Goal: Task Accomplishment & Management: Manage account settings

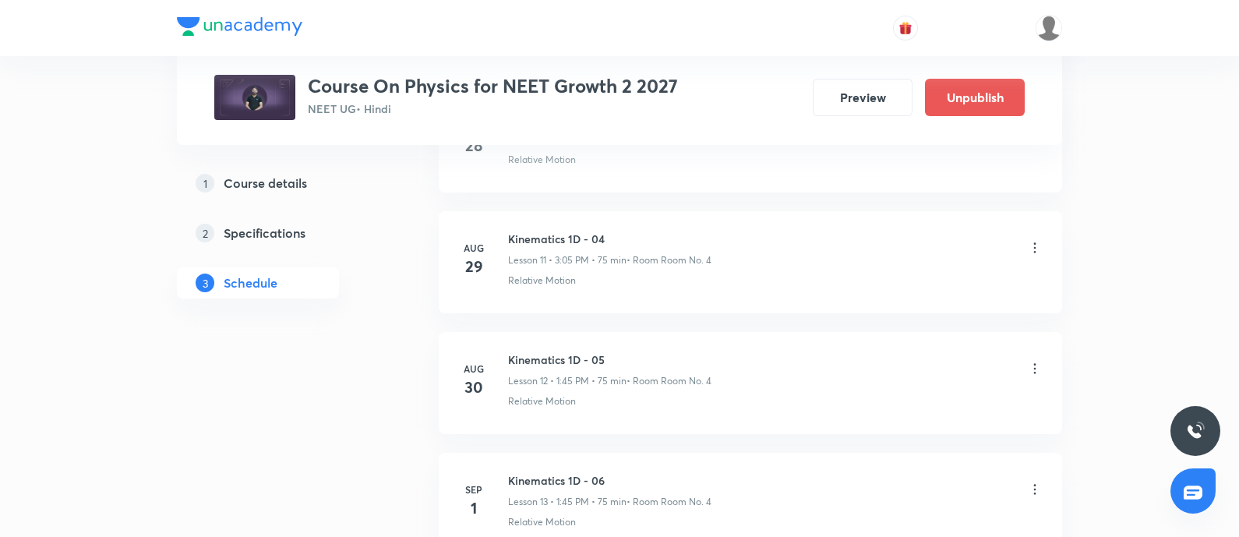
scroll to position [1522, 0]
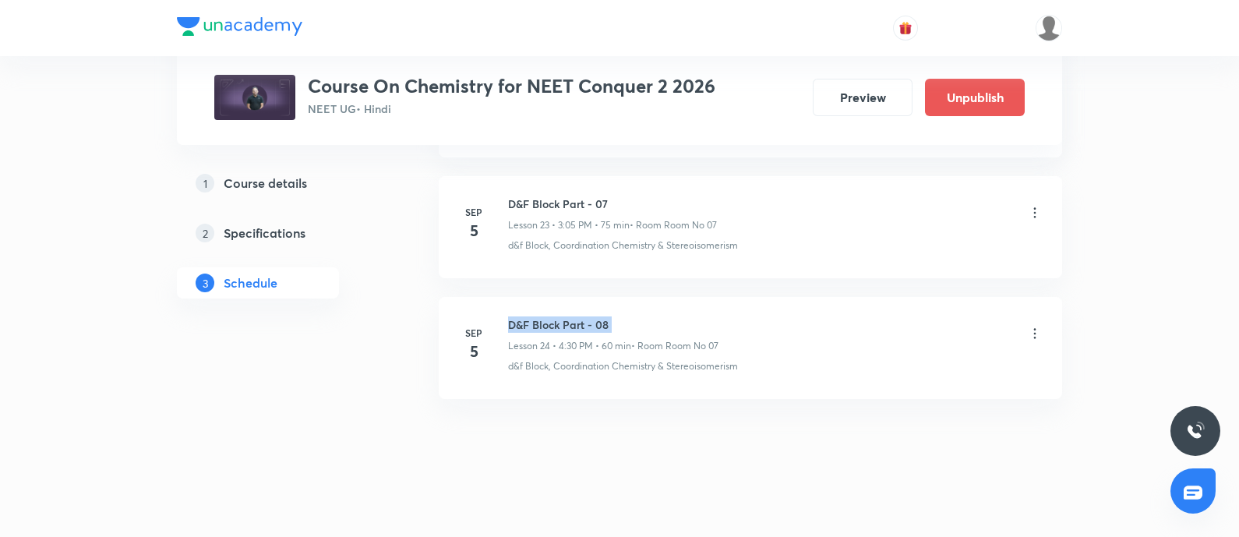
click at [510, 316] on h6 "D&F Block Part - 08" at bounding box center [613, 324] width 210 height 16
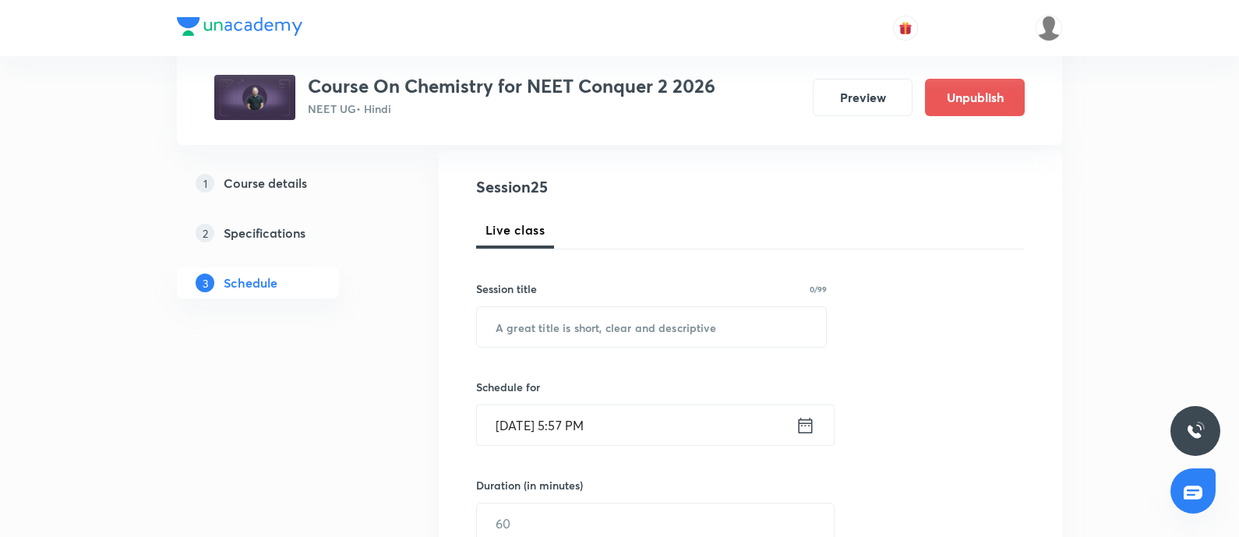
scroll to position [163, 0]
click at [538, 333] on input "text" at bounding box center [651, 325] width 349 height 40
paste input "D&F Block Part - 08"
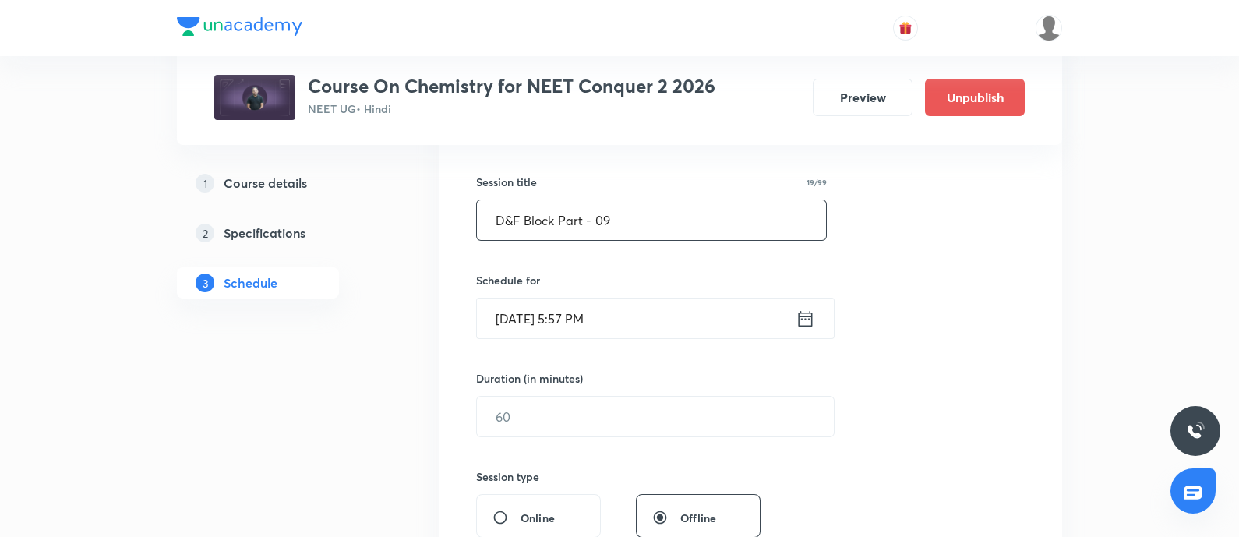
scroll to position [274, 0]
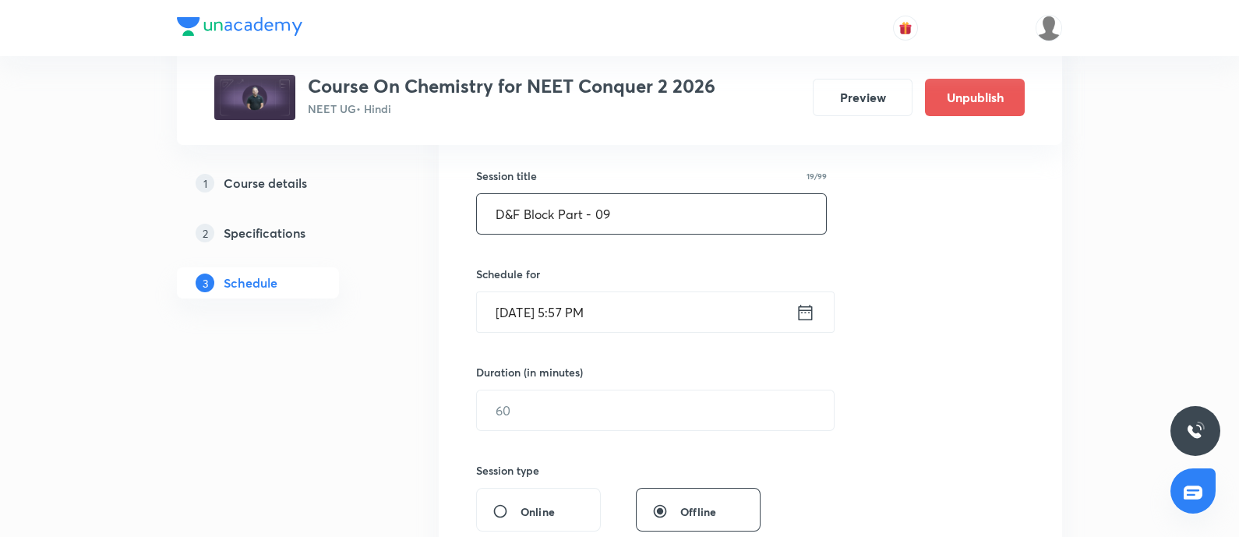
type input "D&F Block Part - 09"
click at [622, 313] on input "Sep 5, 2025, 5:57 PM" at bounding box center [636, 312] width 319 height 40
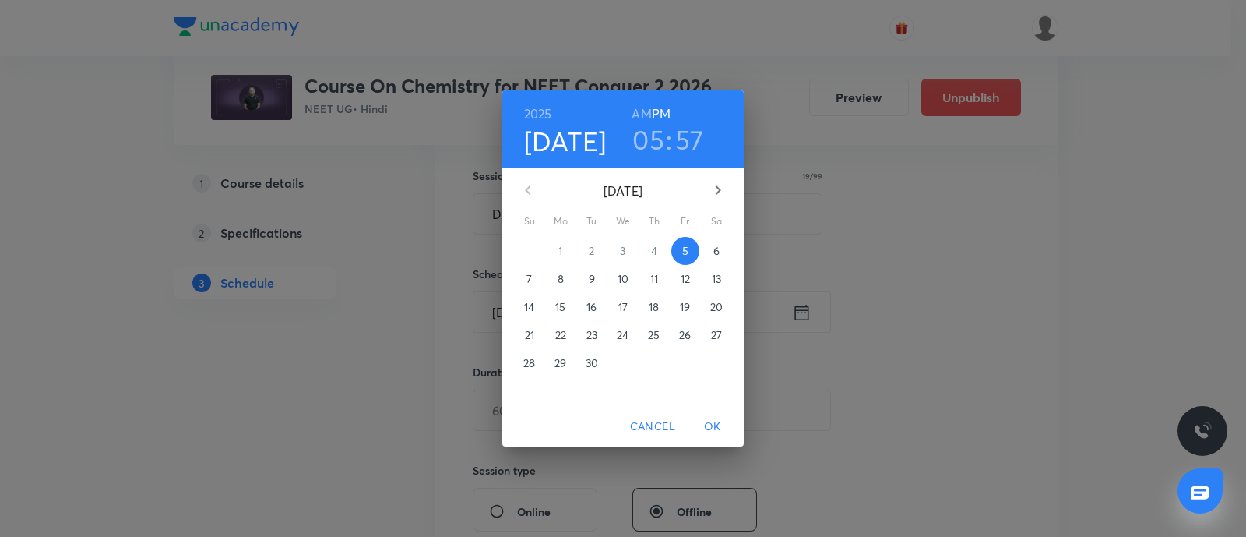
click at [717, 255] on p "6" at bounding box center [717, 251] width 6 height 16
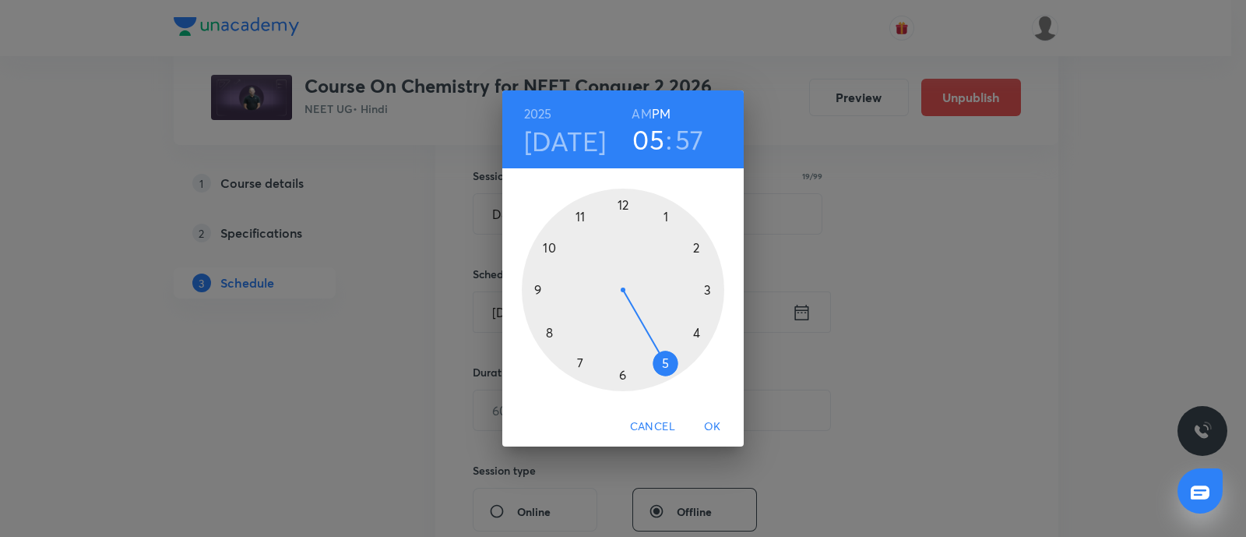
click at [666, 220] on div at bounding box center [623, 290] width 203 height 203
click at [542, 289] on div at bounding box center [623, 290] width 203 height 203
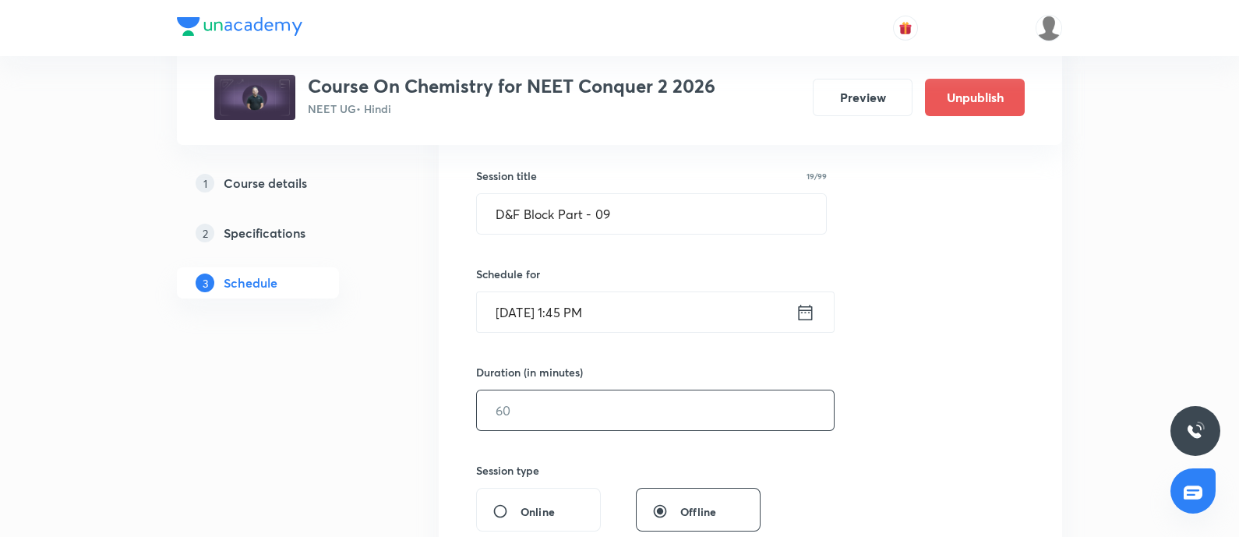
click at [537, 398] on input "text" at bounding box center [655, 410] width 357 height 40
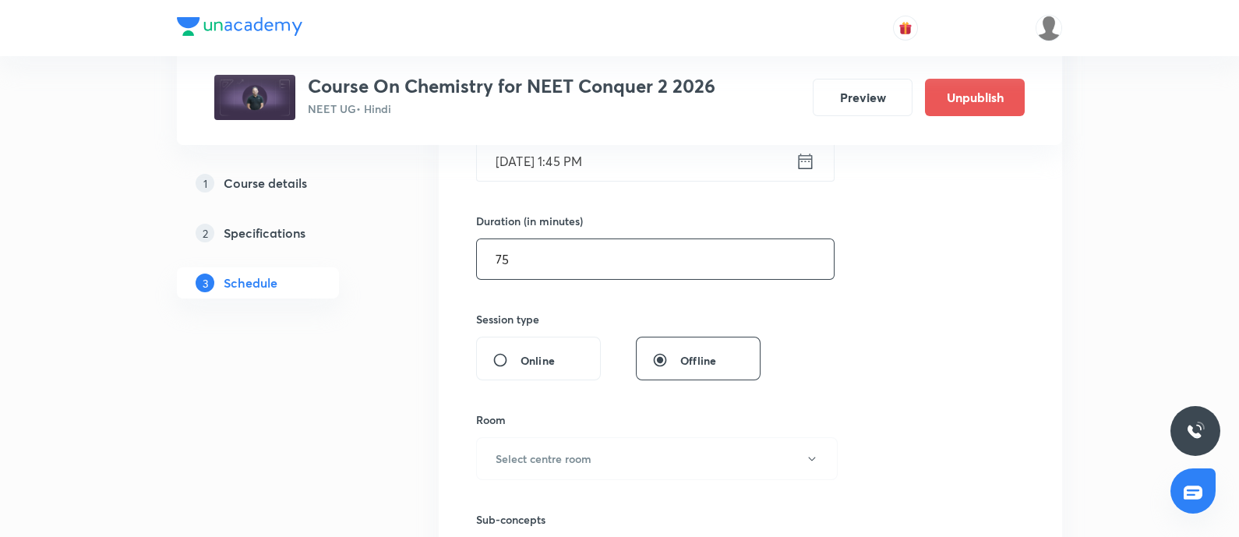
scroll to position [491, 0]
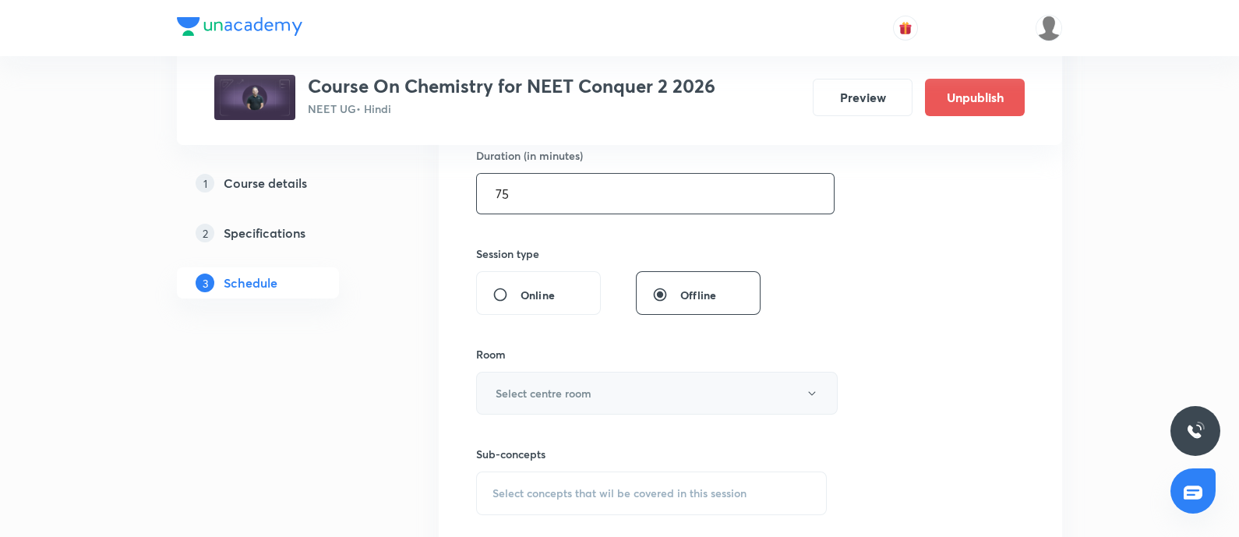
type input "75"
click at [557, 385] on h6 "Select centre room" at bounding box center [543, 393] width 96 height 16
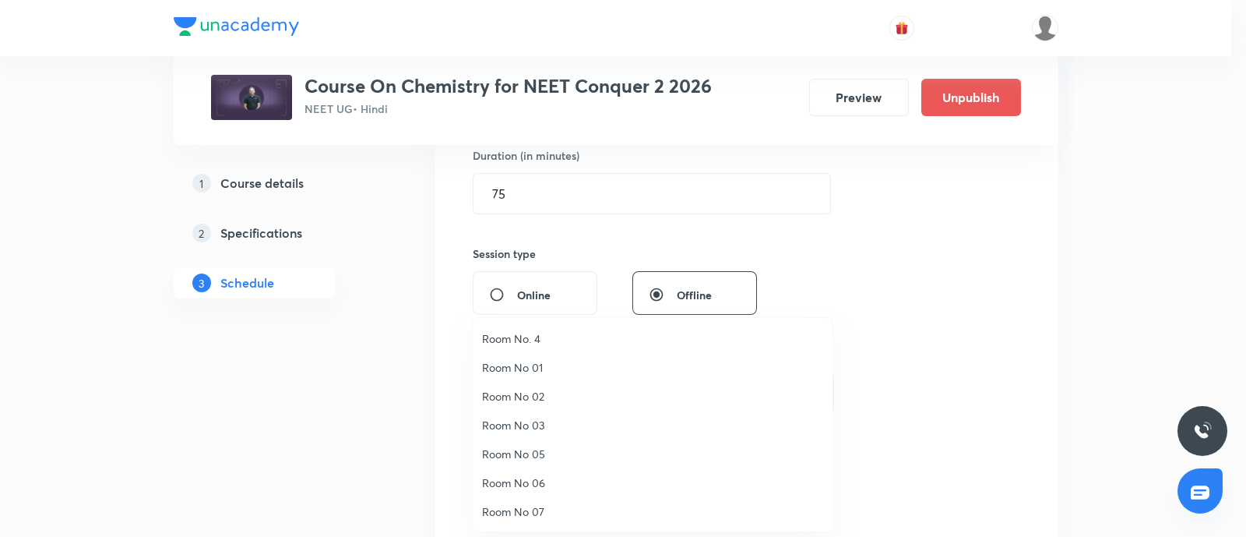
click at [527, 512] on span "Room No 07" at bounding box center [652, 511] width 341 height 16
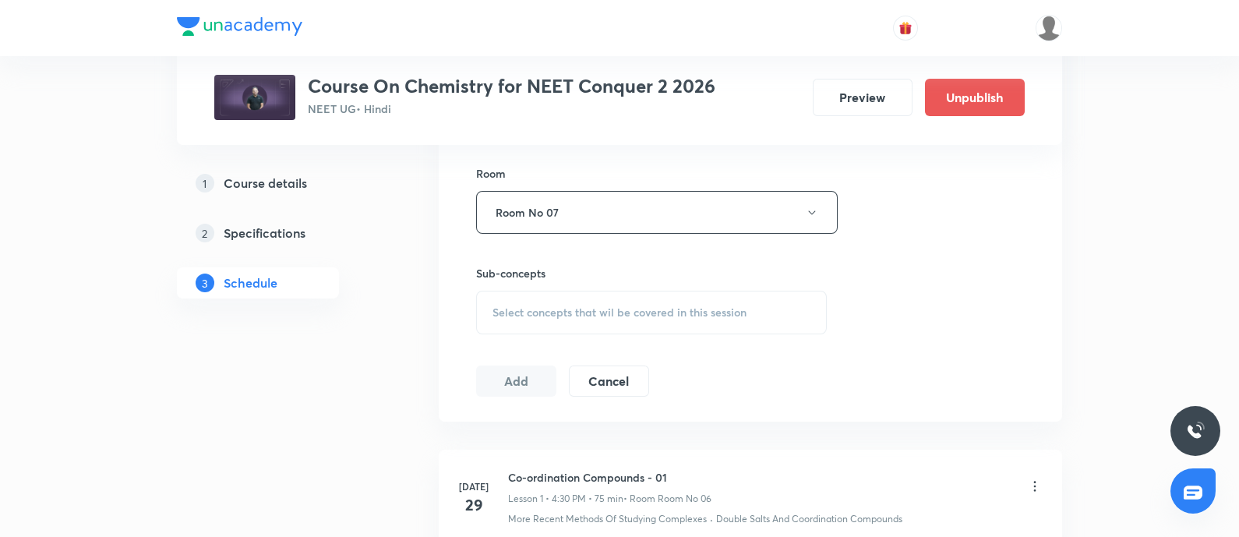
scroll to position [681, 0]
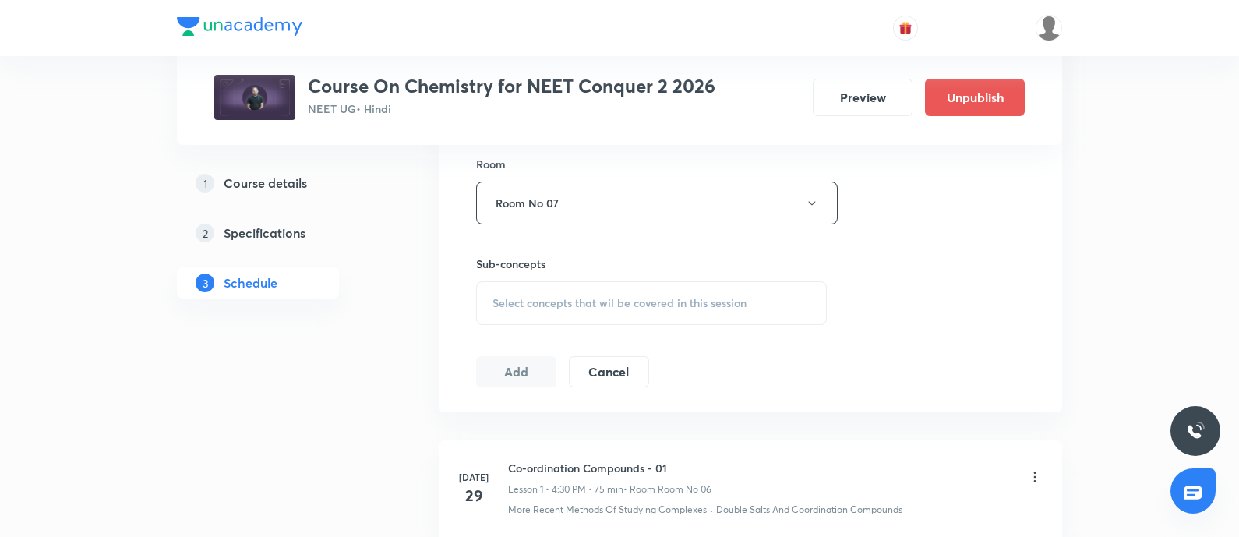
click at [575, 308] on span "Select concepts that wil be covered in this session" at bounding box center [619, 303] width 254 height 12
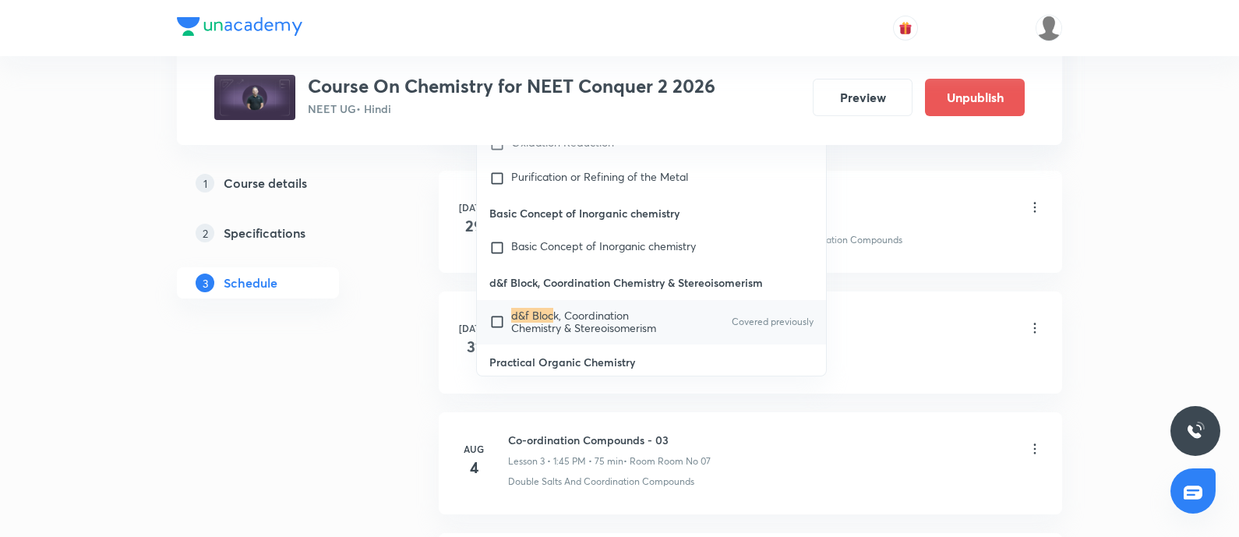
scroll to position [956, 0]
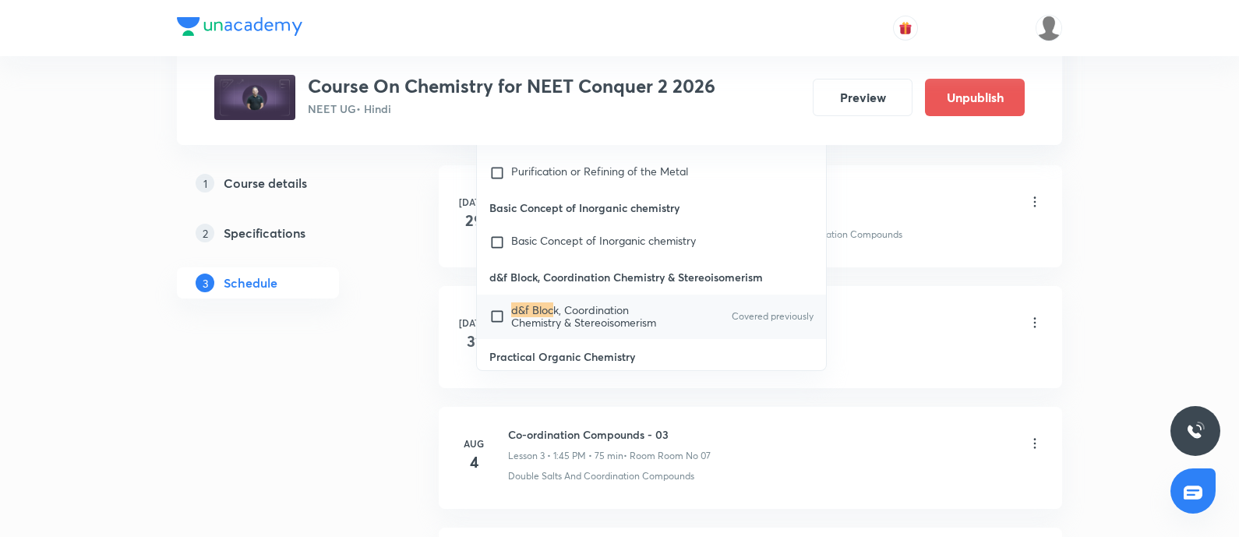
type input "D&F Bloc"
click at [493, 304] on input "checkbox" at bounding box center [500, 316] width 22 height 25
checkbox input "true"
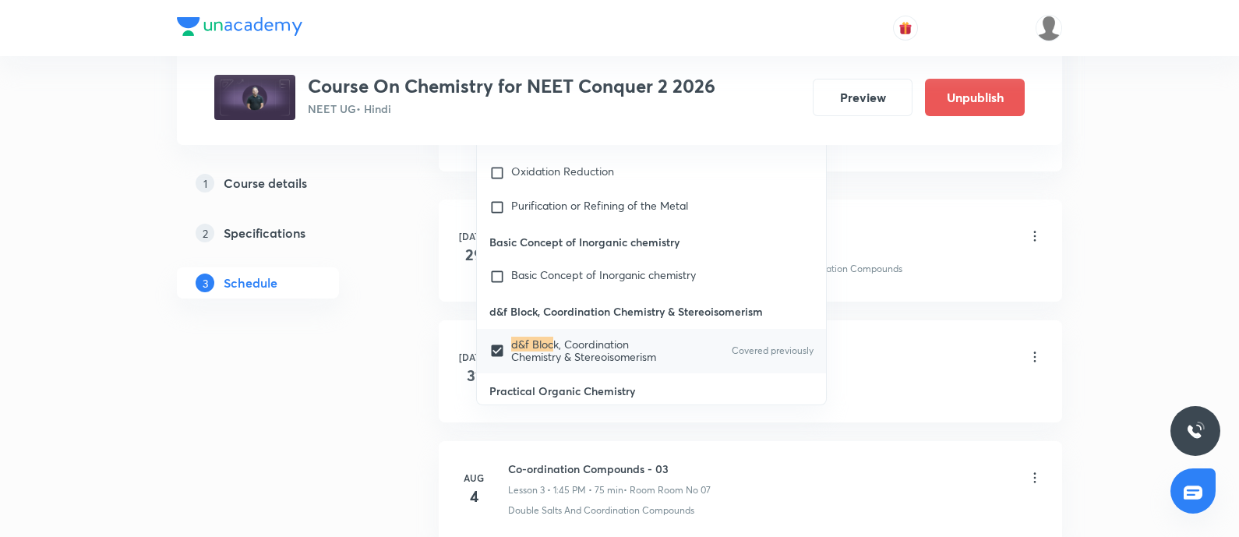
click at [946, 249] on div "Co-ordination Compounds - 01 Lesson 1 • 4:30 PM • 75 min • Room Room No 06" at bounding box center [775, 237] width 534 height 37
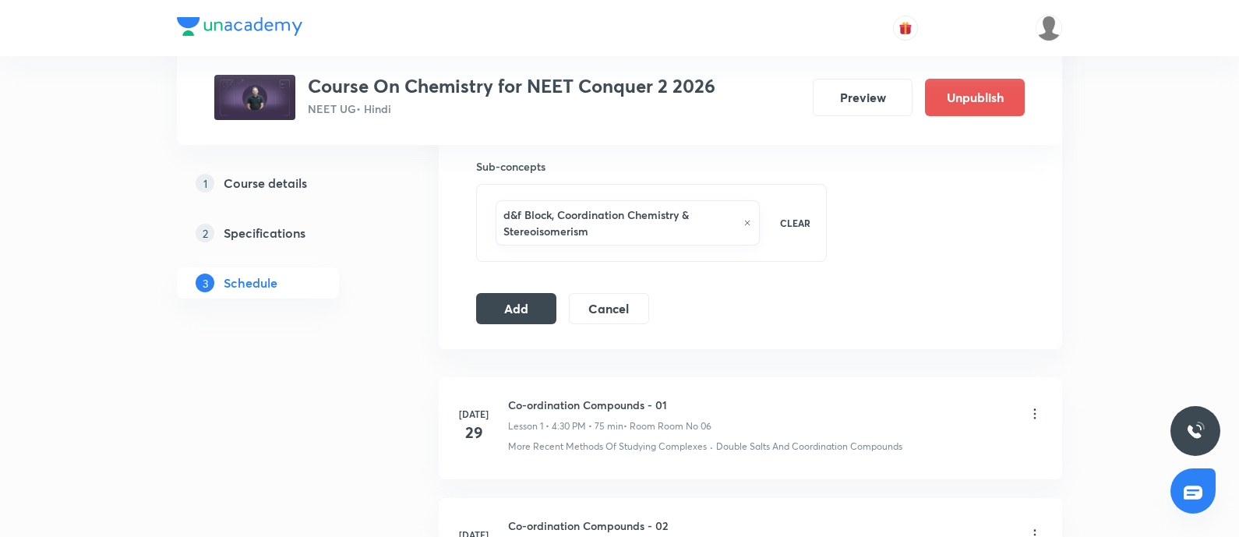
scroll to position [777, 0]
click at [507, 301] on button "Add" at bounding box center [516, 308] width 80 height 31
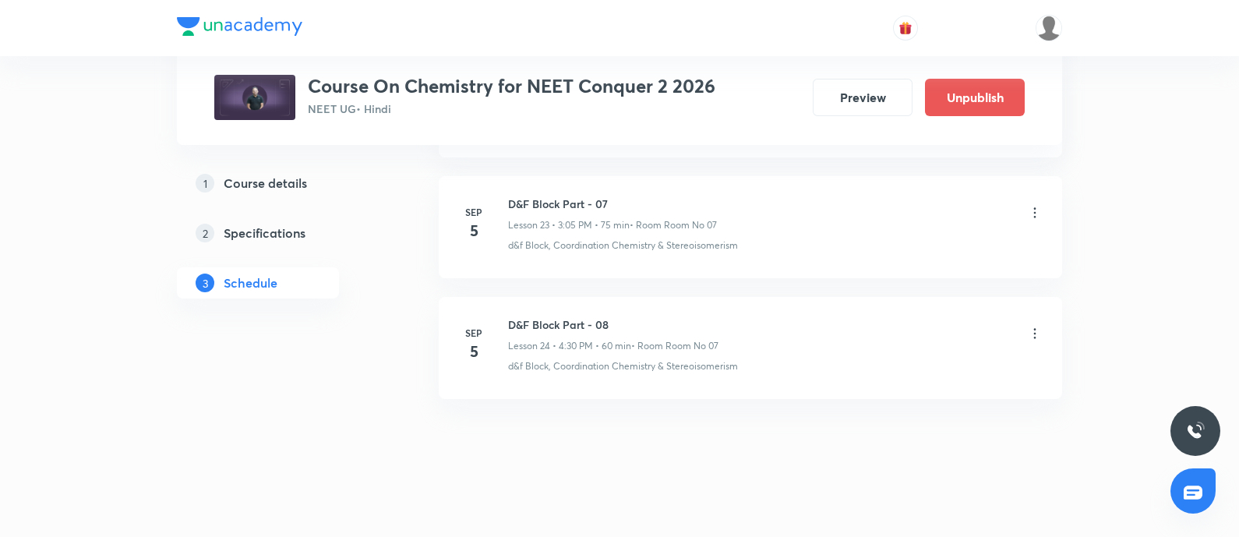
scroll to position [2887, 0]
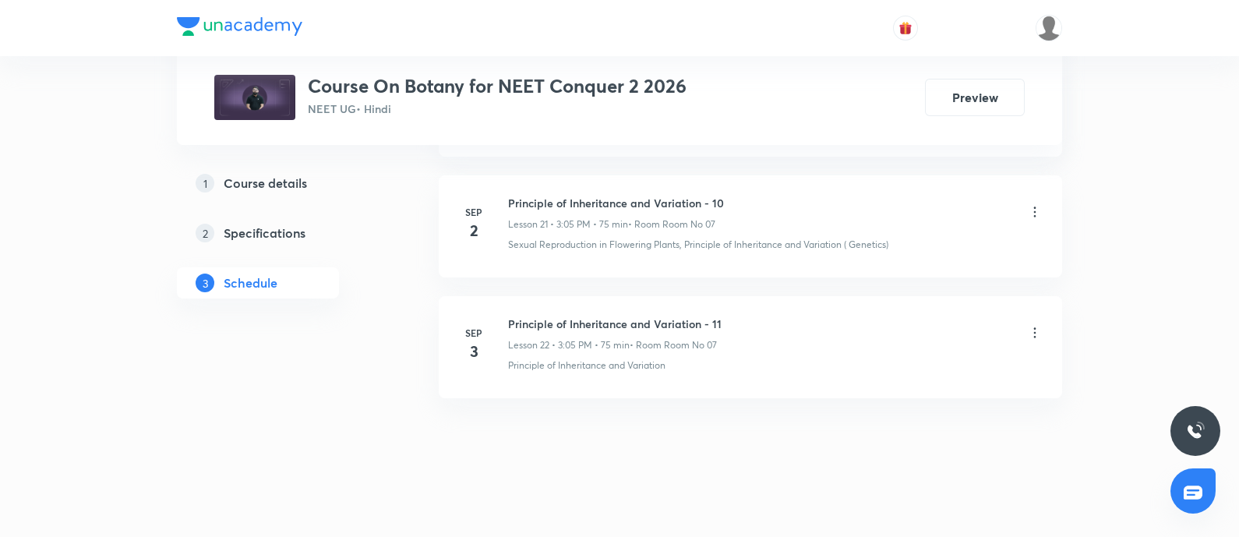
click at [511, 319] on h6 "Principle of Inheritance and Variation - 11" at bounding box center [614, 323] width 213 height 16
copy h6 "Principle of Inheritance and Variation - 11"
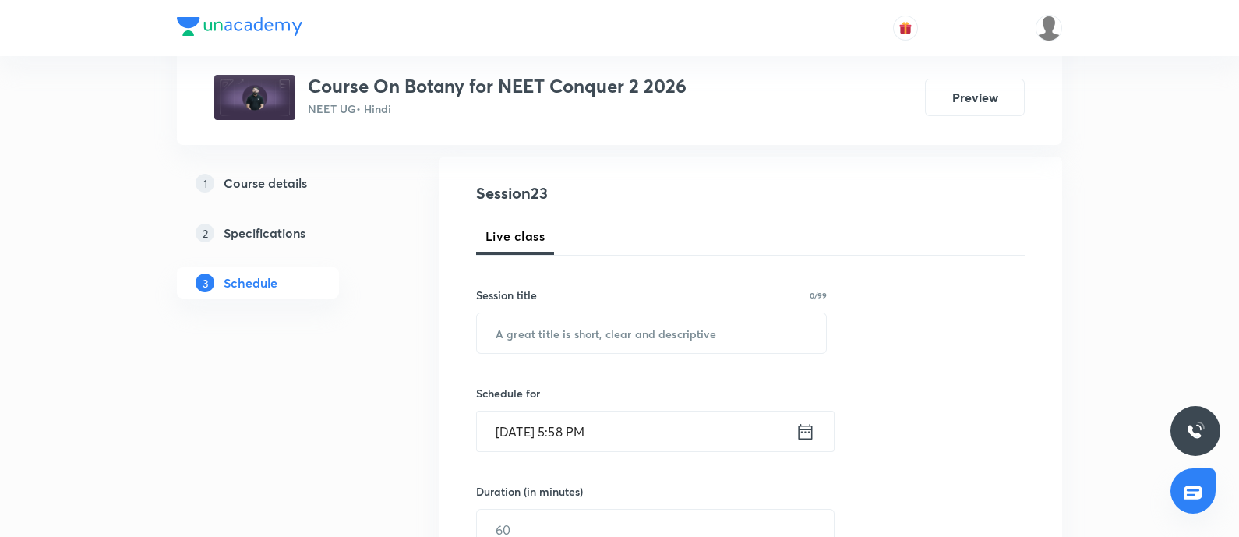
scroll to position [163, 0]
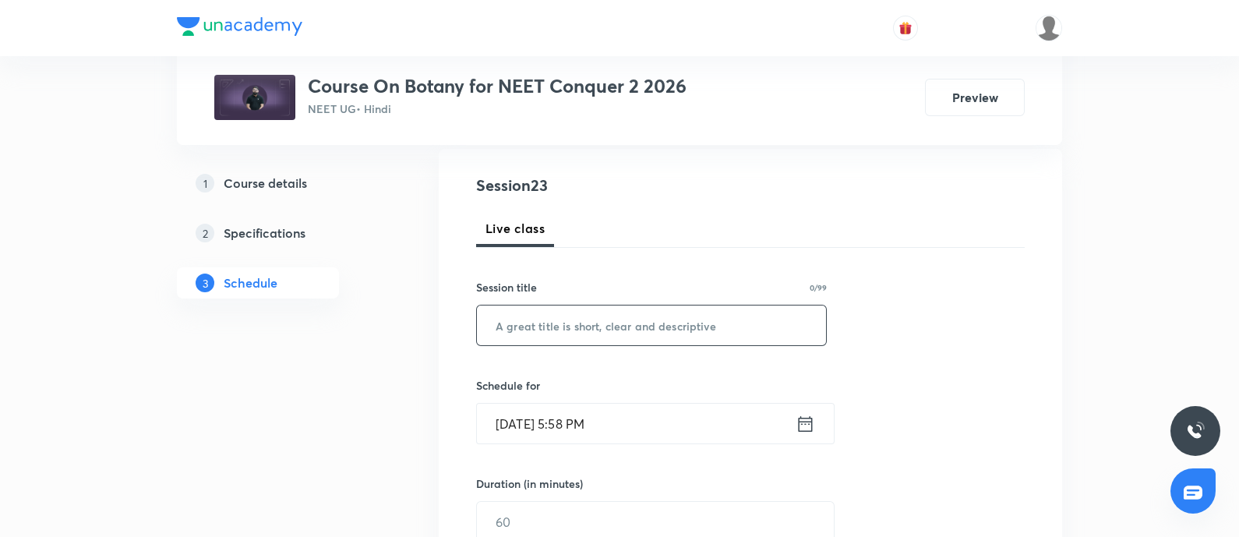
click at [517, 319] on input "text" at bounding box center [651, 325] width 349 height 40
paste input "Principle of Inheritance and Variation - 11"
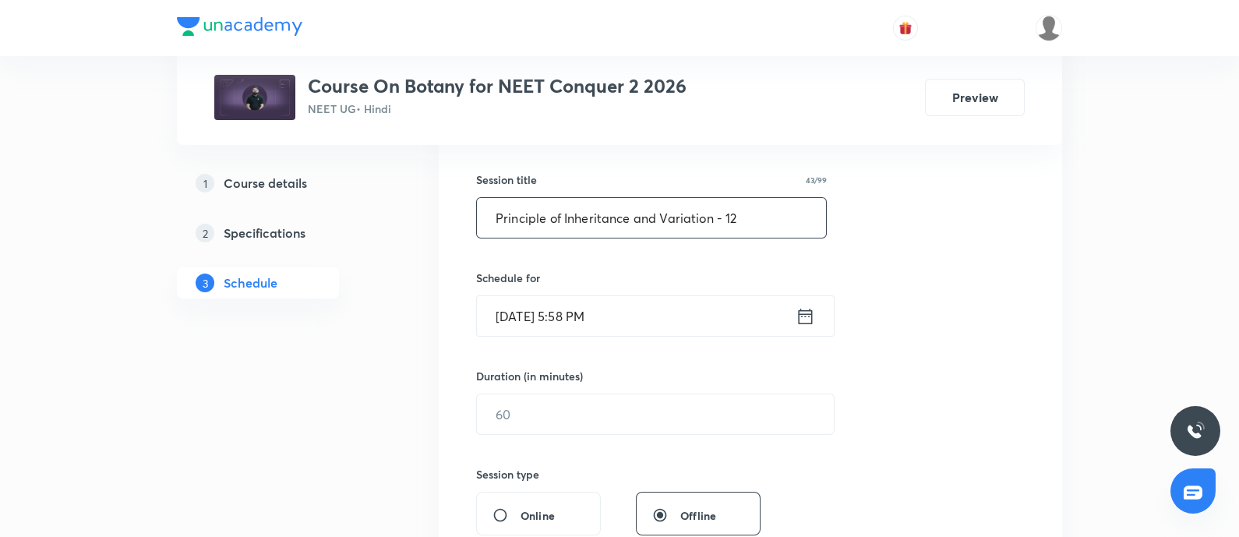
scroll to position [272, 0]
type input "Principle of Inheritance and Variation - 12"
click at [661, 304] on input "Sep 5, 2025, 5:58 PM" at bounding box center [636, 314] width 319 height 40
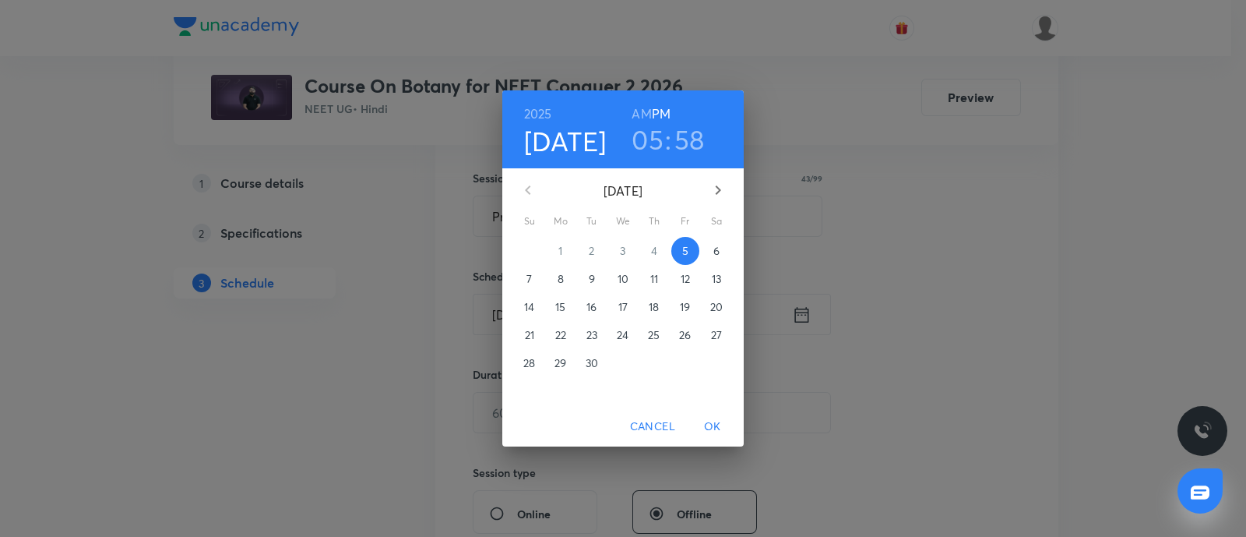
click at [717, 255] on p "6" at bounding box center [717, 251] width 6 height 16
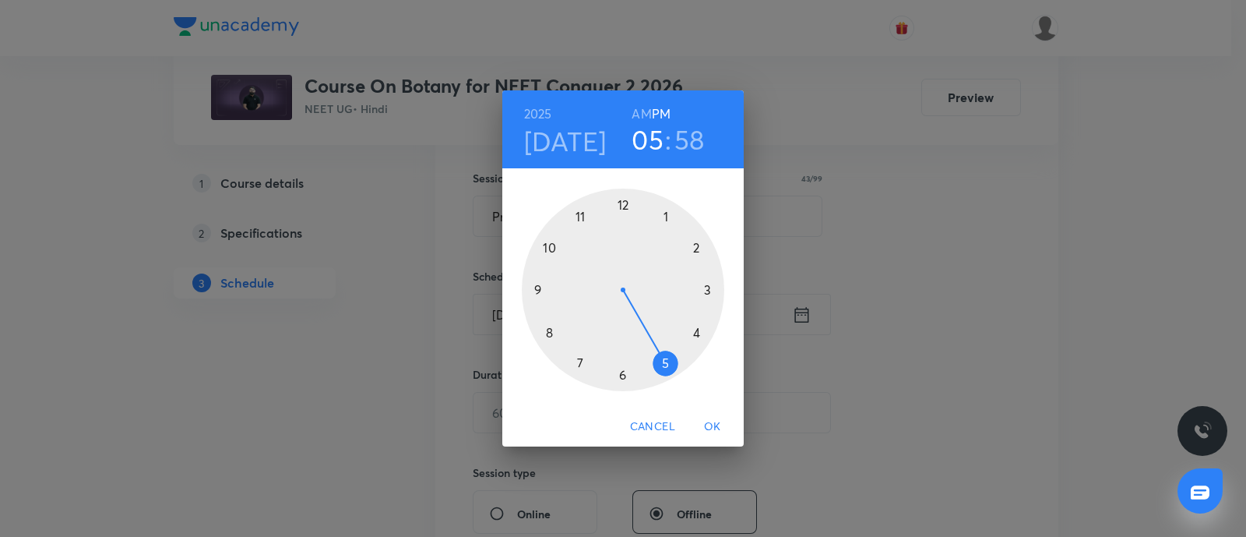
click at [707, 290] on div at bounding box center [623, 290] width 203 height 203
click at [667, 217] on div at bounding box center [623, 290] width 203 height 203
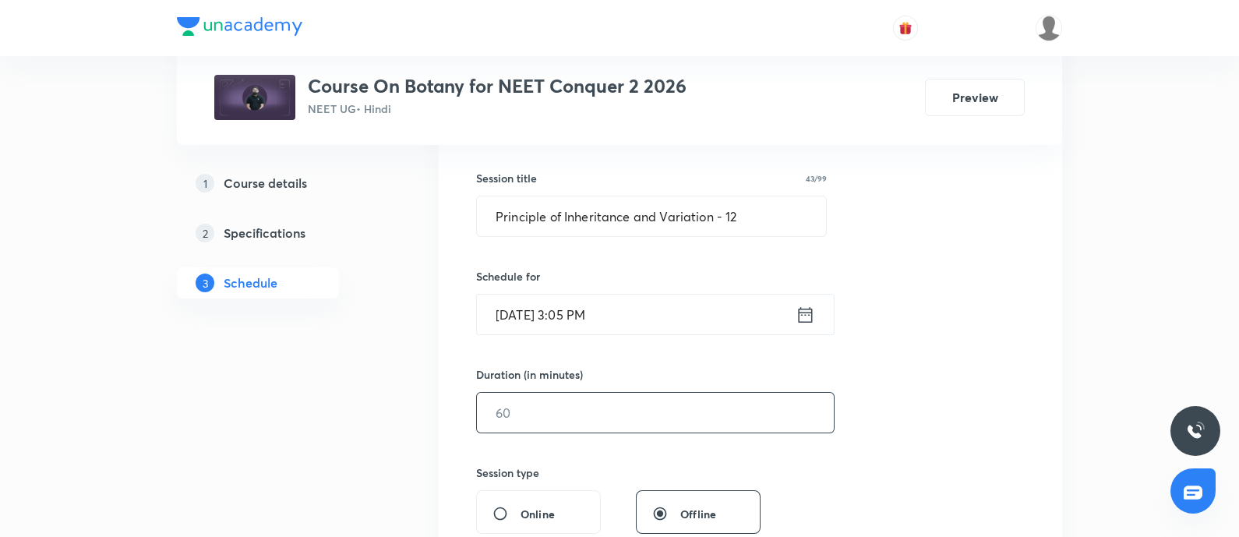
click at [548, 416] on input "text" at bounding box center [655, 413] width 357 height 40
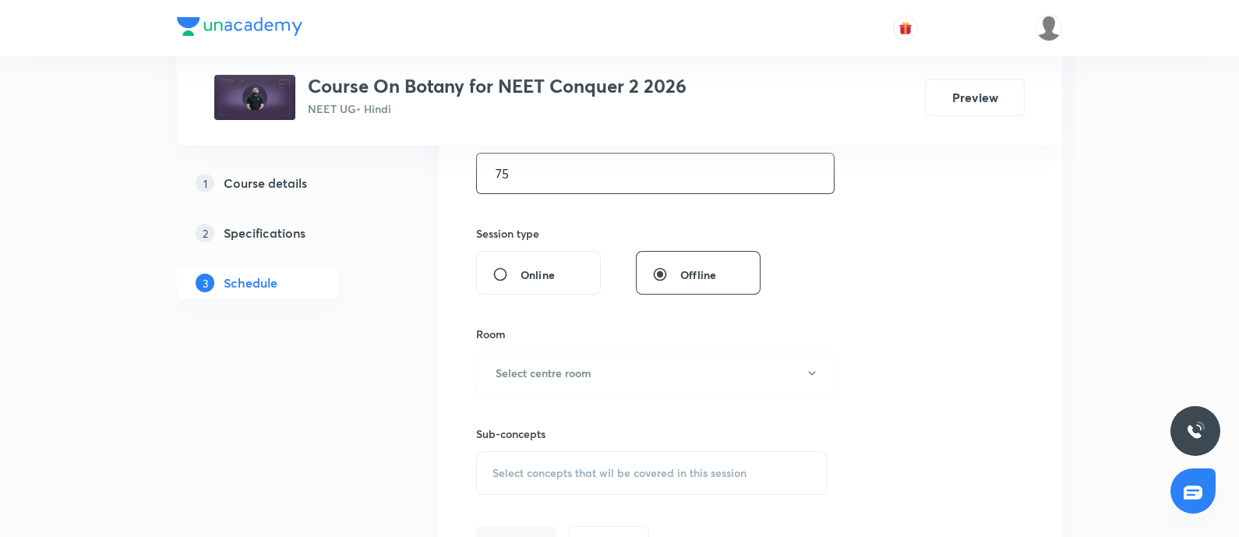
scroll to position [517, 0]
type input "75"
click at [576, 370] on h6 "Select centre room" at bounding box center [543, 366] width 96 height 16
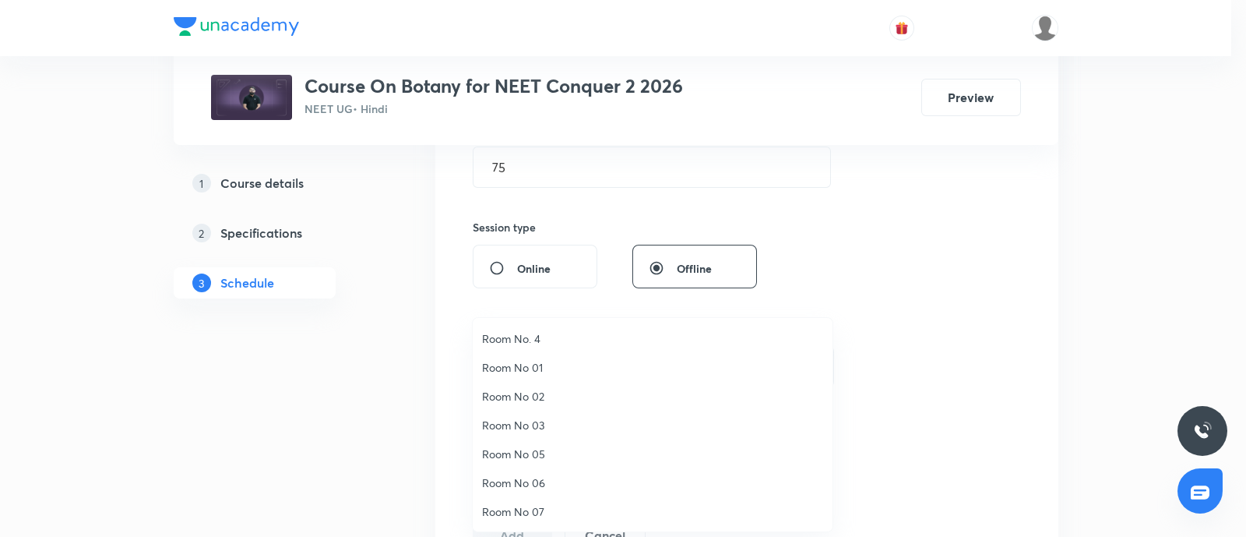
click at [528, 502] on li "Room No 07" at bounding box center [653, 511] width 360 height 29
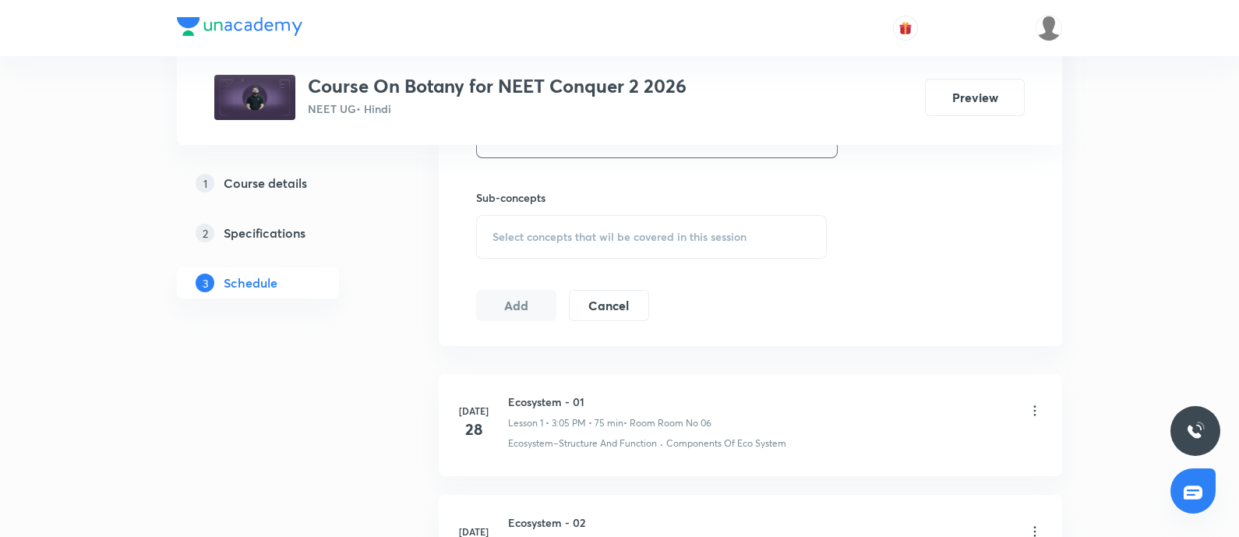
scroll to position [747, 0]
click at [542, 243] on div "Select concepts that wil be covered in this session" at bounding box center [651, 237] width 351 height 44
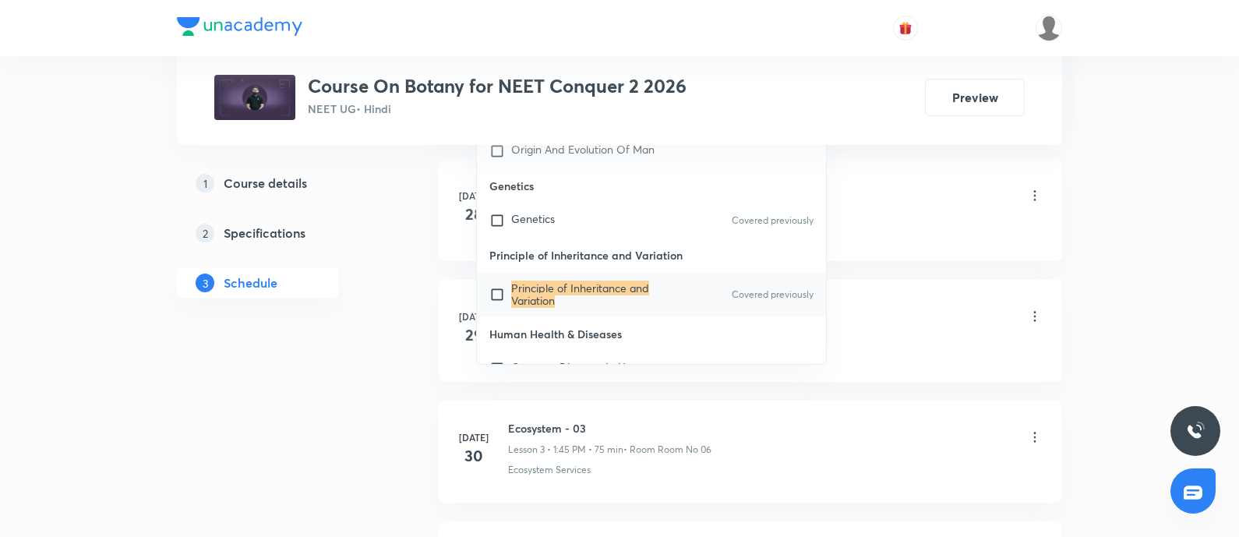
scroll to position [0, 0]
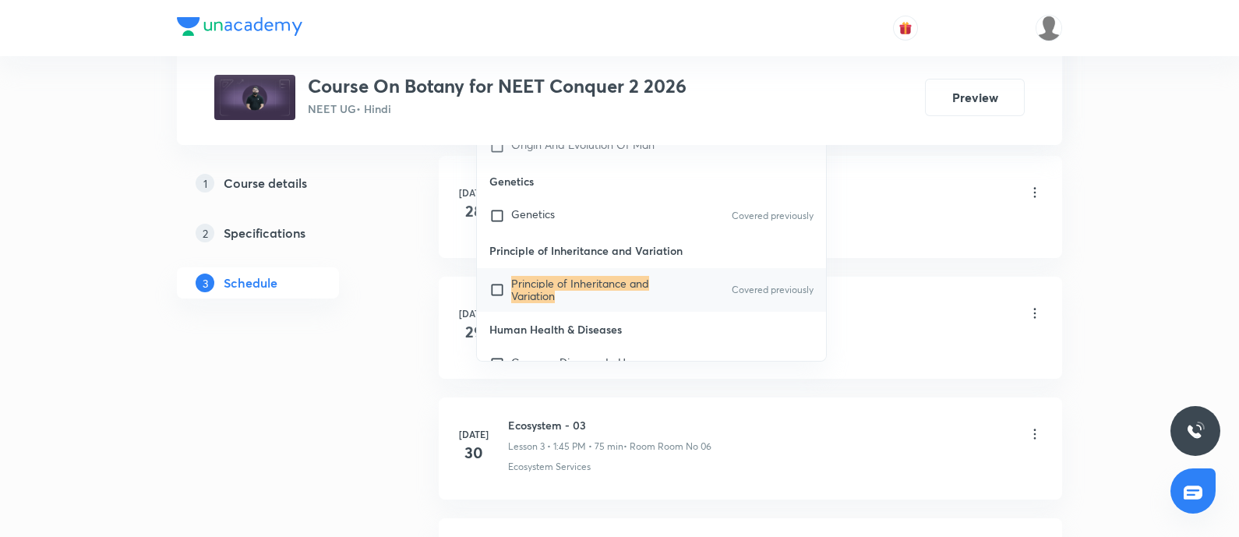
type input "Principle of Inheritance and Variation"
click at [499, 290] on input "checkbox" at bounding box center [500, 289] width 22 height 25
checkbox input "true"
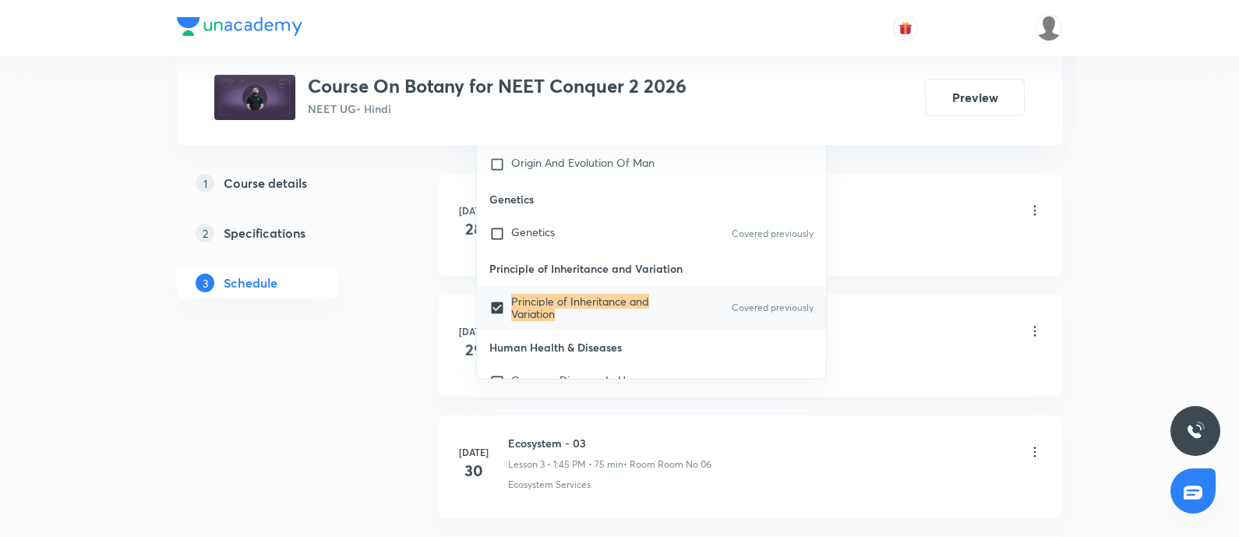
click at [892, 248] on li "Jul 28 Ecosystem - 01 Lesson 1 • 3:05 PM • 75 min • Room Room No 06 Ecosystem–S…" at bounding box center [750, 225] width 623 height 102
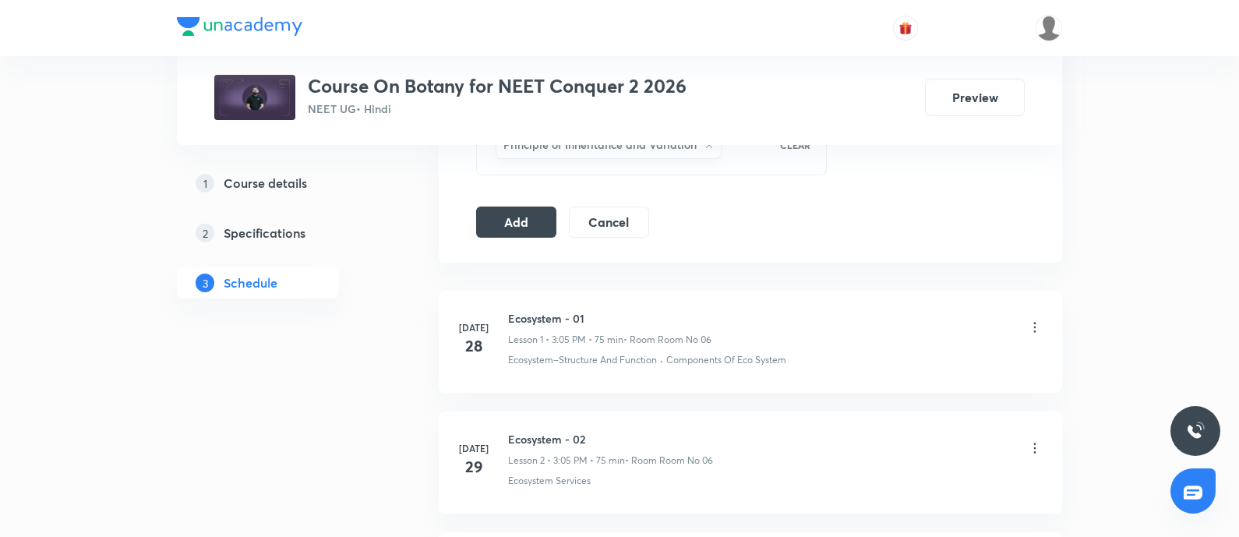
scroll to position [842, 0]
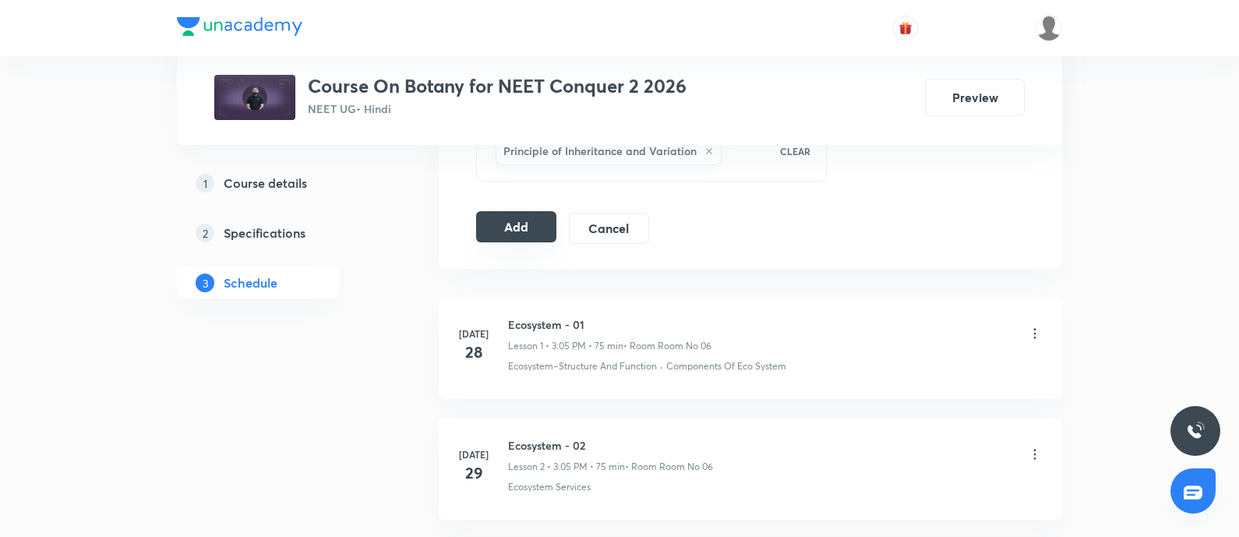
click at [505, 217] on button "Add" at bounding box center [516, 226] width 80 height 31
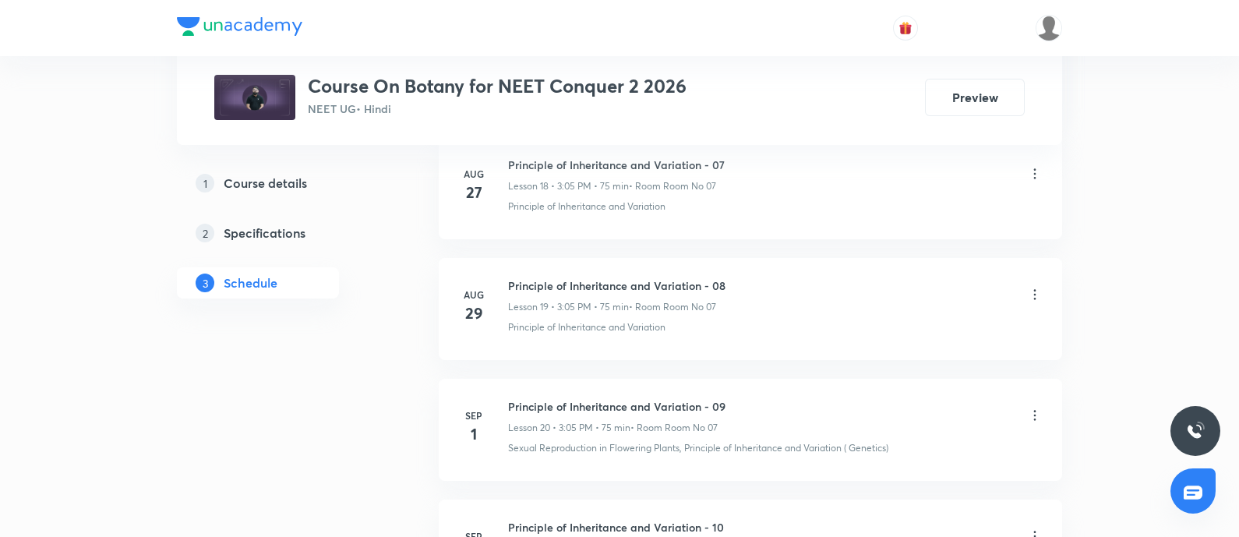
scroll to position [3377, 0]
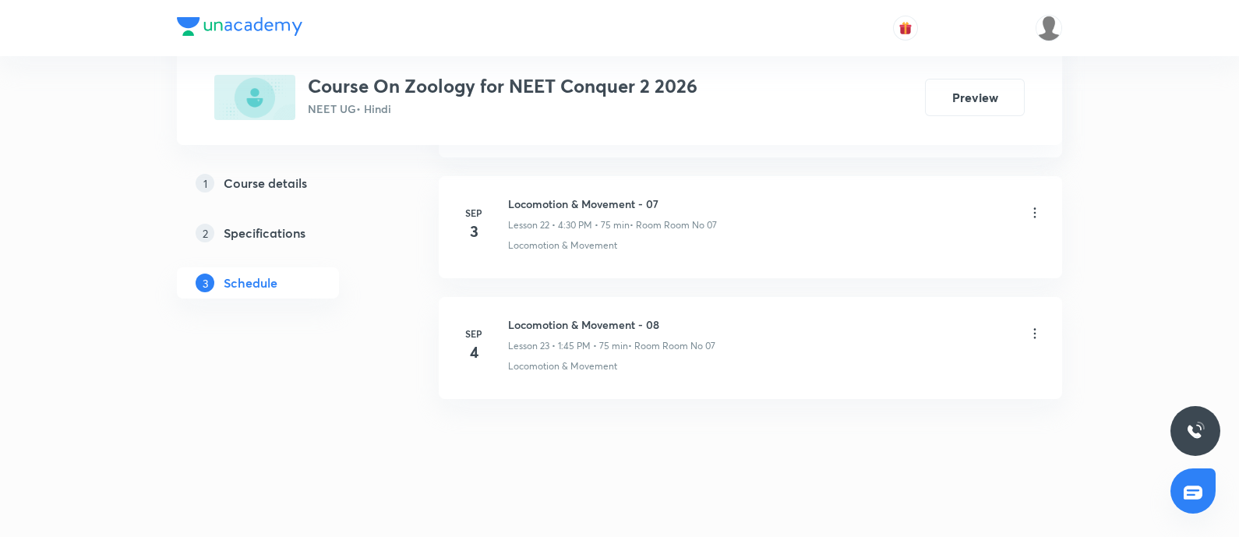
click at [508, 317] on h6 "Locomotion & Movement - 08" at bounding box center [611, 324] width 207 height 16
copy h6 "Locomotion & Movement - 08"
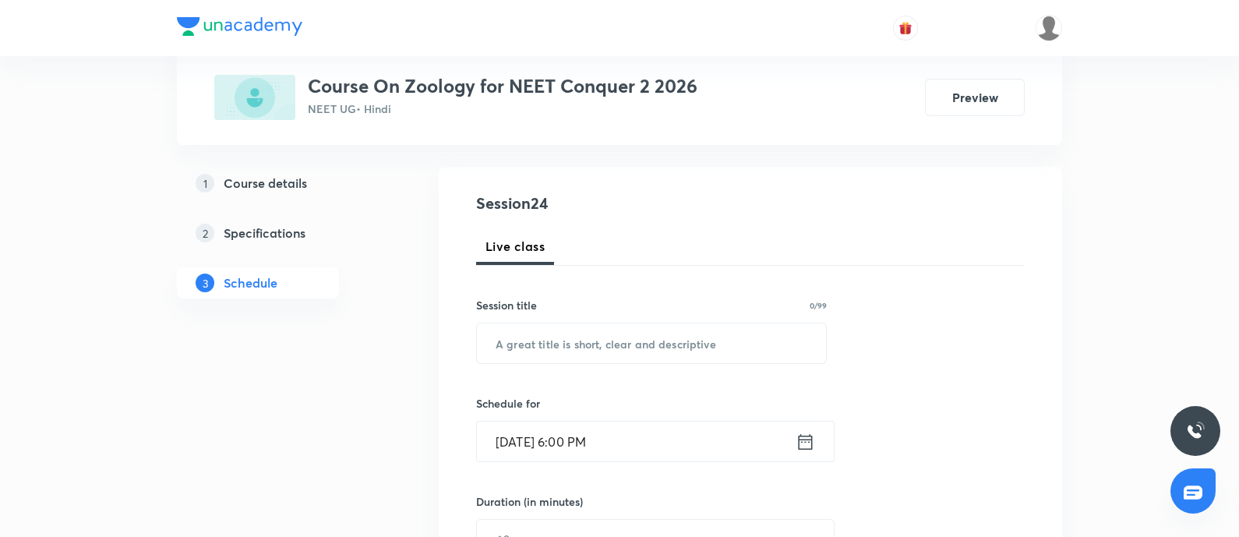
scroll to position [155, 0]
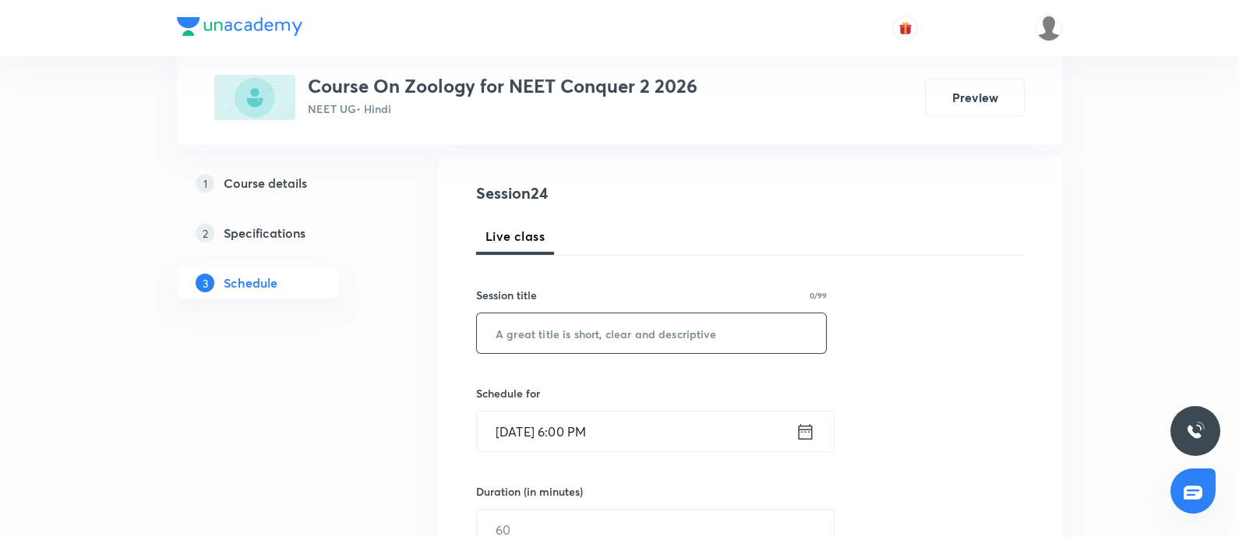
click at [537, 340] on input "text" at bounding box center [651, 333] width 349 height 40
paste input "Locomotion & Movement - 08"
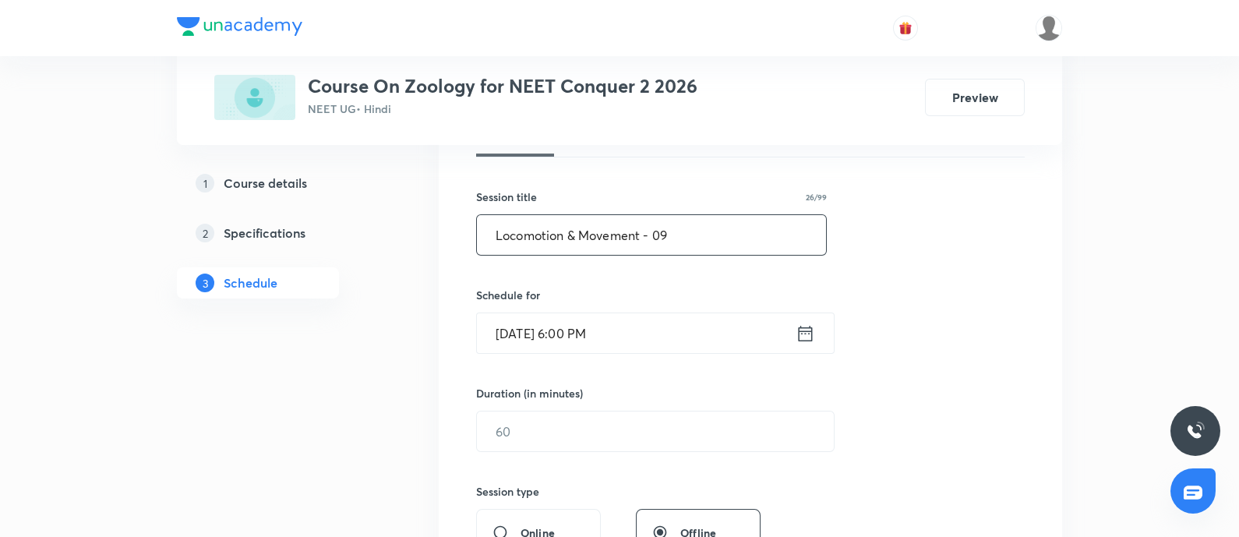
scroll to position [274, 0]
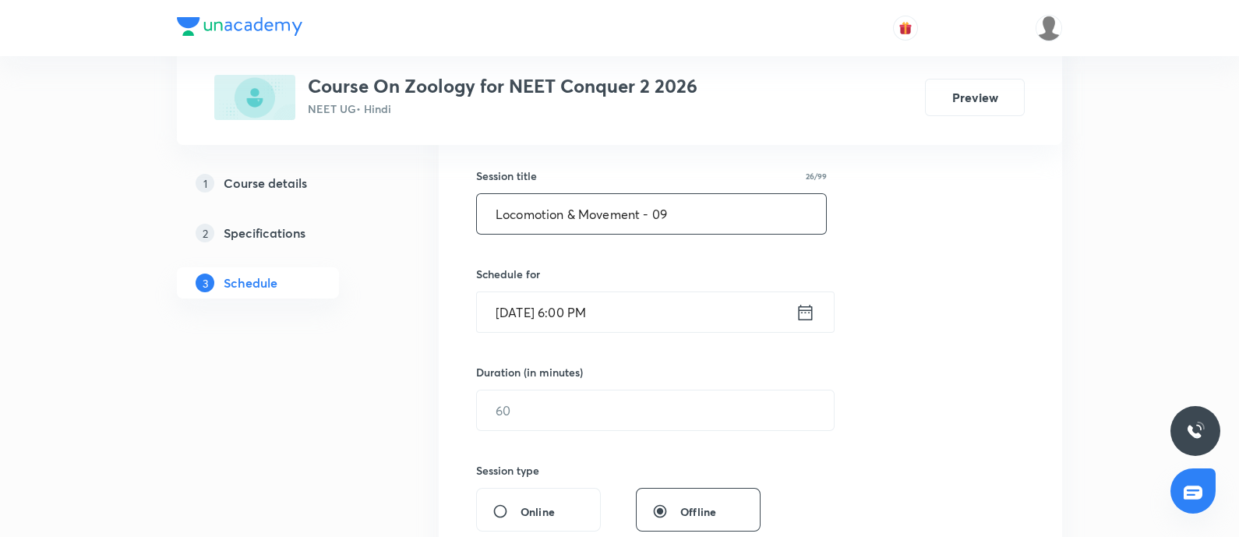
type input "Locomotion & Movement - 09"
click at [650, 315] on input "[DATE] 6:00 PM" at bounding box center [636, 312] width 319 height 40
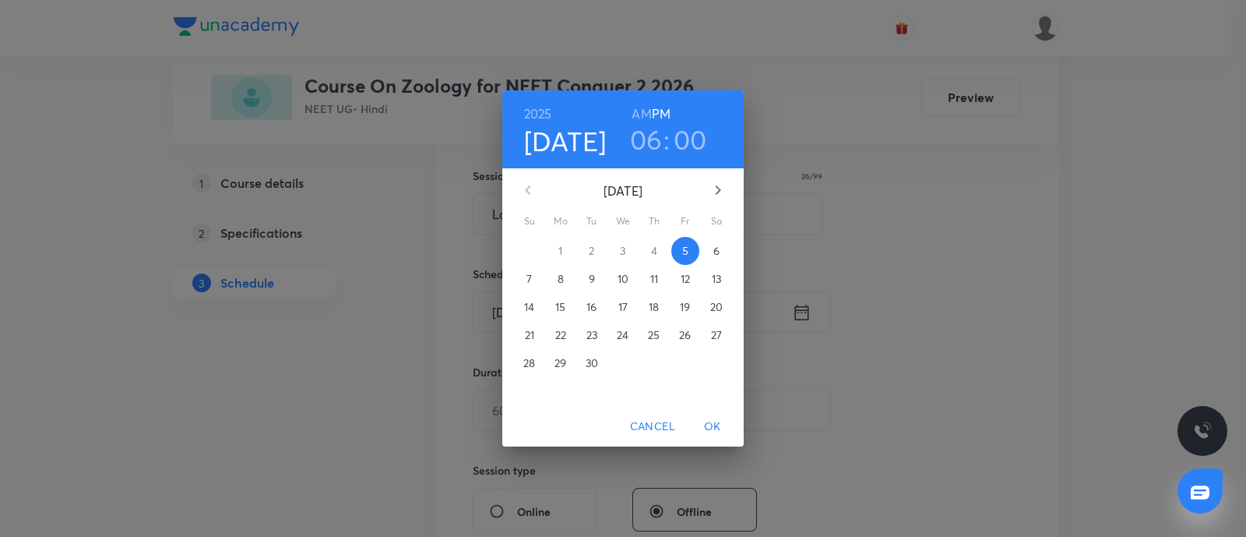
click at [714, 249] on p "6" at bounding box center [717, 251] width 6 height 16
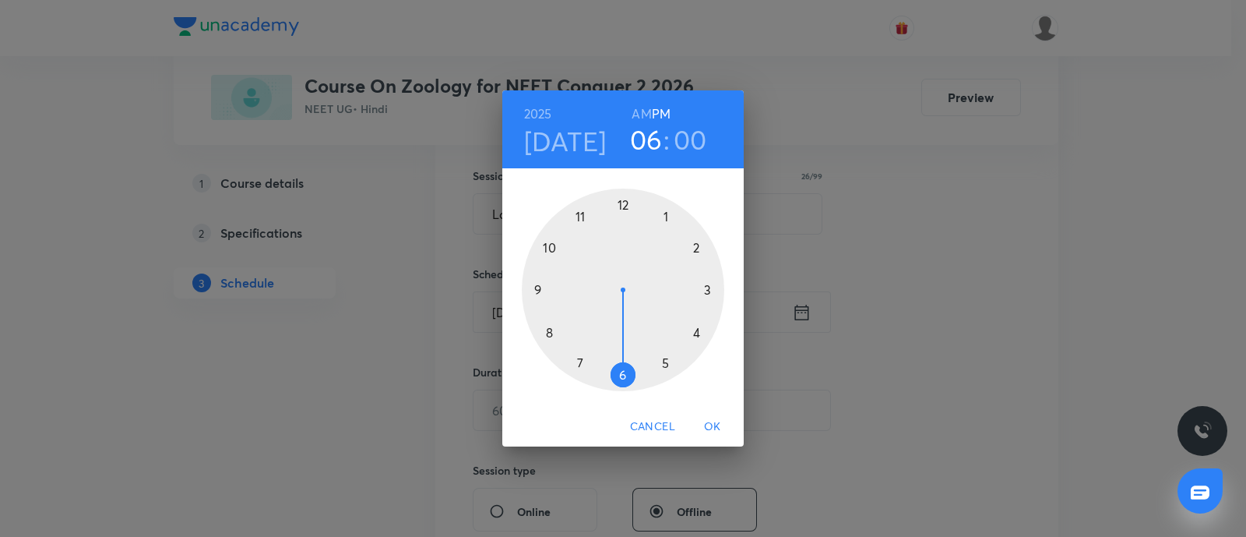
click at [699, 335] on div at bounding box center [623, 290] width 203 height 203
click at [622, 375] on div at bounding box center [623, 290] width 203 height 203
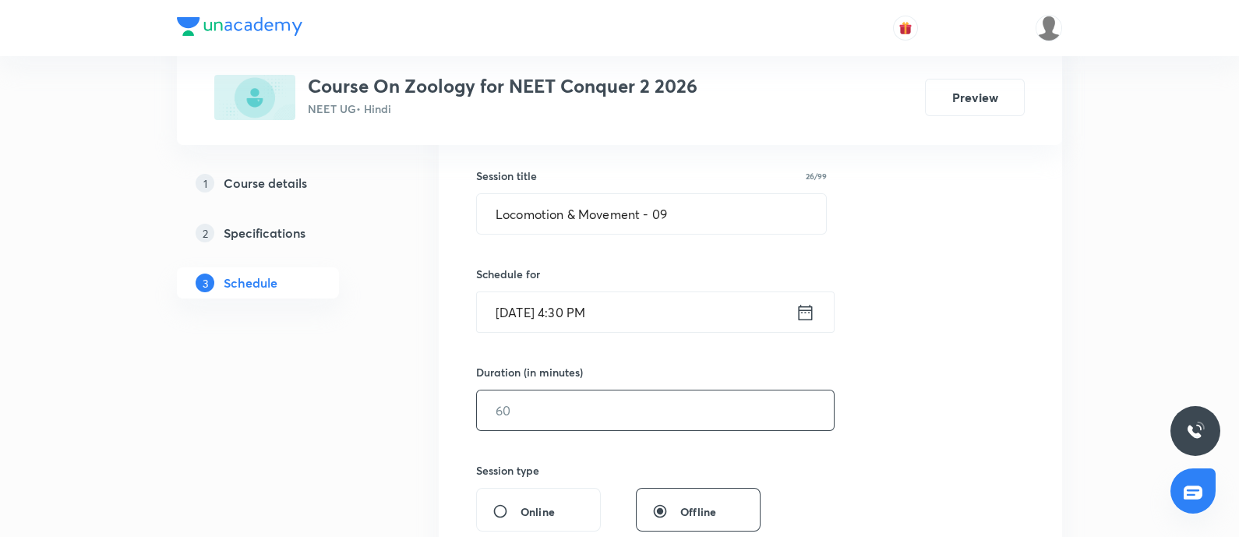
click at [590, 403] on input "text" at bounding box center [655, 410] width 357 height 40
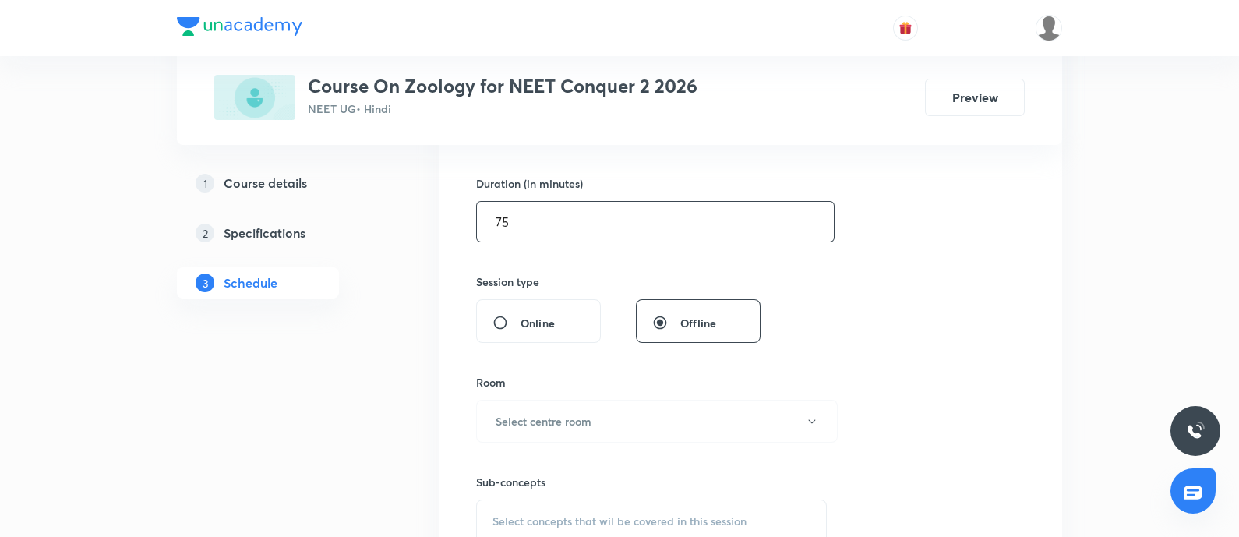
scroll to position [506, 0]
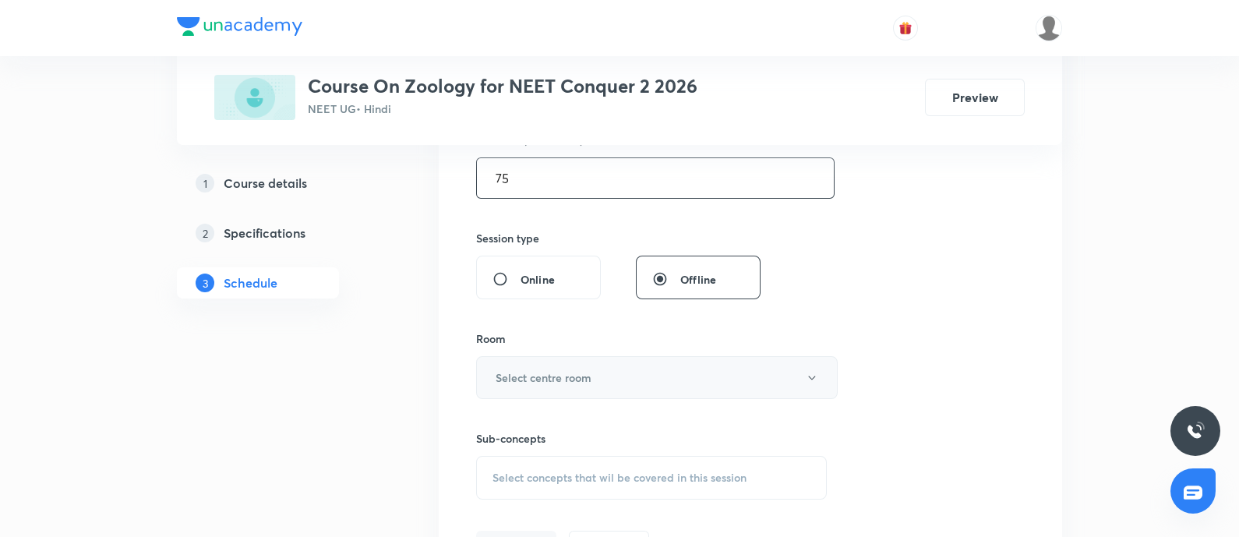
type input "75"
click at [594, 389] on button "Select centre room" at bounding box center [656, 377] width 361 height 43
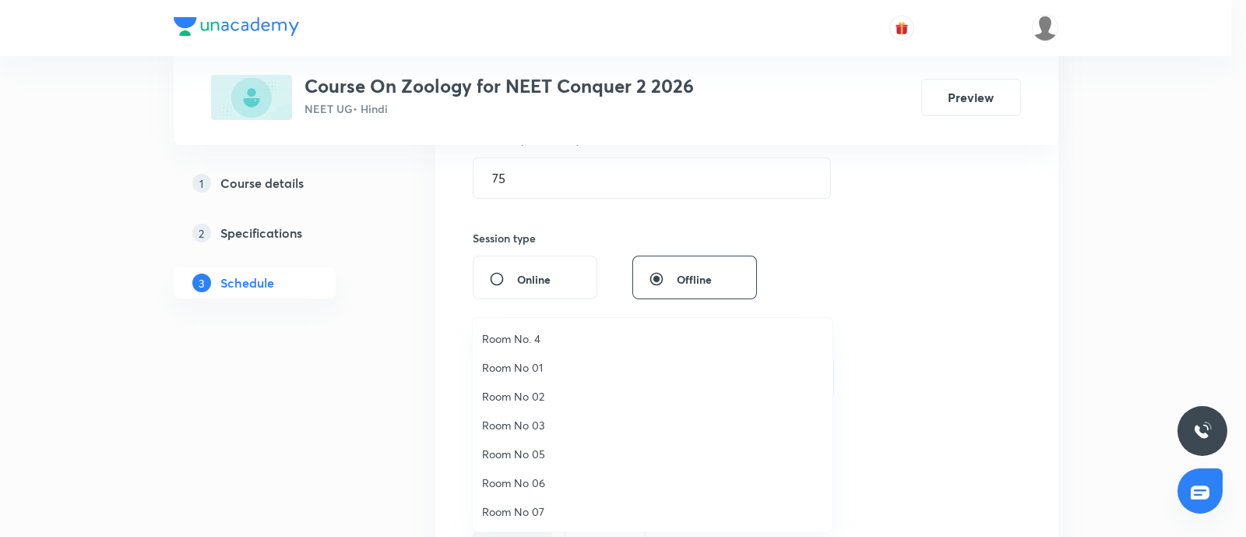
click at [522, 504] on span "Room No 07" at bounding box center [652, 511] width 341 height 16
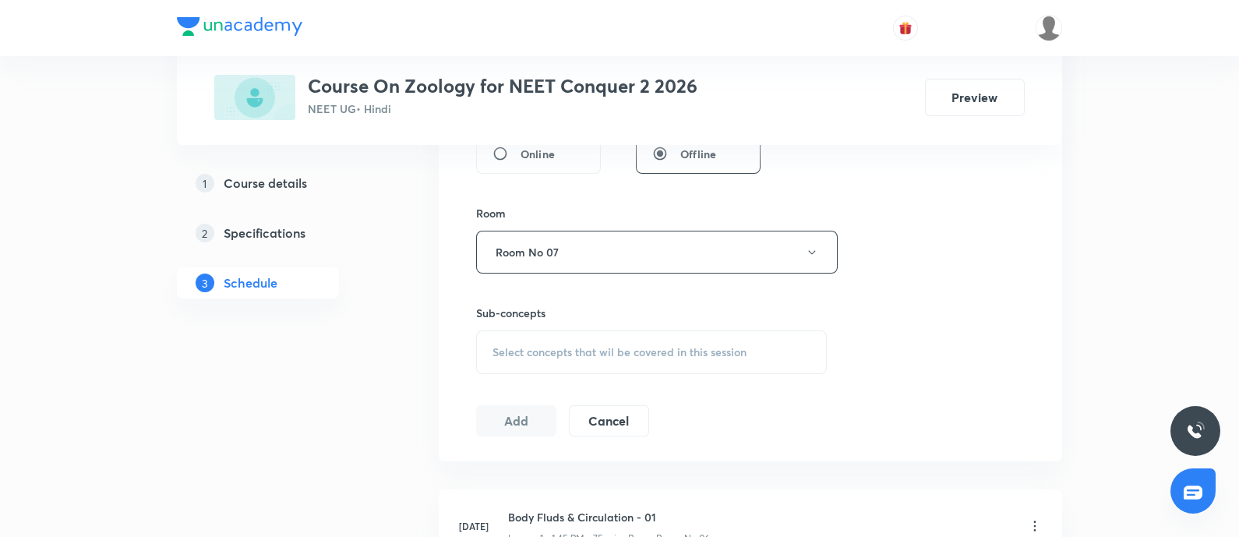
scroll to position [638, 0]
click at [562, 348] on span "Select concepts that wil be covered in this session" at bounding box center [619, 346] width 254 height 12
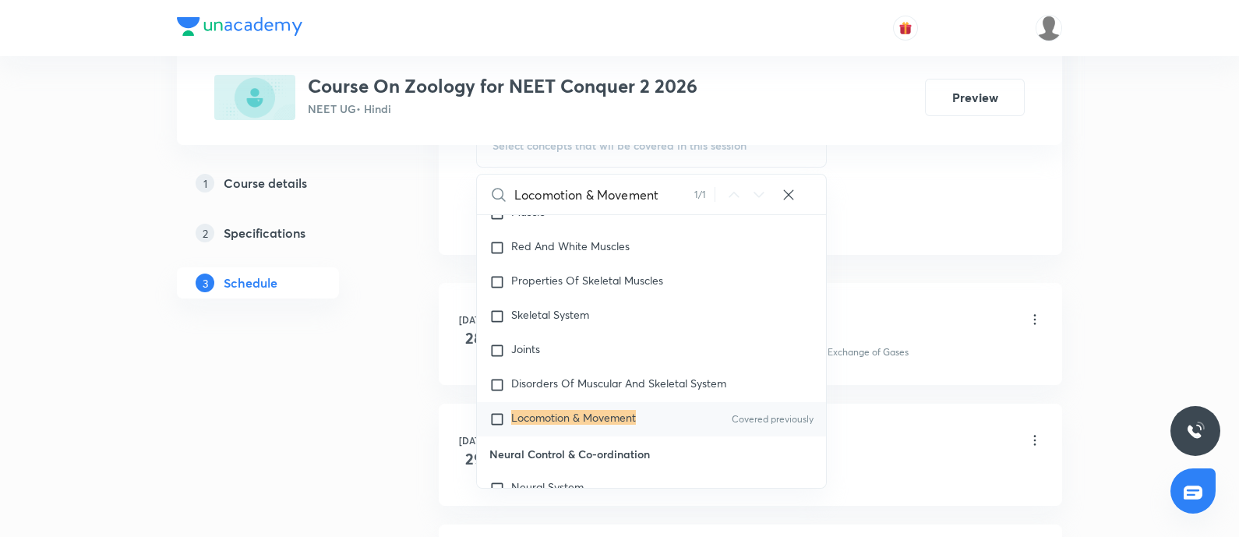
scroll to position [840, 0]
type input "Locomotion & Movement"
click at [498, 412] on input "checkbox" at bounding box center [500, 417] width 22 height 16
checkbox input "true"
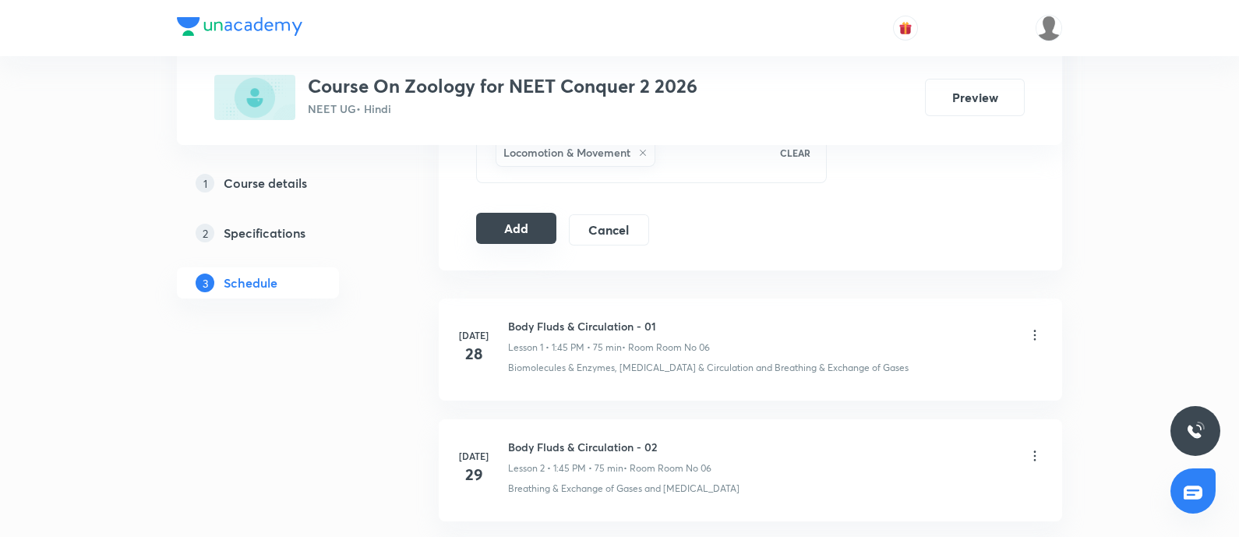
click at [525, 226] on button "Add" at bounding box center [516, 228] width 80 height 31
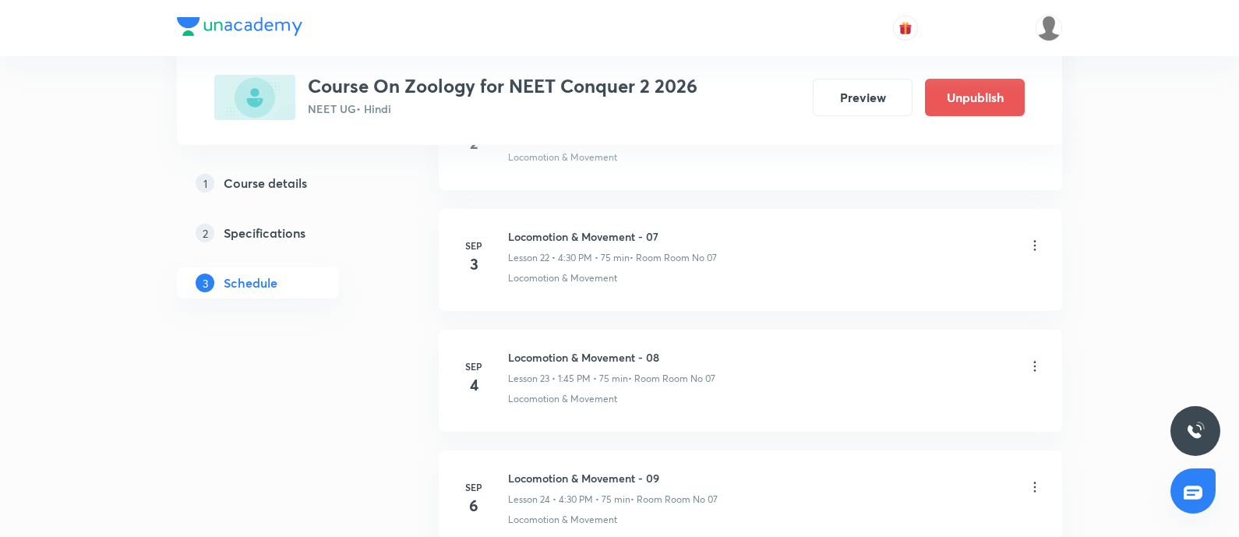
scroll to position [2886, 0]
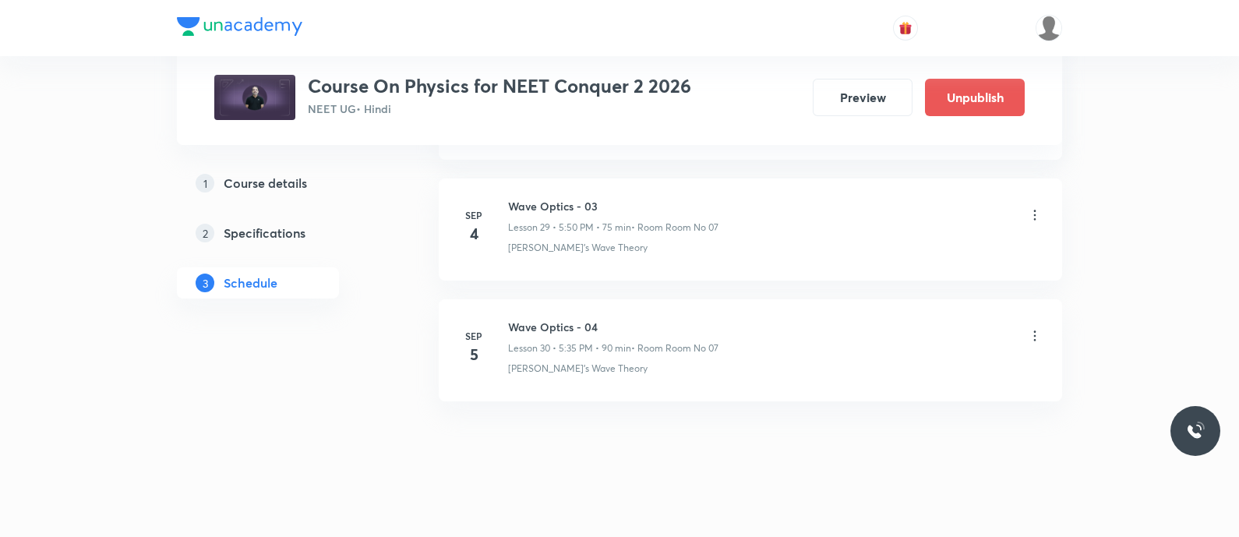
click at [510, 319] on h6 "Wave Optics - 04" at bounding box center [613, 327] width 210 height 16
copy h6 "Wave Optics - 04"
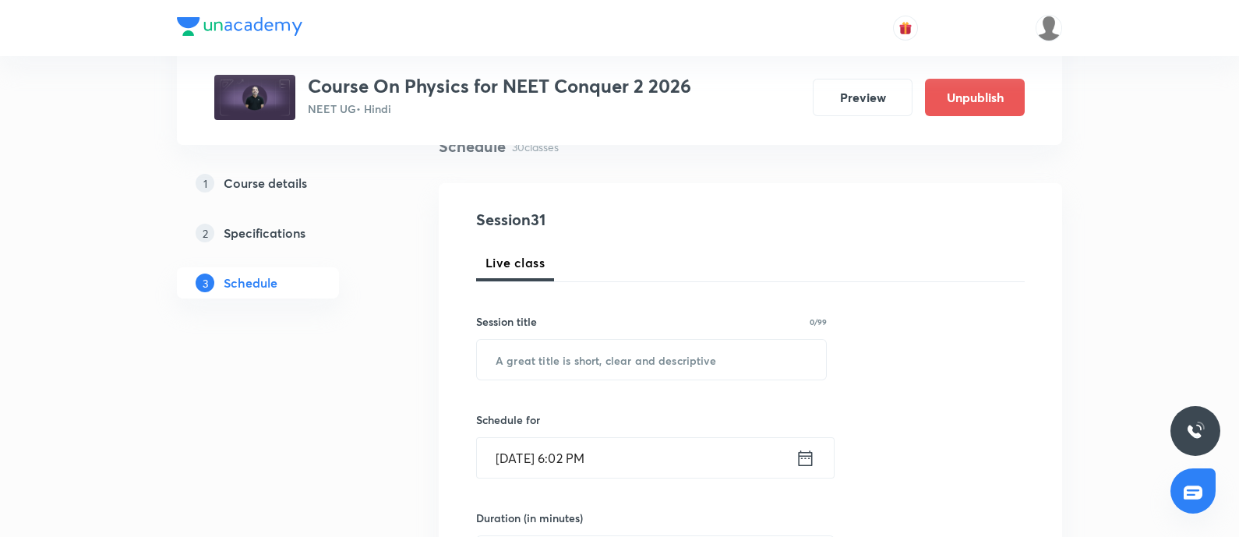
scroll to position [129, 0]
click at [521, 360] on input "text" at bounding box center [651, 360] width 349 height 40
paste input "Wave Optics - 04"
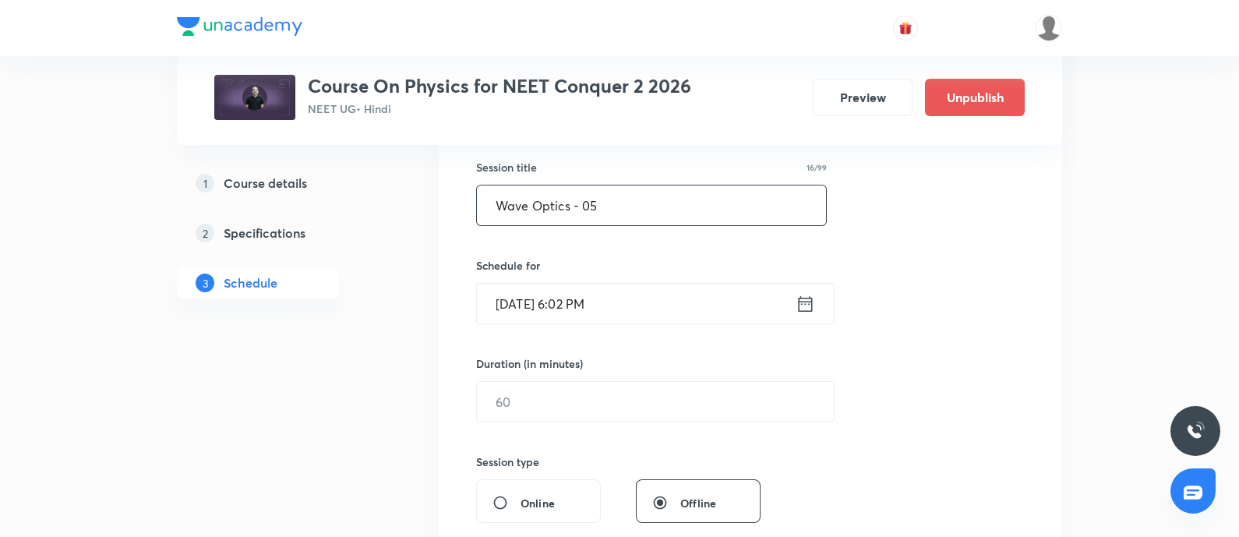
scroll to position [288, 0]
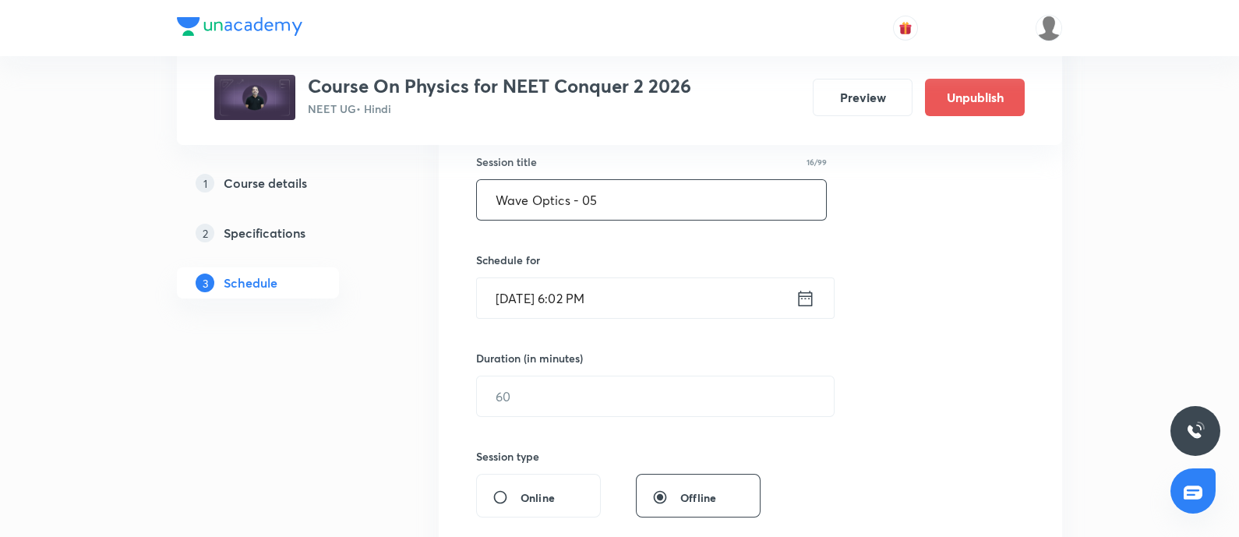
type input "Wave Optics - 05"
click at [633, 300] on input "Sep 5, 2025, 6:02 PM" at bounding box center [636, 298] width 319 height 40
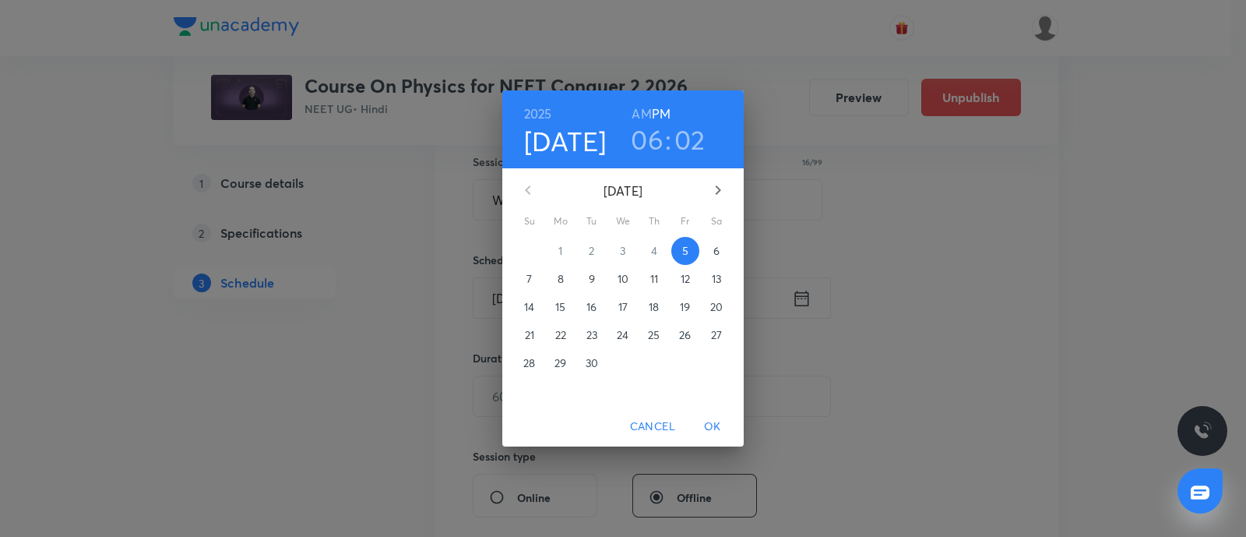
click at [715, 245] on p "6" at bounding box center [717, 251] width 6 height 16
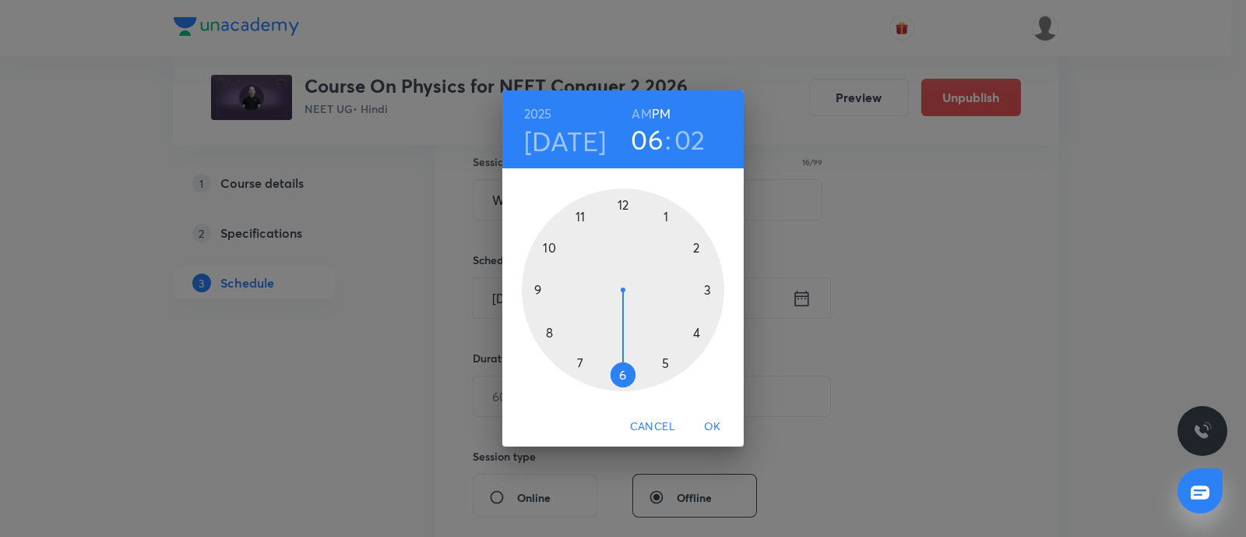
click at [663, 361] on div at bounding box center [623, 290] width 203 height 203
click at [546, 243] on div at bounding box center [623, 290] width 203 height 203
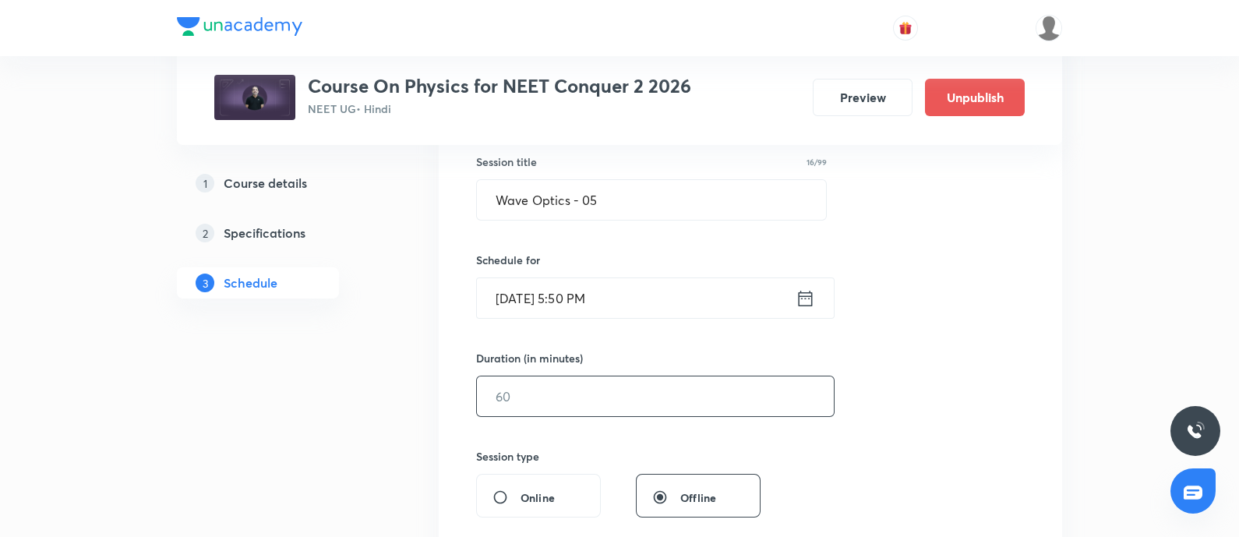
click at [536, 399] on input "text" at bounding box center [655, 396] width 357 height 40
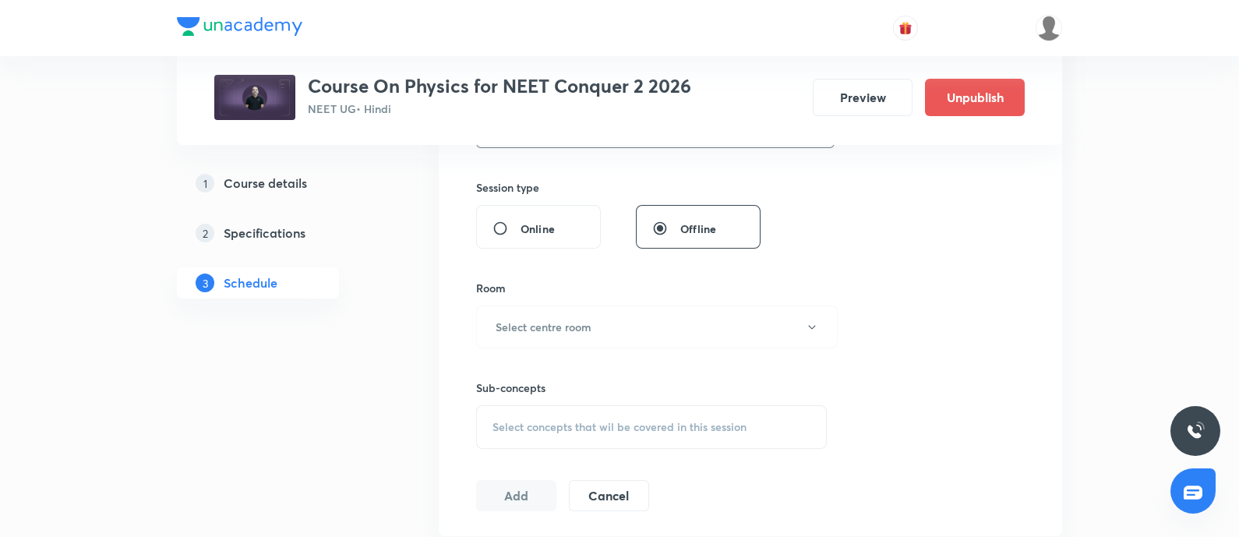
scroll to position [557, 0]
type input "75"
click at [587, 320] on h6 "Select centre room" at bounding box center [543, 327] width 96 height 16
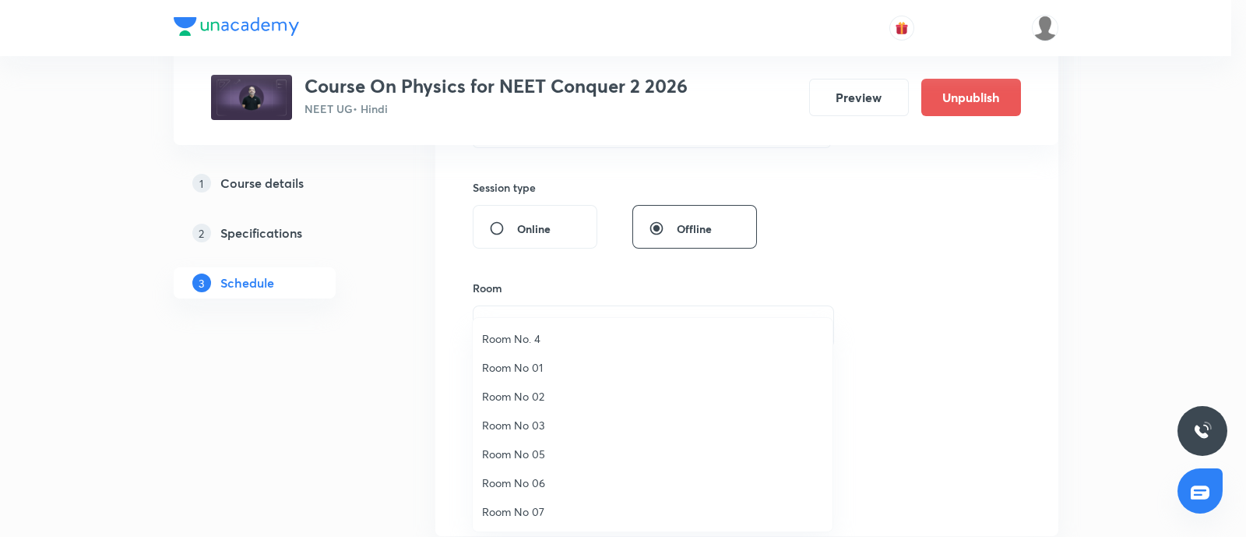
click at [531, 513] on span "Room No 07" at bounding box center [652, 511] width 341 height 16
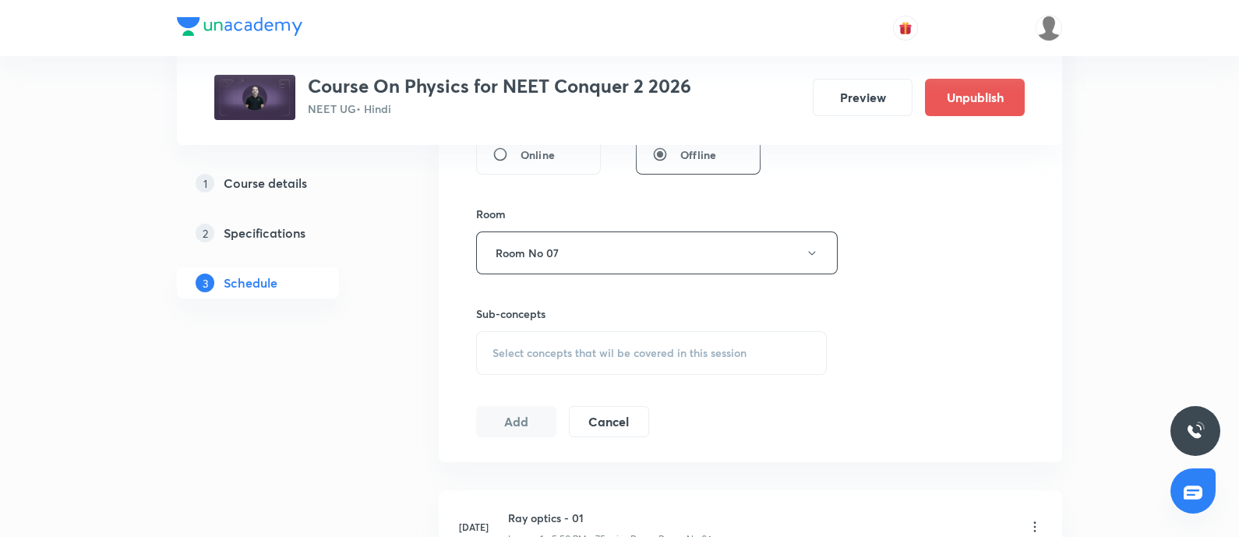
scroll to position [646, 0]
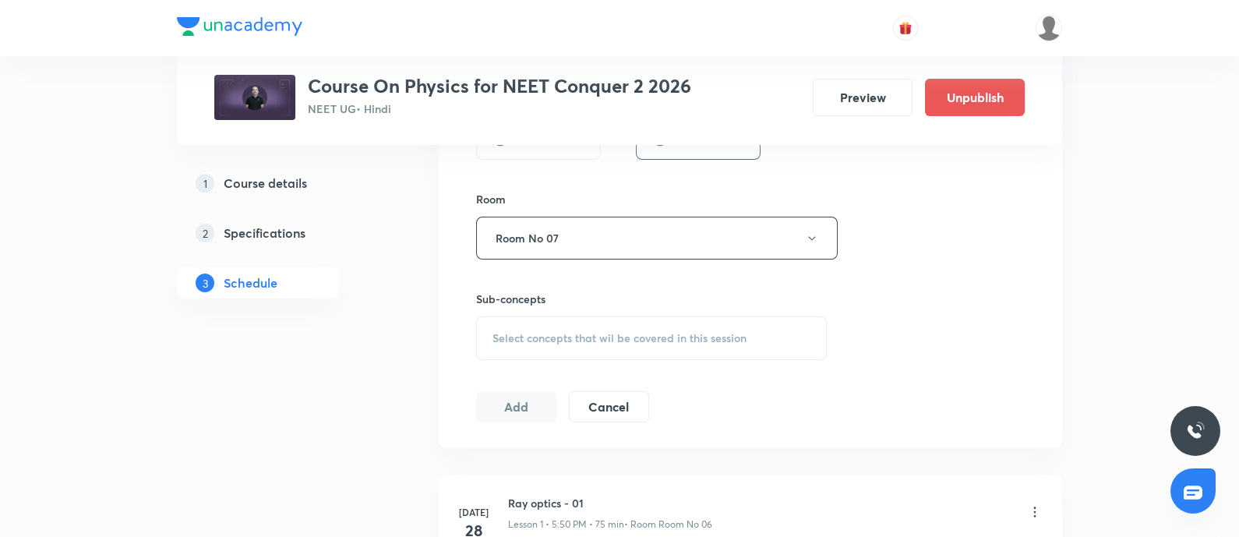
click at [555, 342] on span "Select concepts that wil be covered in this session" at bounding box center [619, 338] width 254 height 12
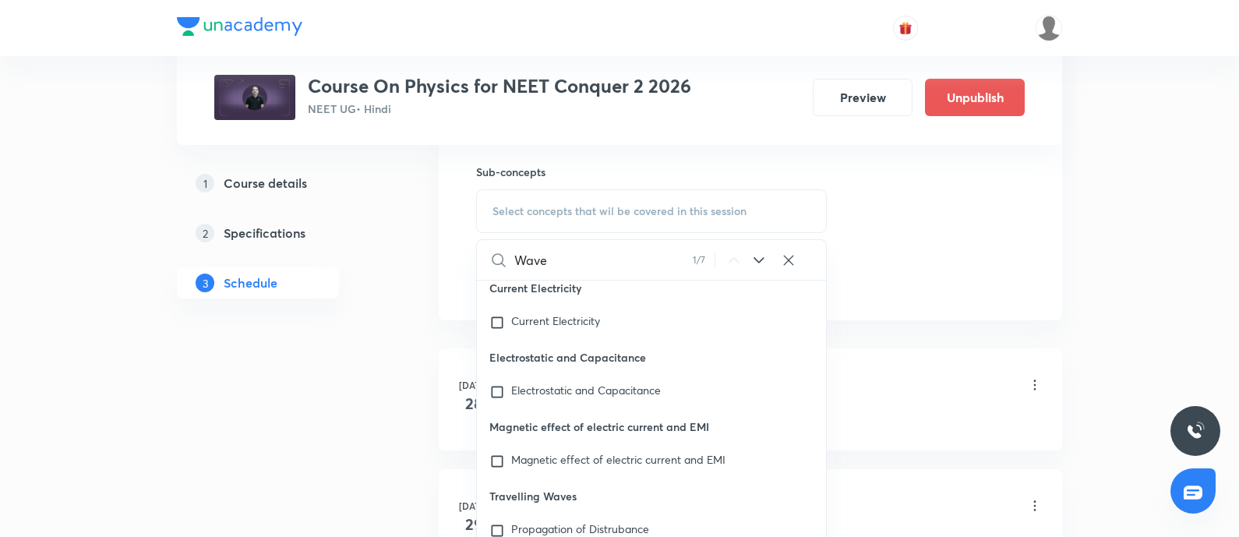
scroll to position [771, 0]
type input "Wave"
click at [759, 255] on icon at bounding box center [758, 261] width 19 height 19
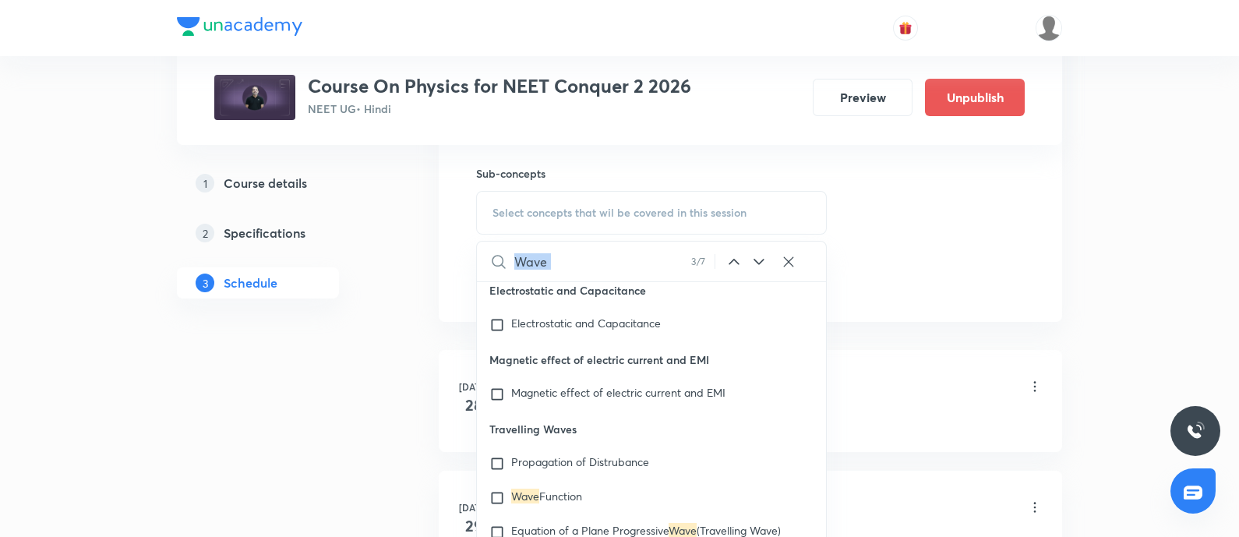
click at [759, 255] on icon at bounding box center [758, 261] width 19 height 19
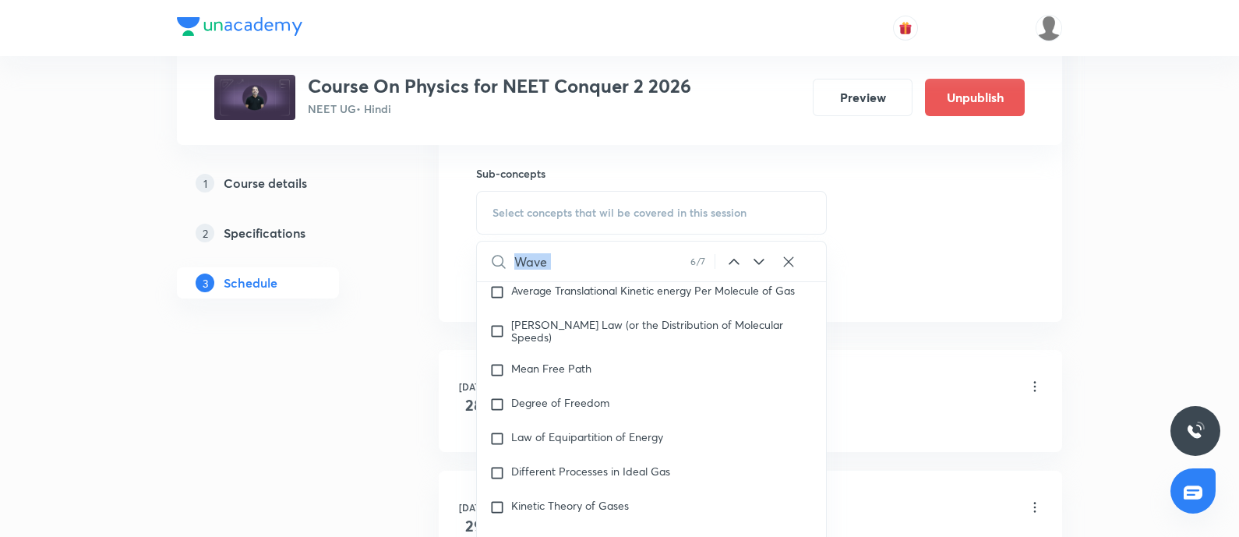
click at [759, 255] on icon at bounding box center [758, 261] width 19 height 19
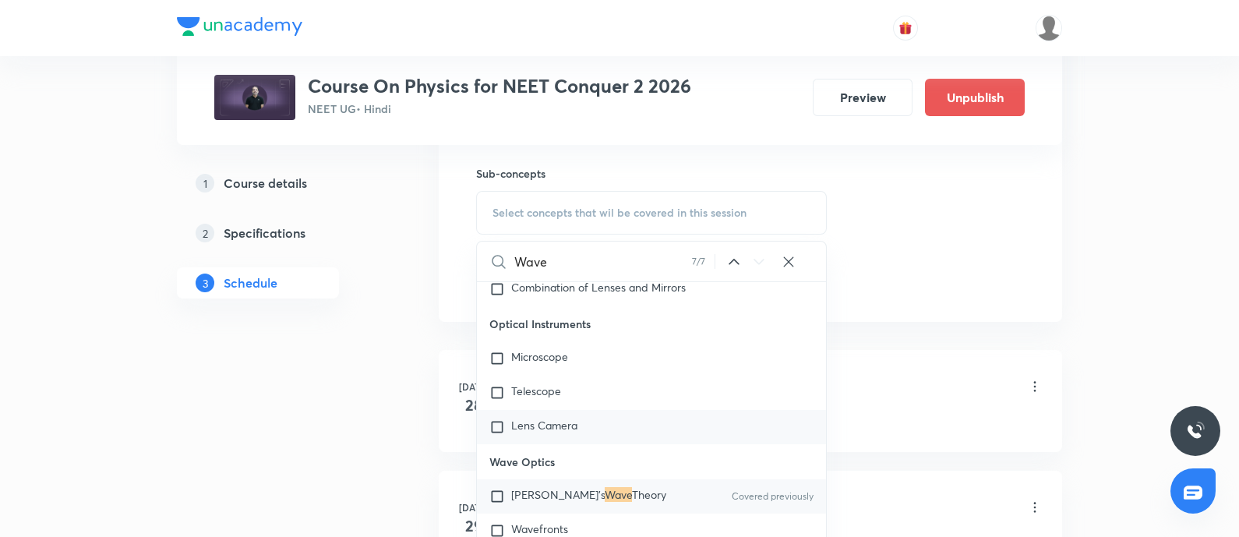
scroll to position [22911, 0]
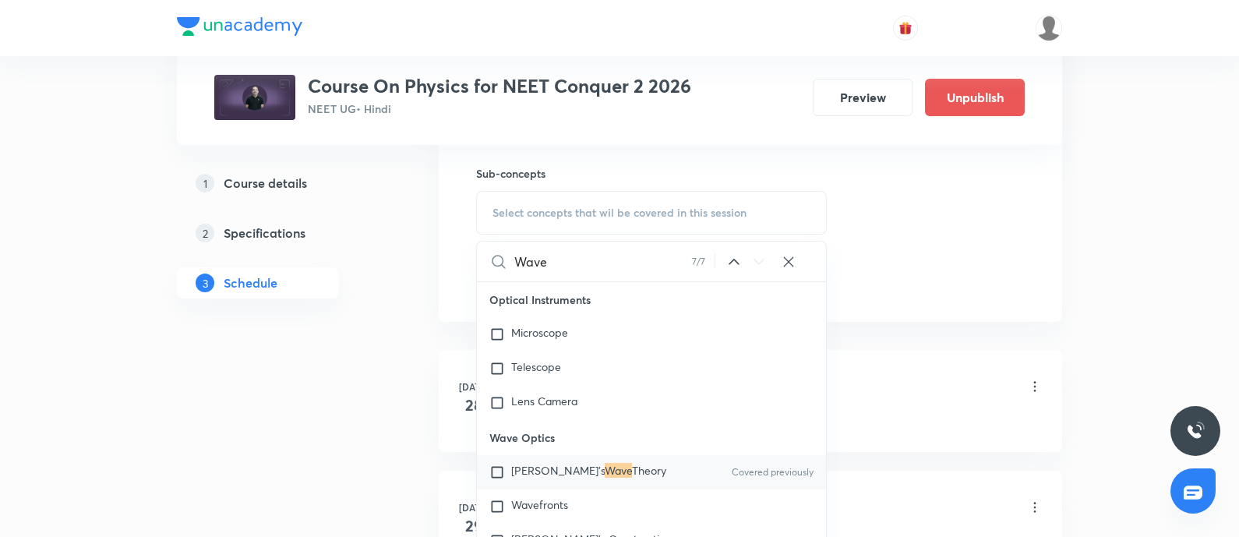
click at [503, 476] on input "checkbox" at bounding box center [500, 472] width 22 height 16
checkbox input "true"
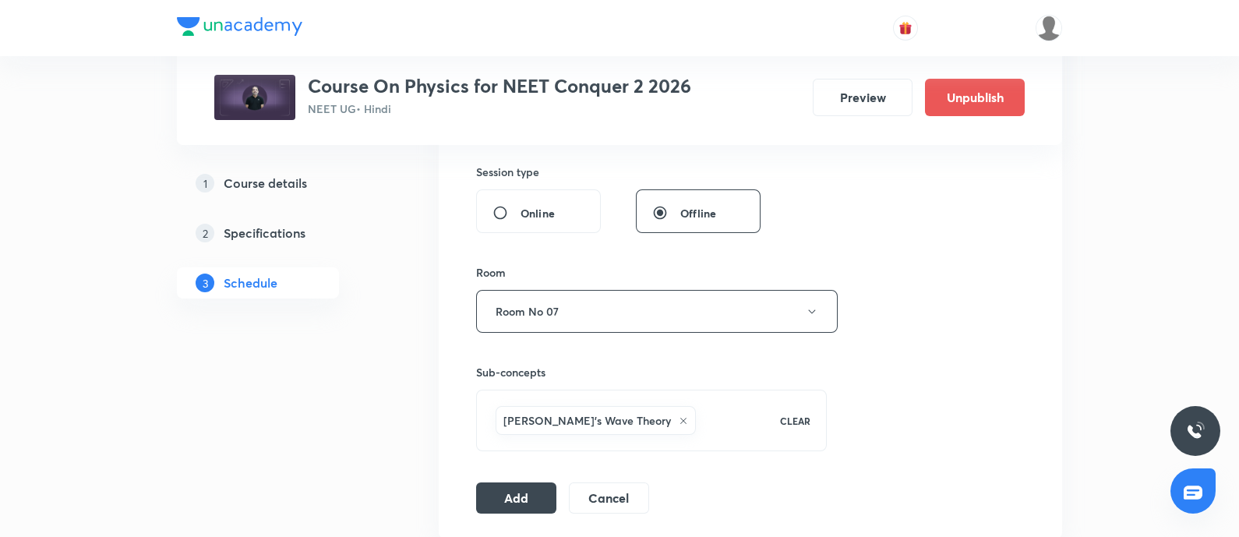
scroll to position [471, 0]
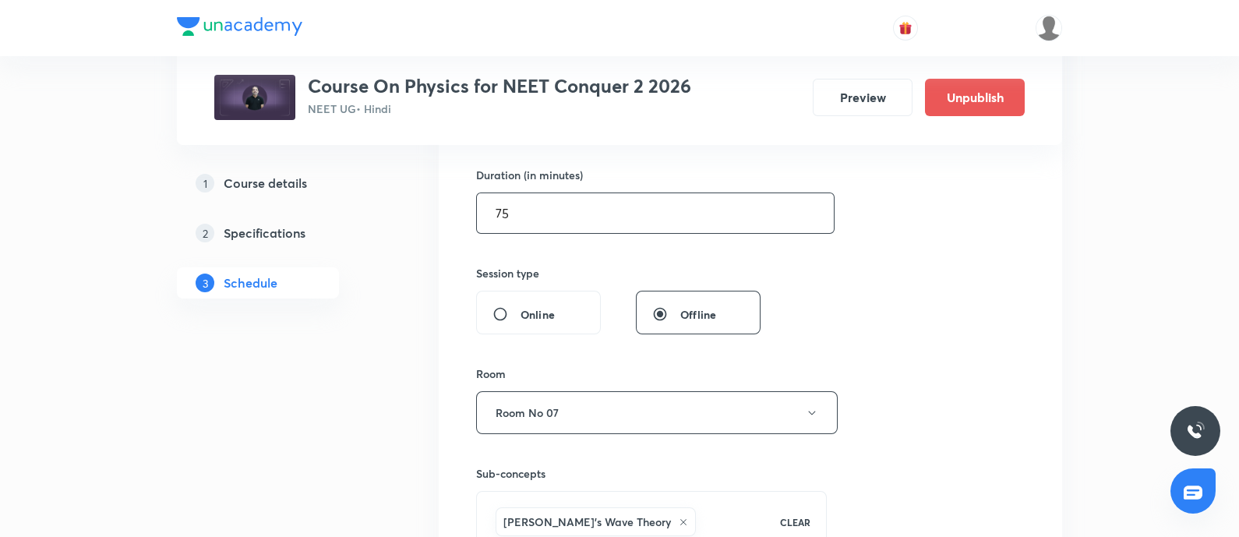
click at [551, 204] on input "75" at bounding box center [655, 213] width 357 height 40
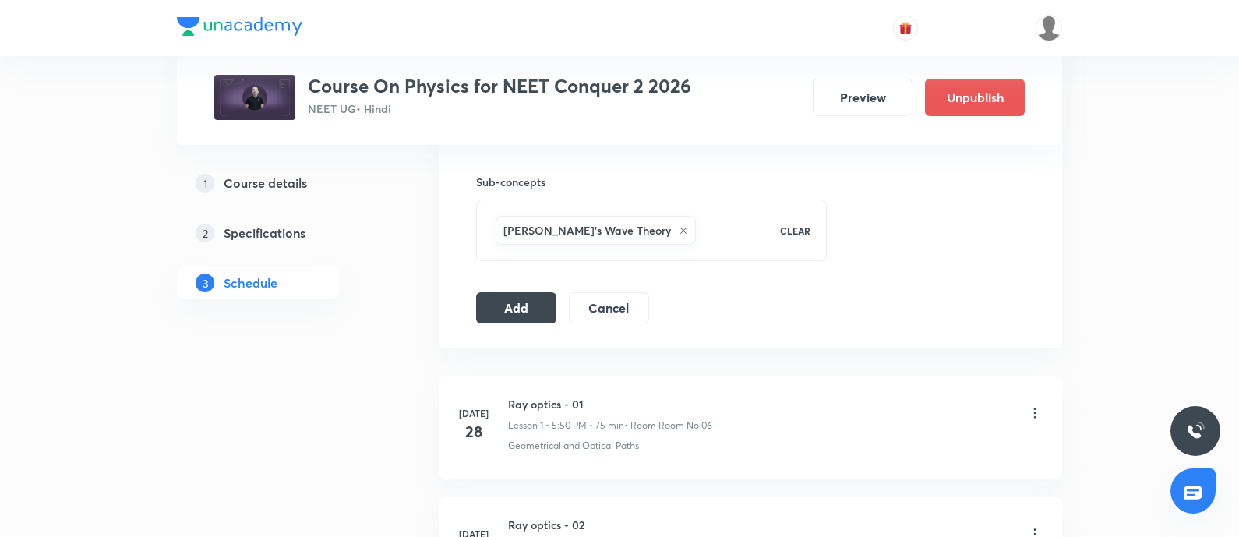
scroll to position [777, 0]
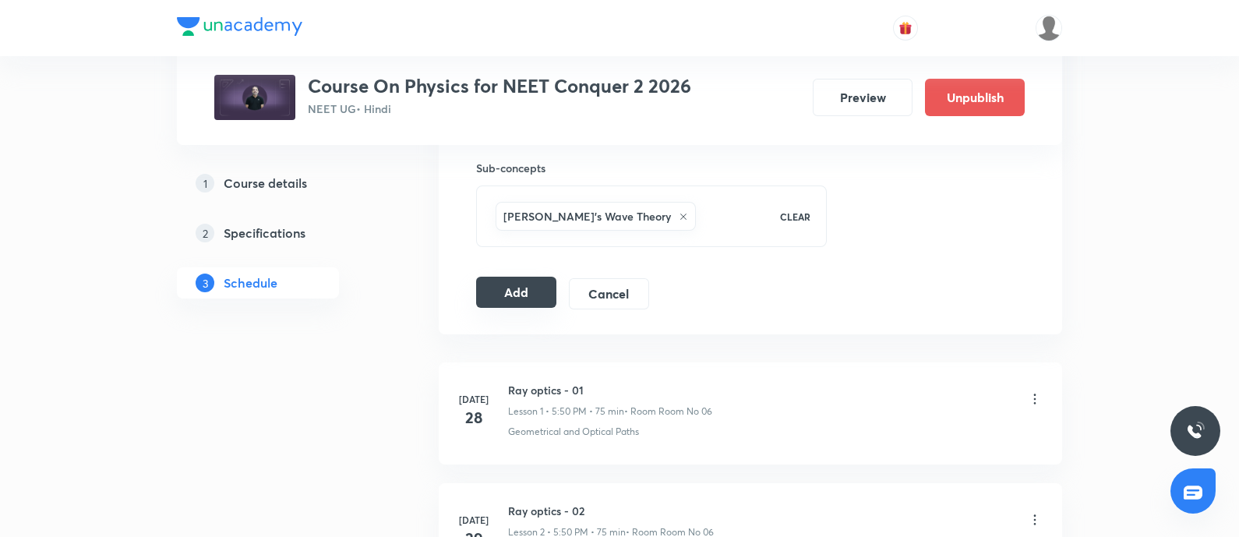
type input "90"
click at [518, 292] on button "Add" at bounding box center [516, 292] width 80 height 31
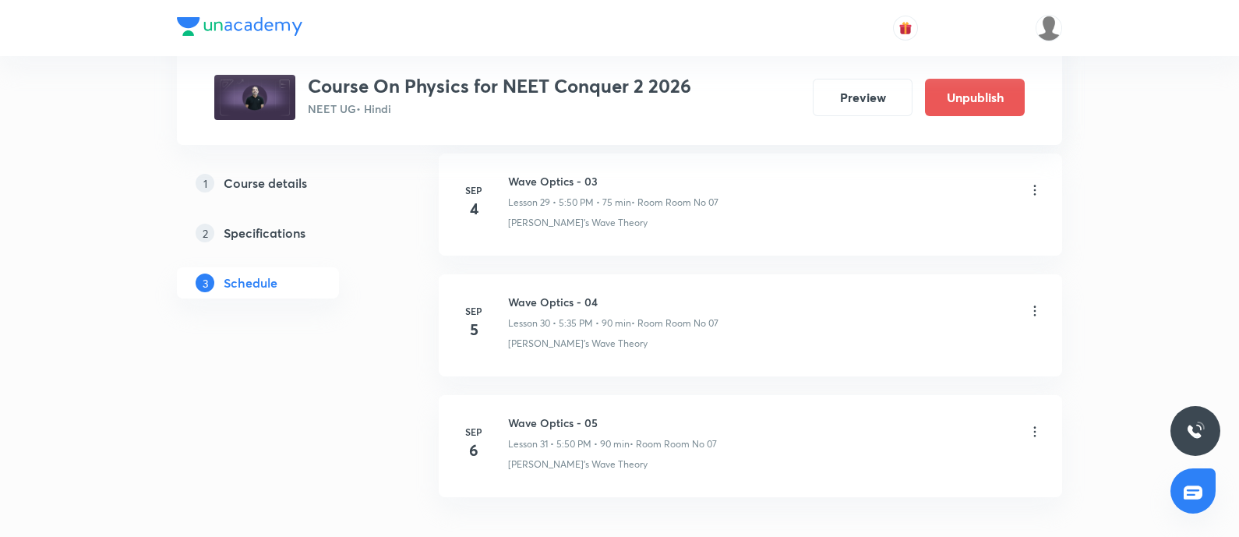
scroll to position [3730, 0]
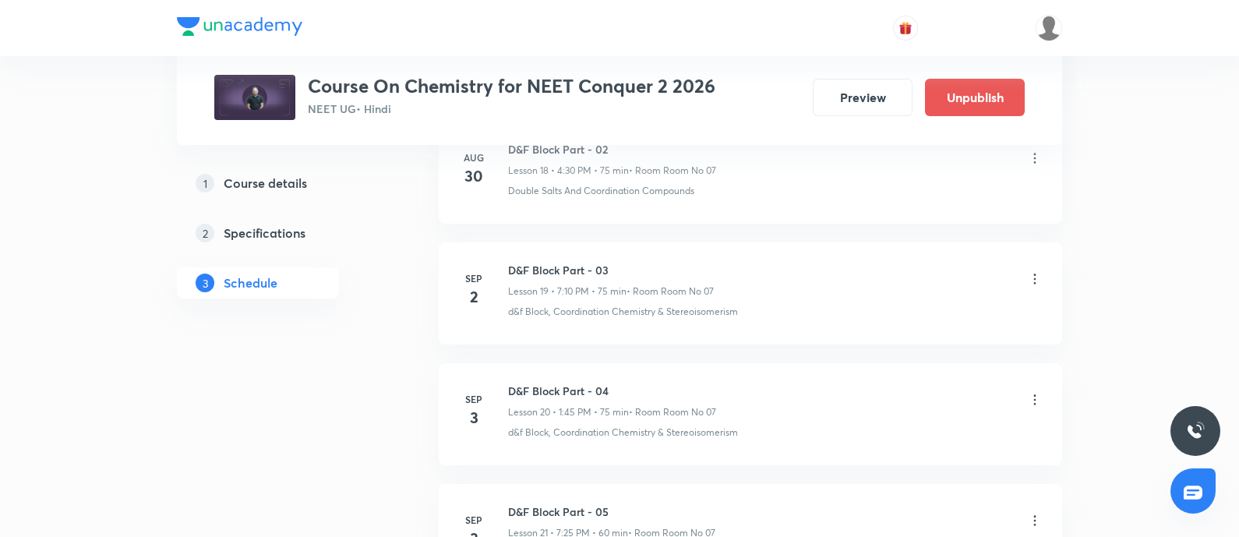
scroll to position [3723, 0]
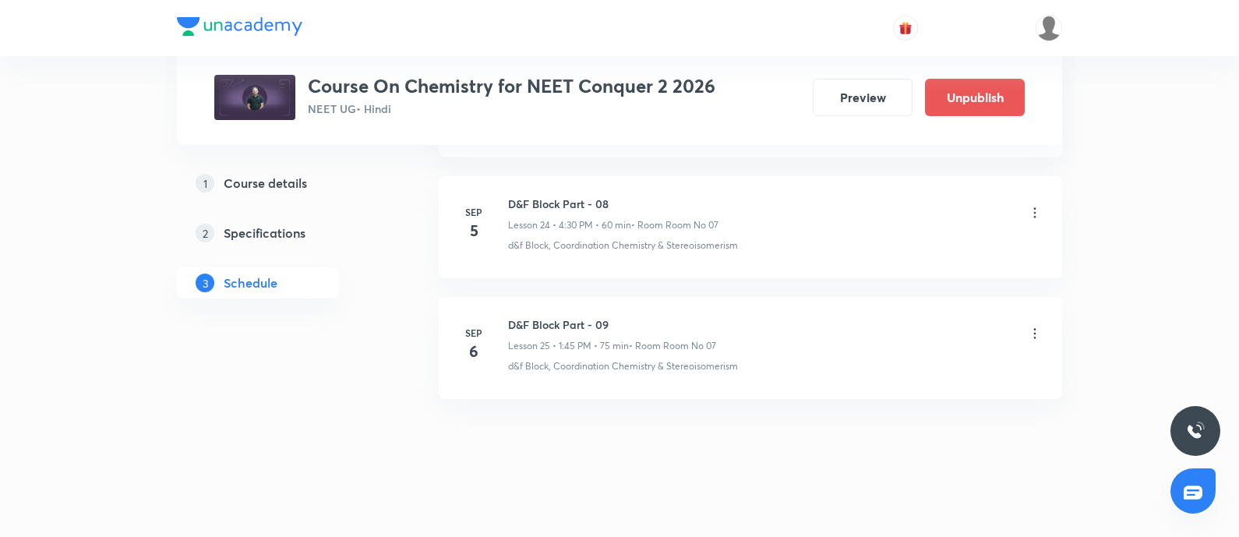
click at [509, 319] on h6 "D&F Block Part - 09" at bounding box center [612, 324] width 208 height 16
copy h6 "D&F Block Part - 09"
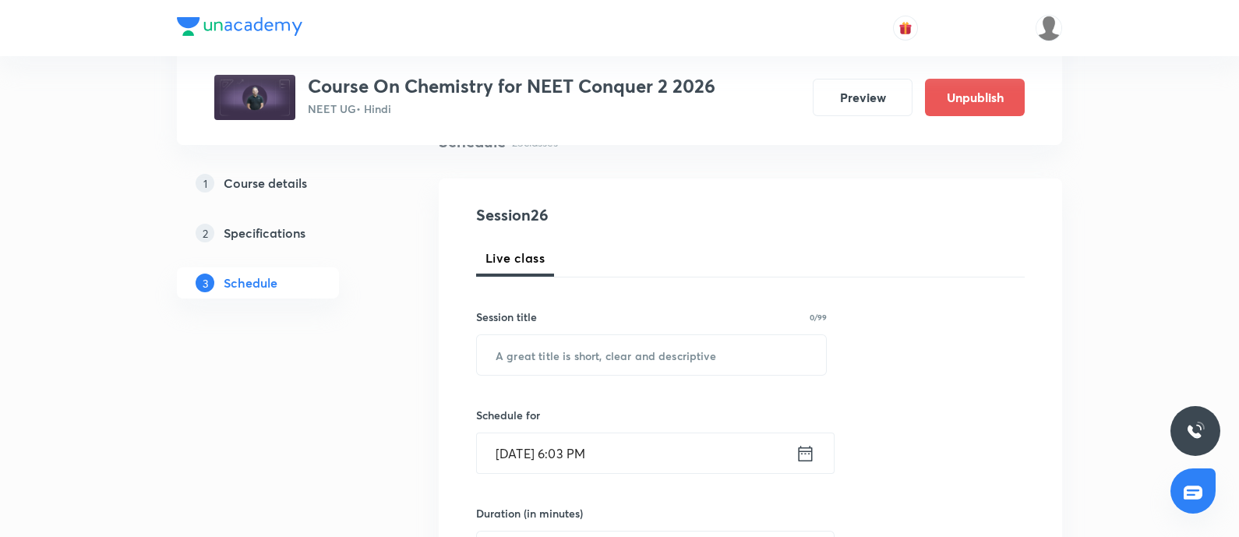
scroll to position [134, 0]
click at [535, 345] on input "text" at bounding box center [651, 354] width 349 height 40
paste input "D&F Block Part - 09"
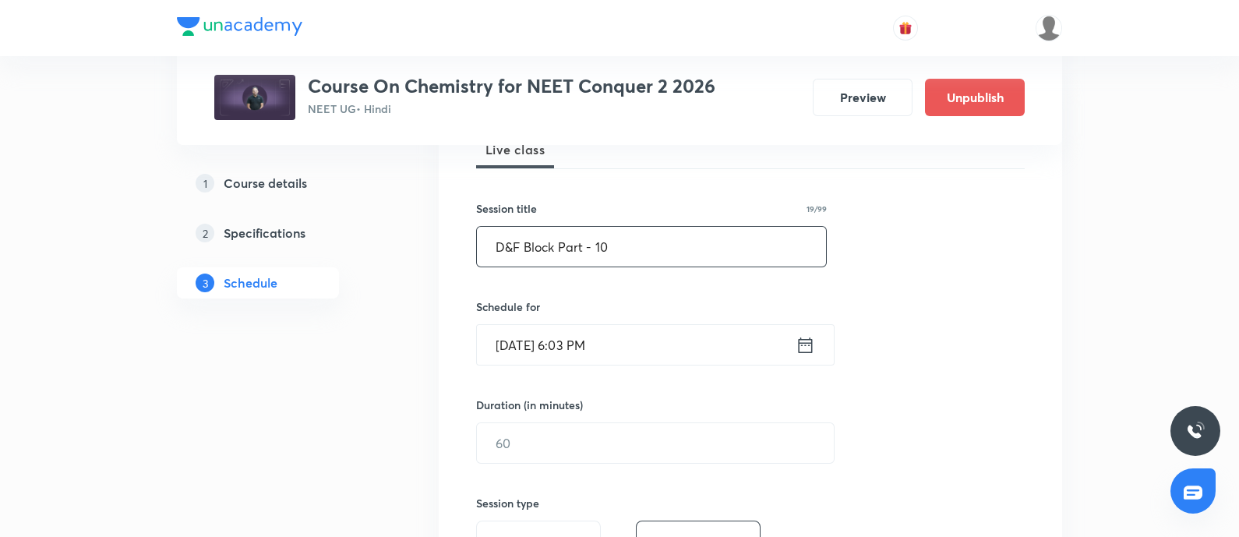
scroll to position [243, 0]
type input "D&F Block Part - 10"
click at [662, 344] on input "[DATE] 6:03 PM" at bounding box center [636, 343] width 319 height 40
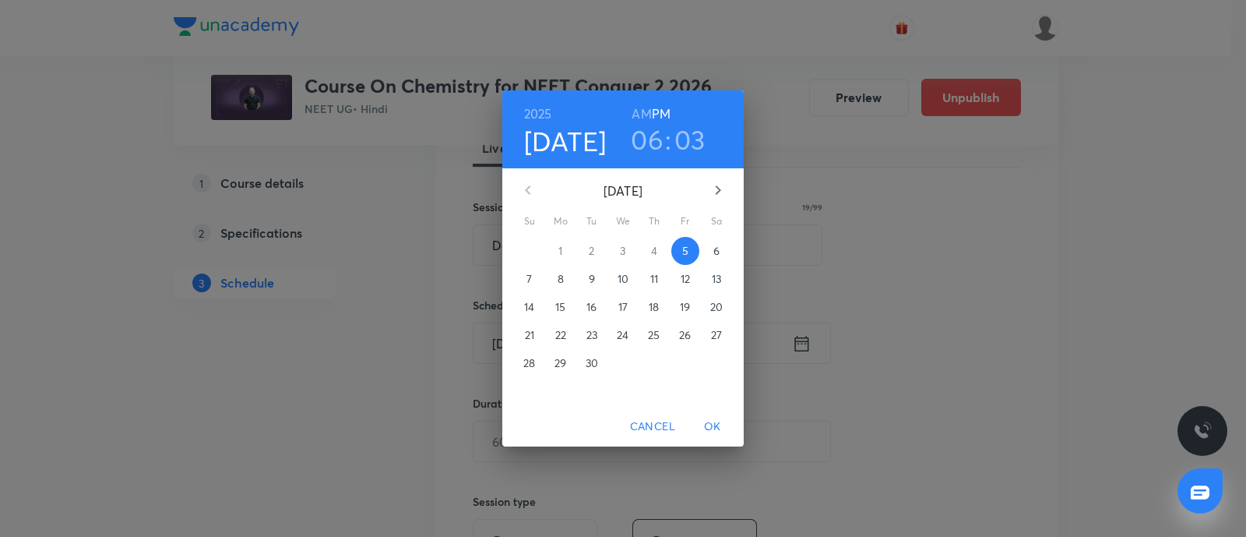
click at [715, 251] on p "6" at bounding box center [717, 251] width 6 height 16
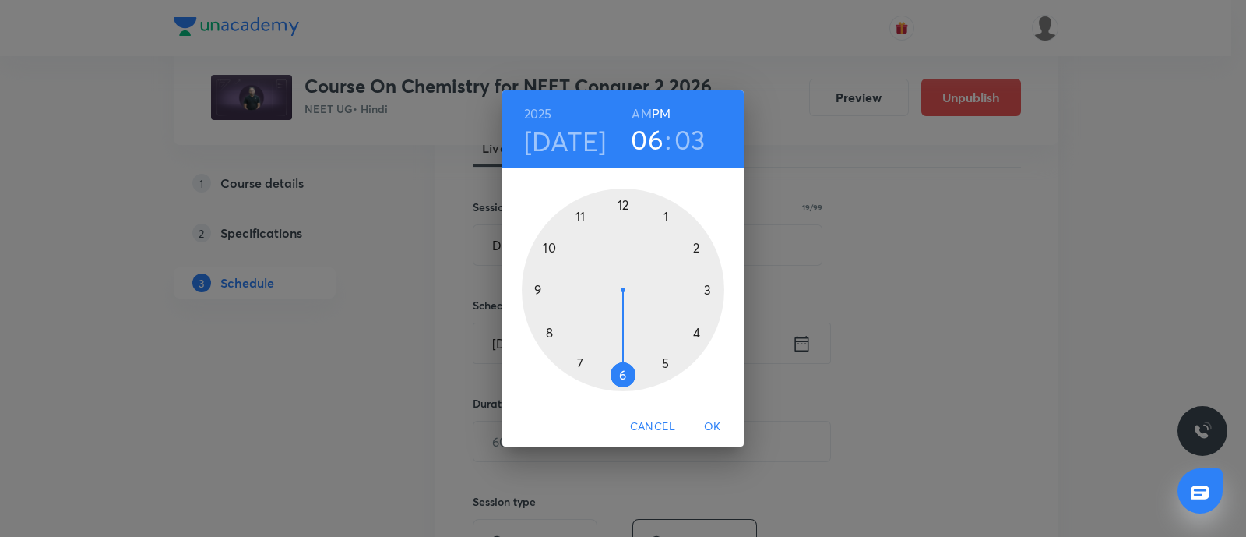
click at [580, 359] on div at bounding box center [623, 290] width 203 height 203
click at [666, 364] on div at bounding box center [623, 290] width 203 height 203
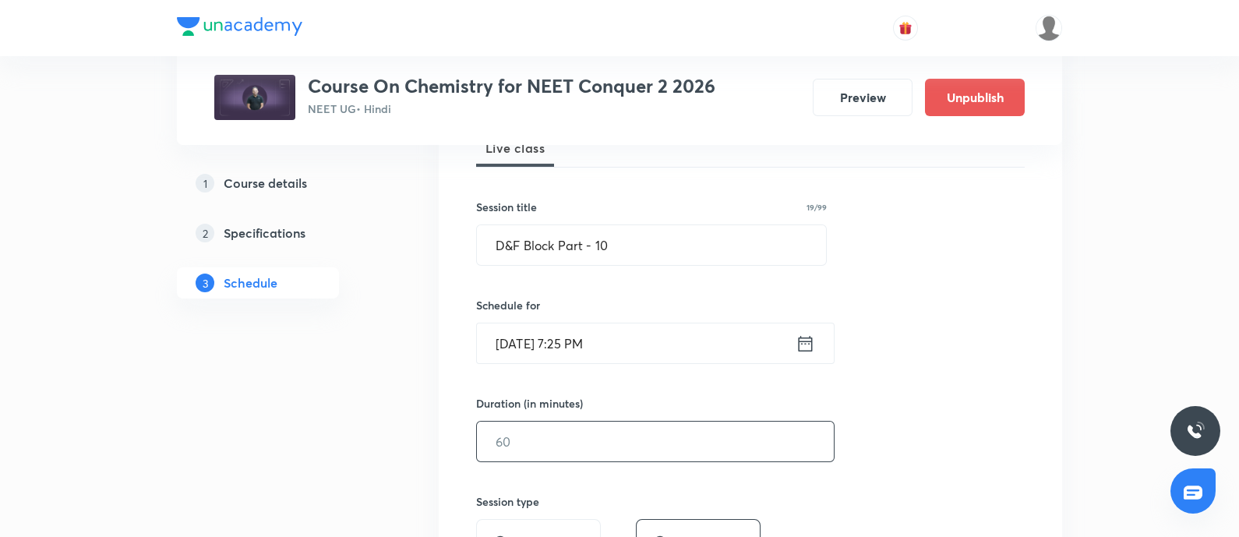
click at [545, 444] on input "text" at bounding box center [655, 441] width 357 height 40
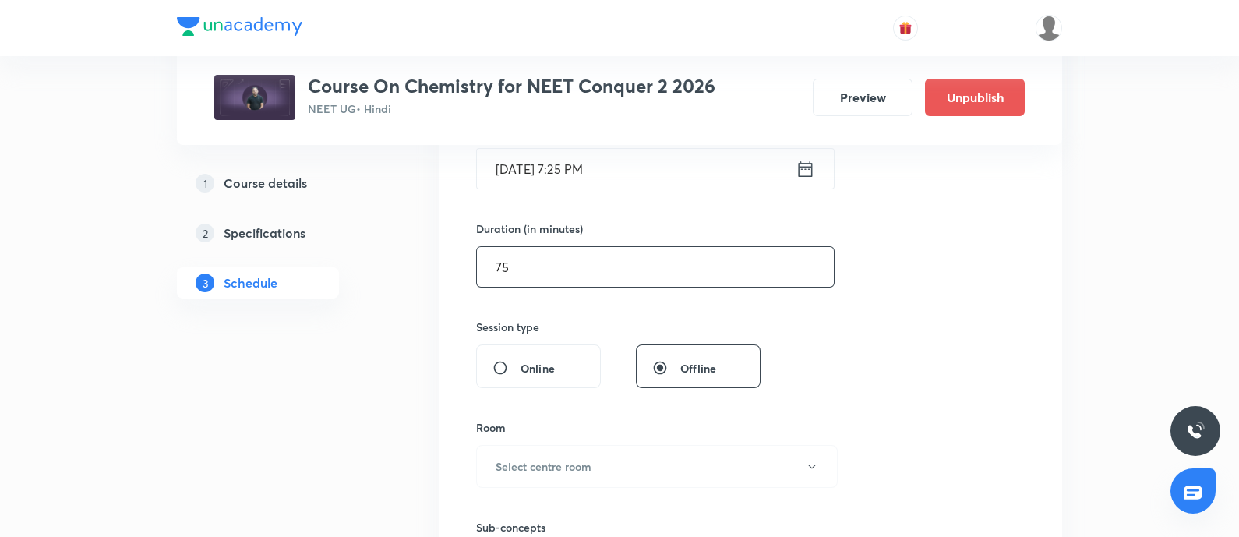
scroll to position [418, 0]
click at [565, 460] on h6 "Select centre room" at bounding box center [543, 465] width 96 height 16
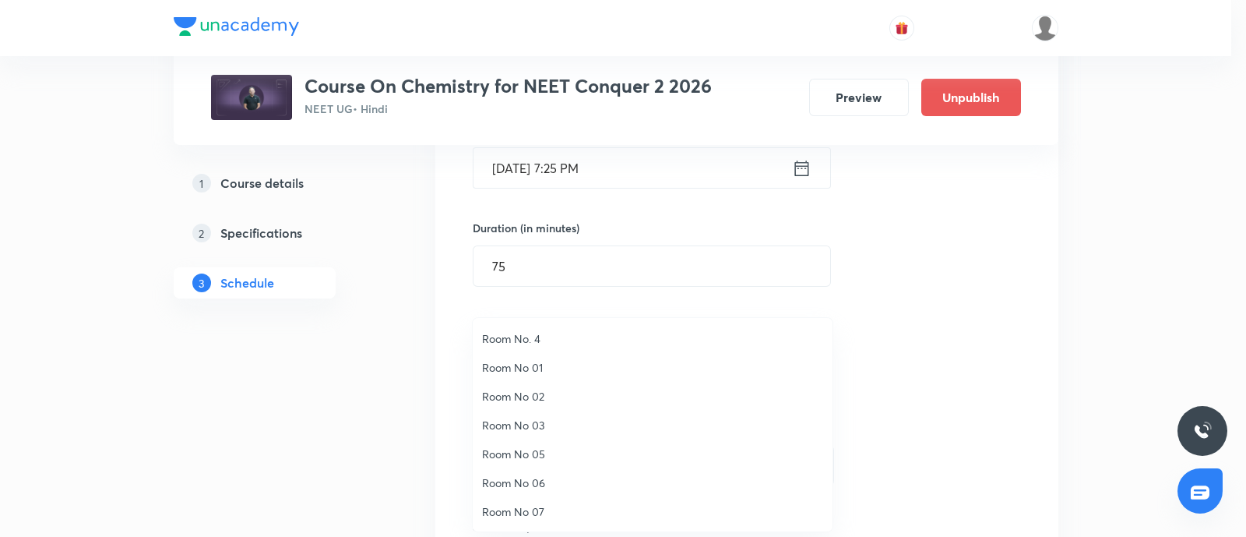
click at [536, 338] on span "Room No. 4" at bounding box center [652, 338] width 341 height 16
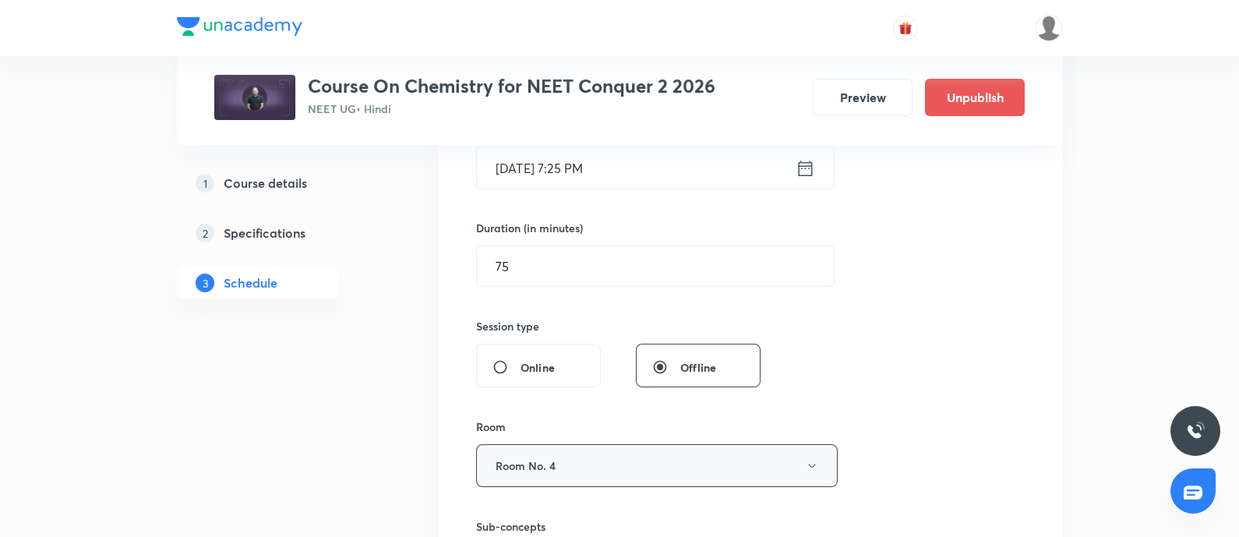
click at [569, 460] on button "Room No. 4" at bounding box center [656, 465] width 361 height 43
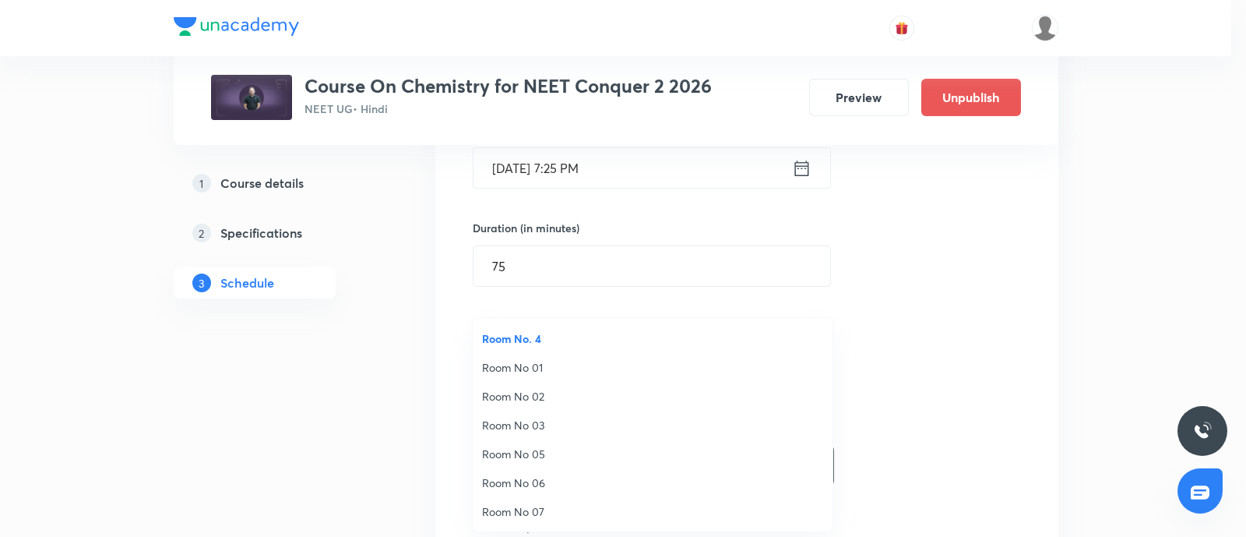
click at [523, 508] on span "Room No 07" at bounding box center [652, 511] width 341 height 16
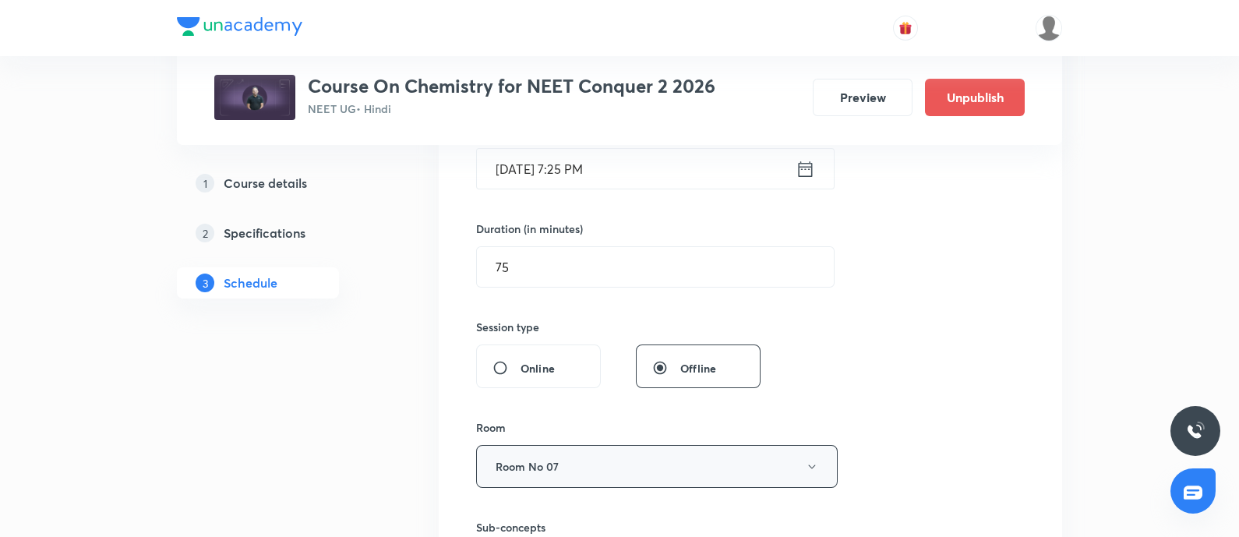
scroll to position [417, 0]
click at [581, 266] on input "75" at bounding box center [655, 268] width 357 height 40
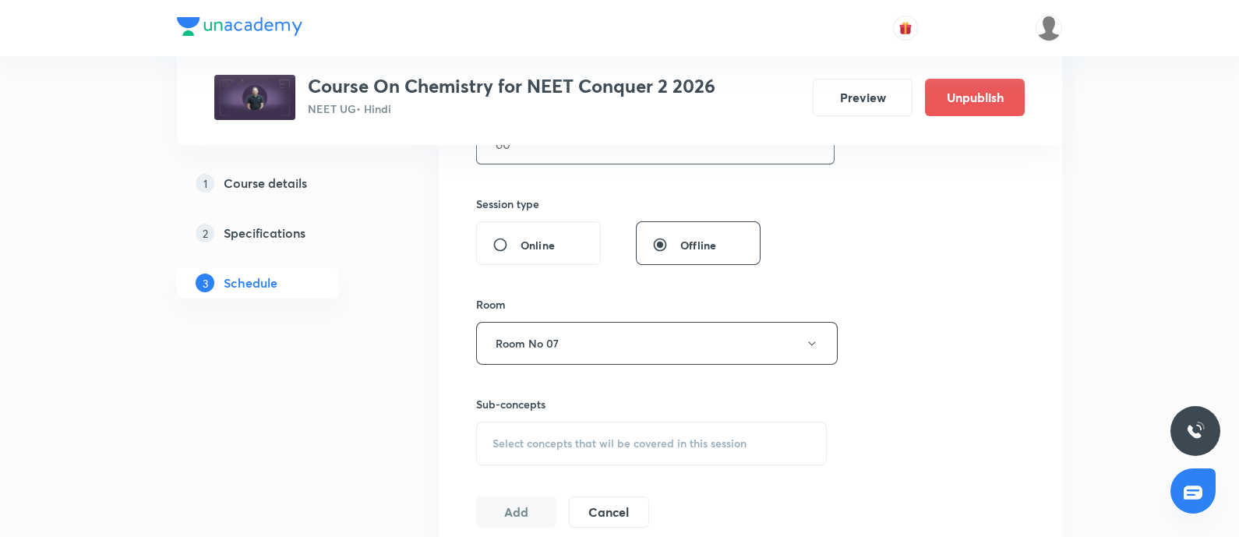
scroll to position [544, 0]
type input "60"
click at [563, 428] on div "Select concepts that wil be covered in this session" at bounding box center [651, 440] width 351 height 44
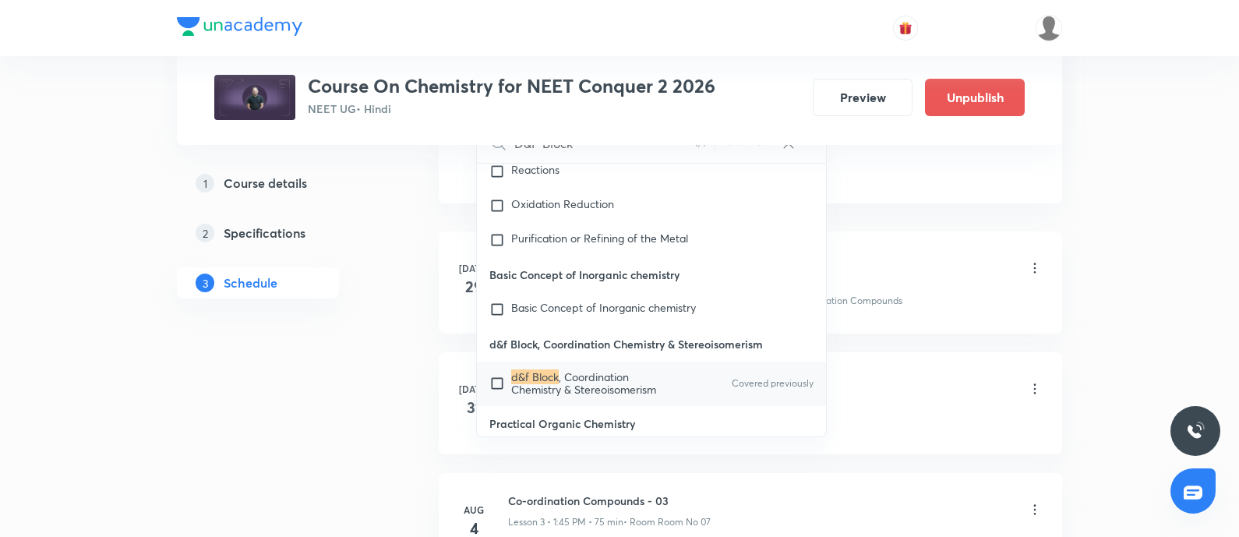
scroll to position [10919, 0]
type input "D&F Block"
click at [499, 368] on input "checkbox" at bounding box center [500, 380] width 22 height 25
checkbox input "true"
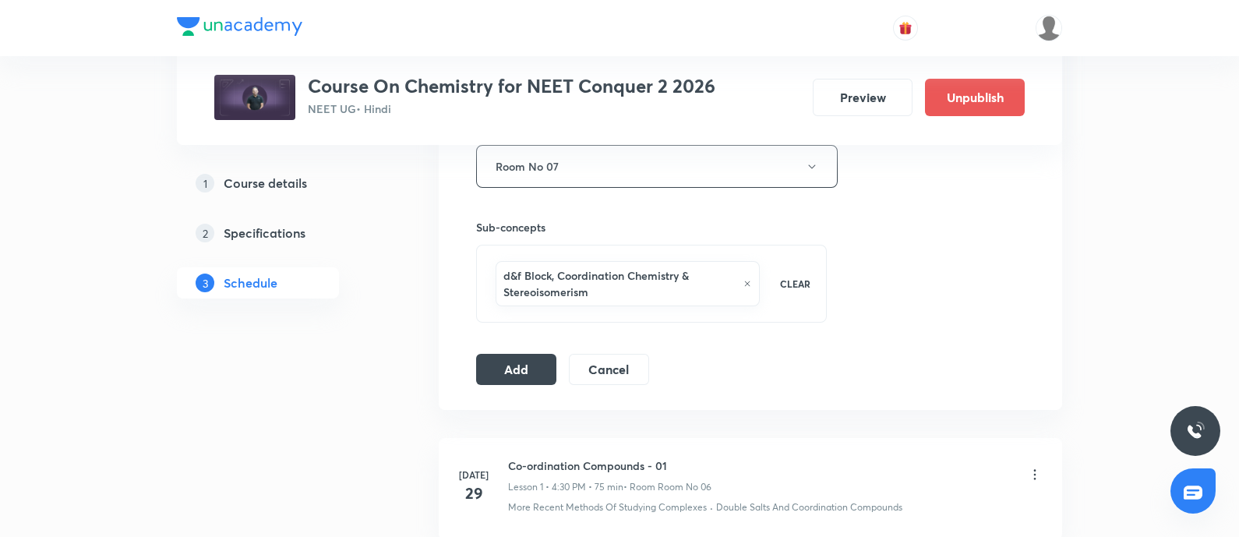
scroll to position [714, 0]
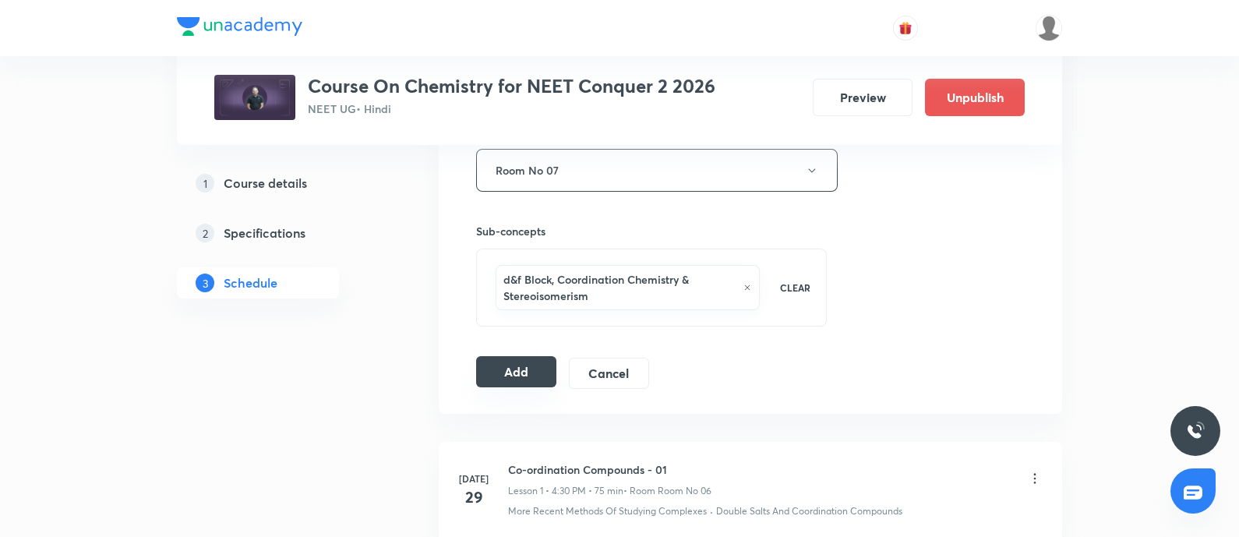
click at [504, 360] on button "Add" at bounding box center [516, 371] width 80 height 31
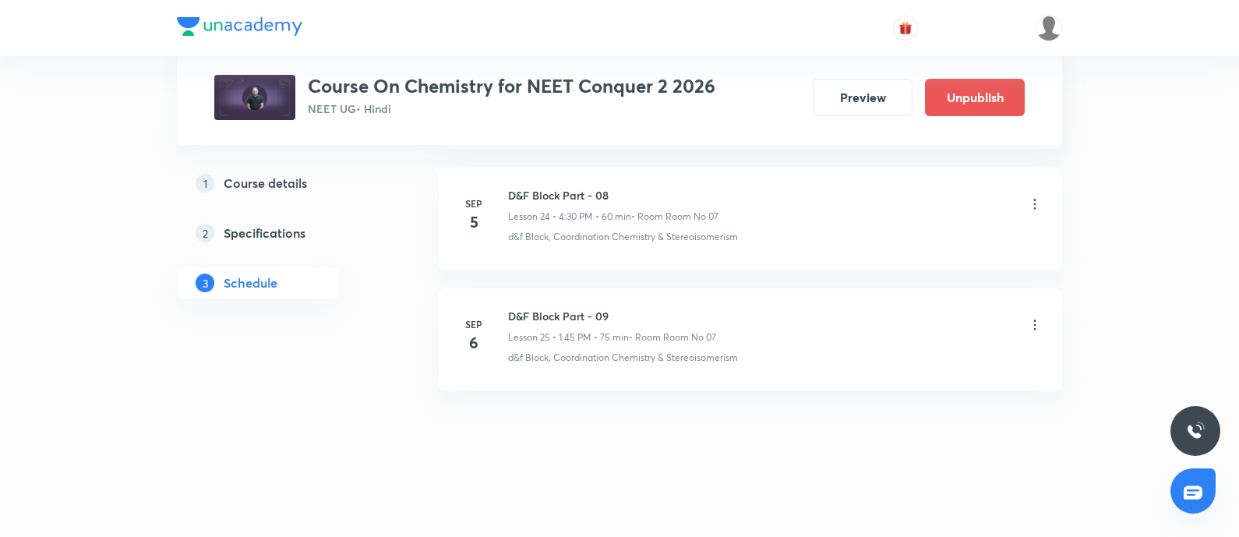
scroll to position [3007, 0]
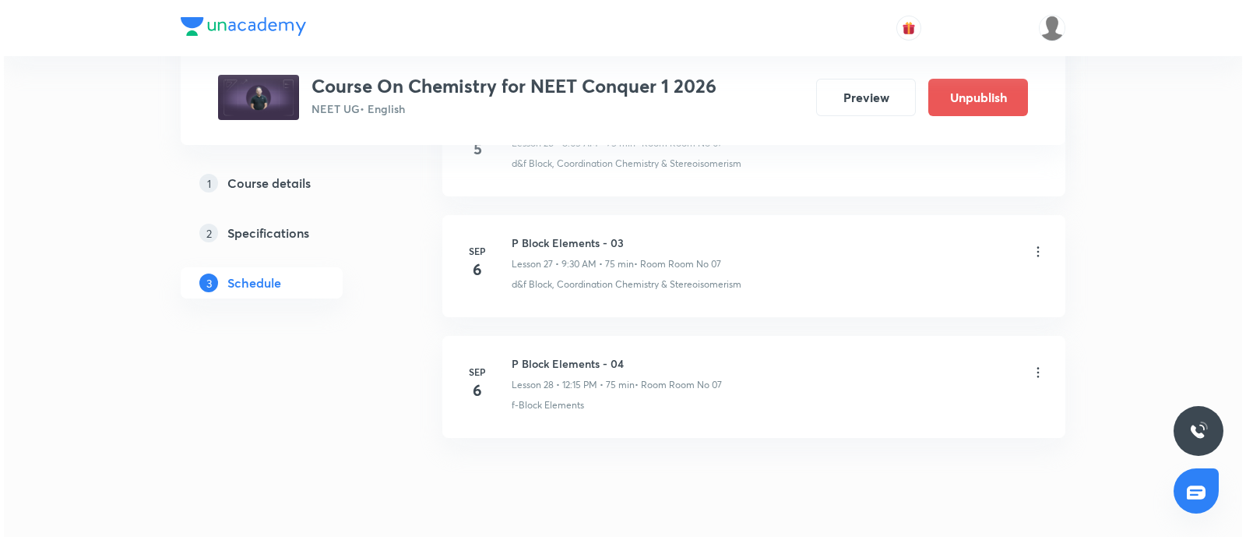
scroll to position [4083, 0]
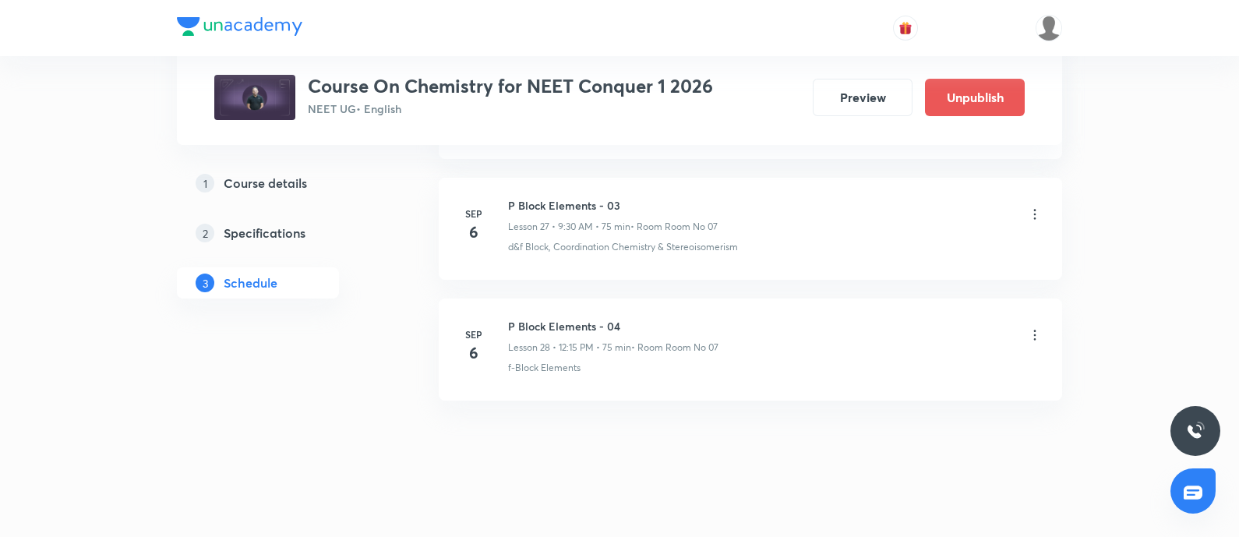
click at [1042, 321] on li "[DATE] P Block Elements - 04 Lesson 28 • 12:15 PM • 75 min • Room Room No 07 f-…" at bounding box center [750, 349] width 623 height 102
click at [1034, 329] on icon at bounding box center [1035, 334] width 2 height 10
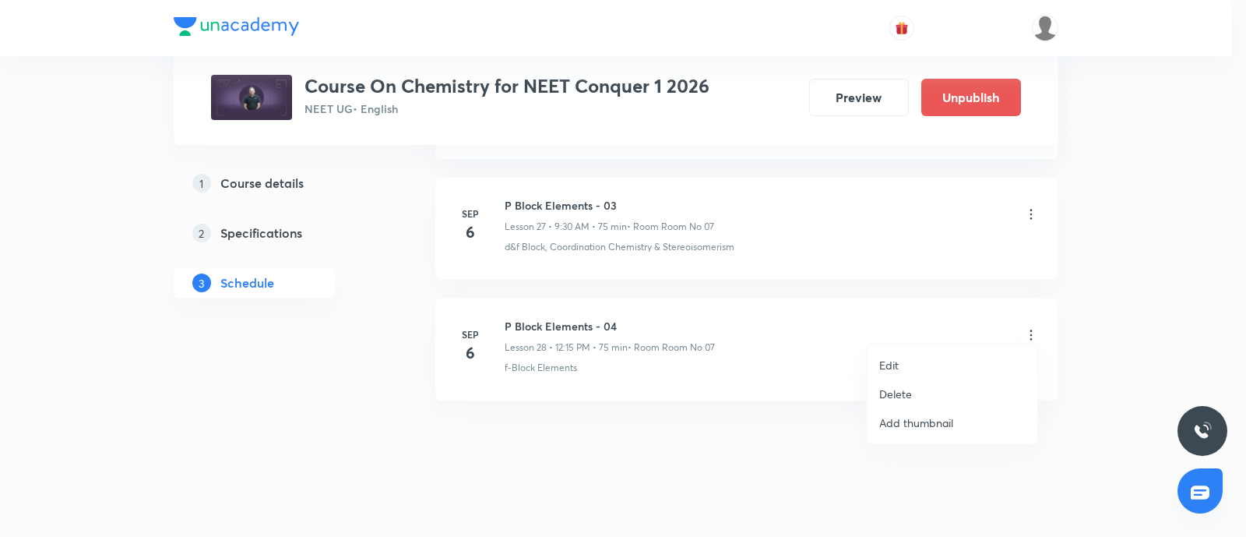
click at [904, 361] on li "Edit" at bounding box center [952, 365] width 171 height 29
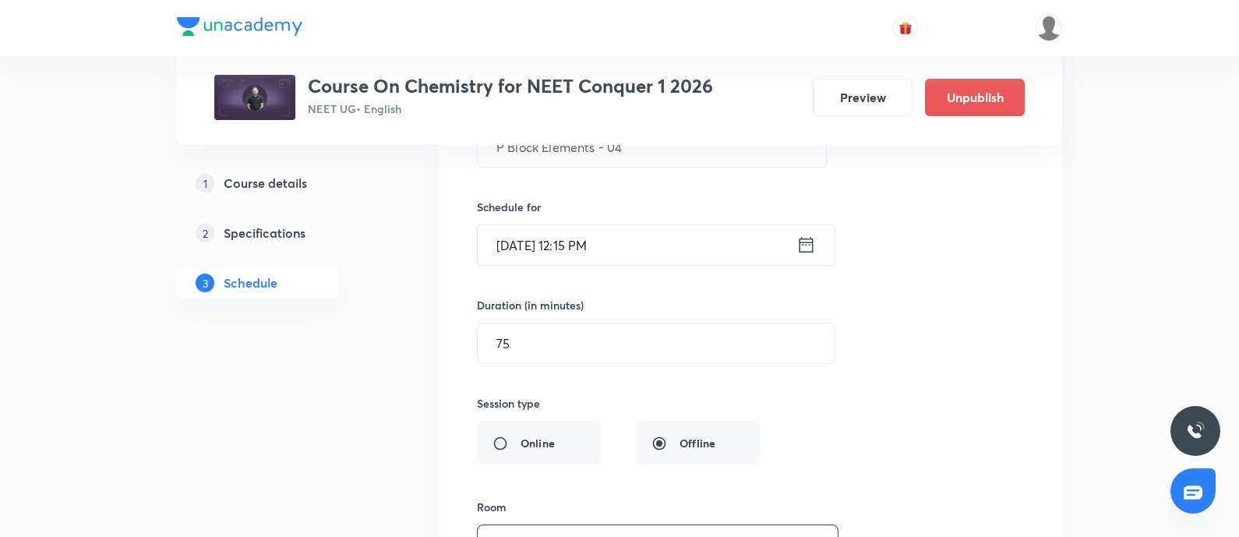
scroll to position [3594, 0]
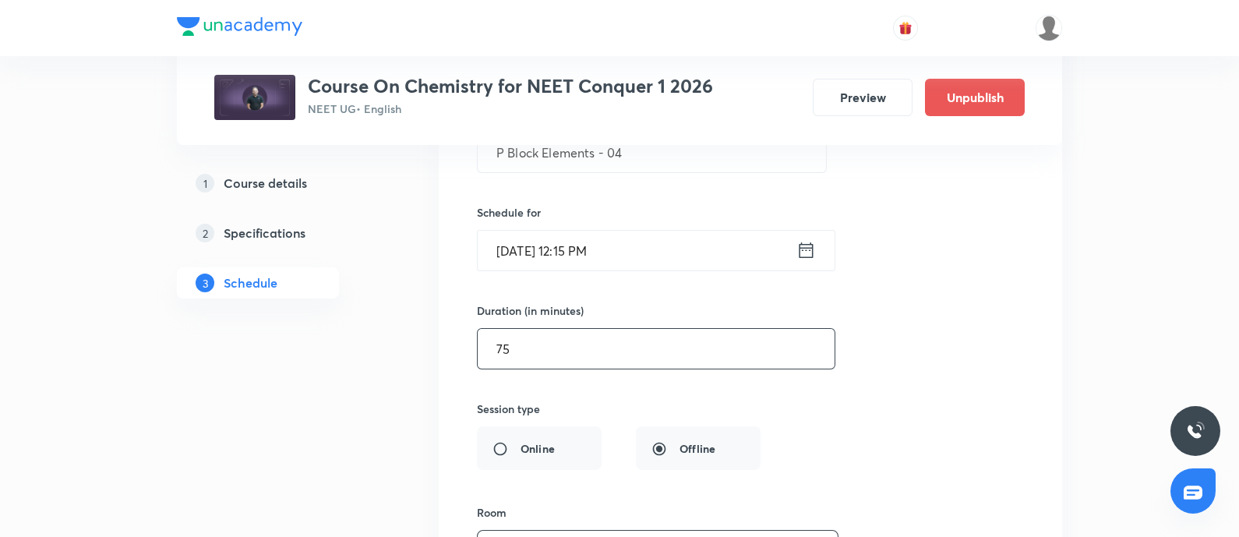
click at [551, 340] on input "75" at bounding box center [655, 349] width 357 height 40
type input "60"
click at [636, 238] on input "[DATE] 12:15 PM" at bounding box center [636, 251] width 319 height 40
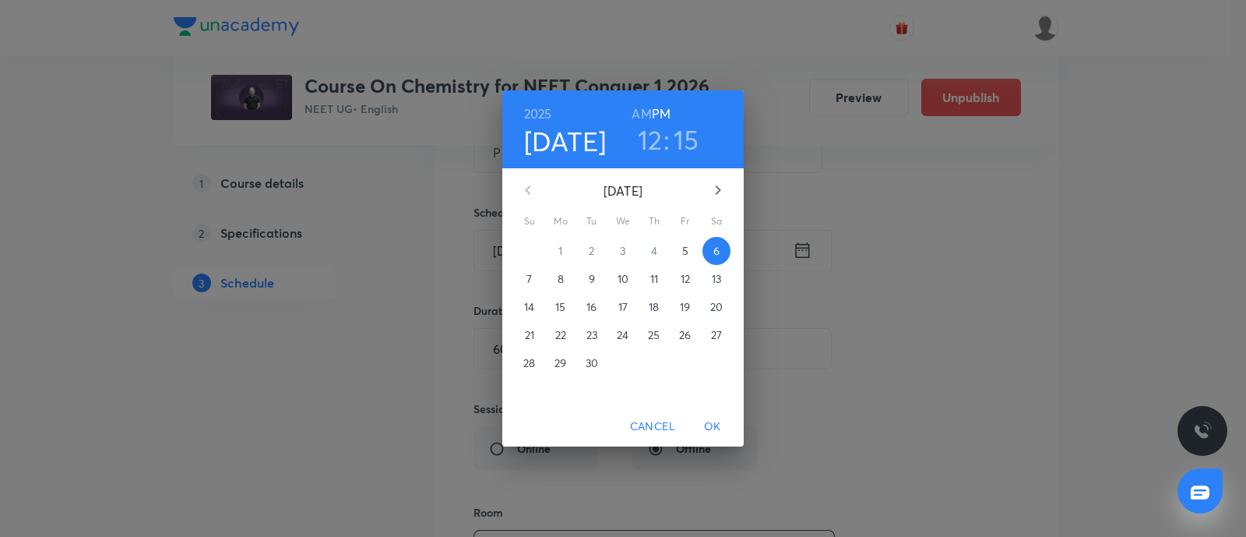
click at [654, 137] on h3 "12" at bounding box center [650, 139] width 25 height 33
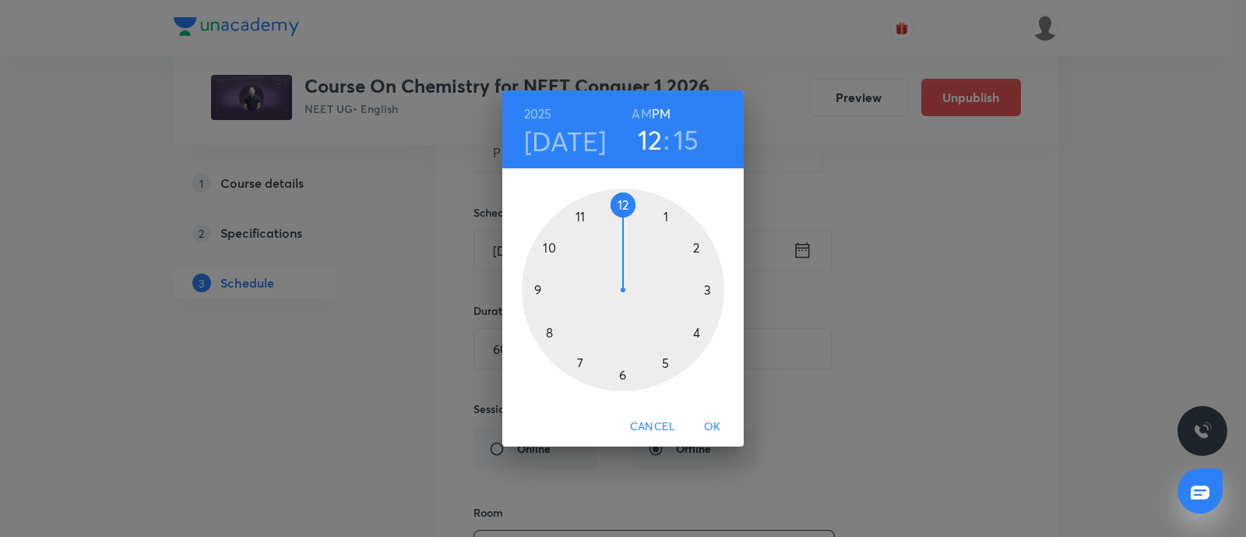
click at [620, 371] on div at bounding box center [623, 290] width 203 height 203
click at [645, 146] on h3 "06" at bounding box center [650, 139] width 33 height 33
click at [623, 206] on div at bounding box center [623, 290] width 203 height 203
click at [622, 372] on div at bounding box center [623, 290] width 203 height 203
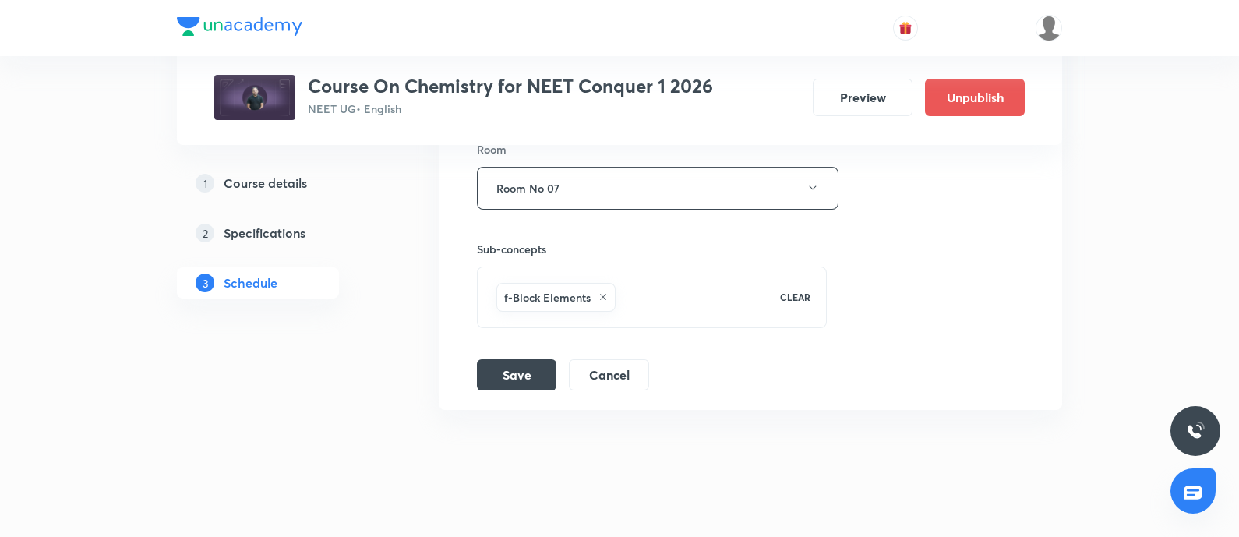
scroll to position [3958, 0]
click at [526, 357] on button "Save" at bounding box center [516, 372] width 79 height 31
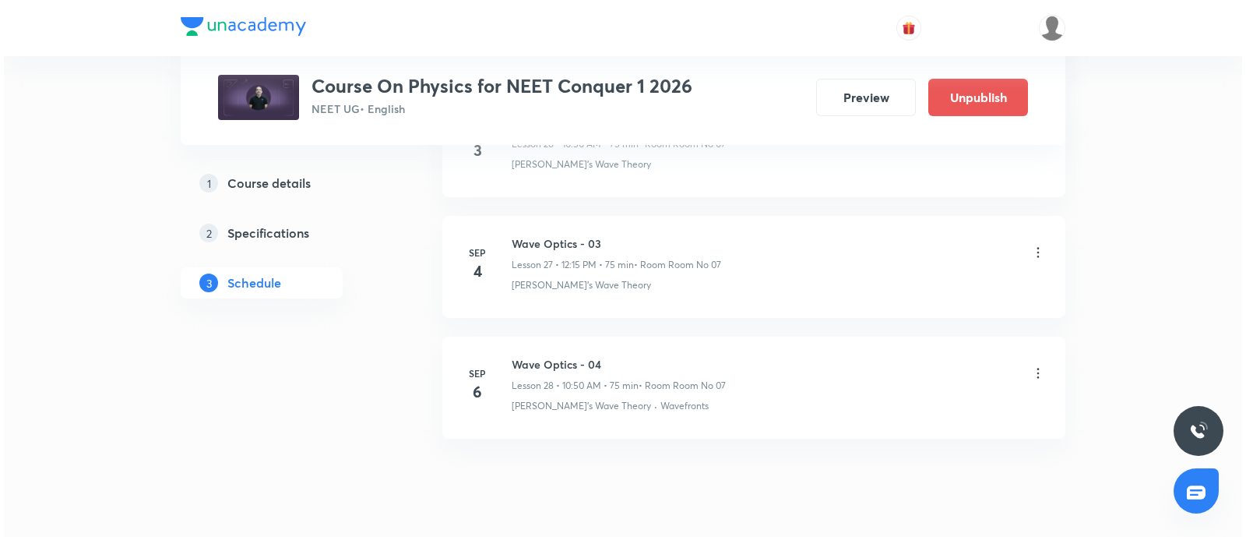
scroll to position [4043, 0]
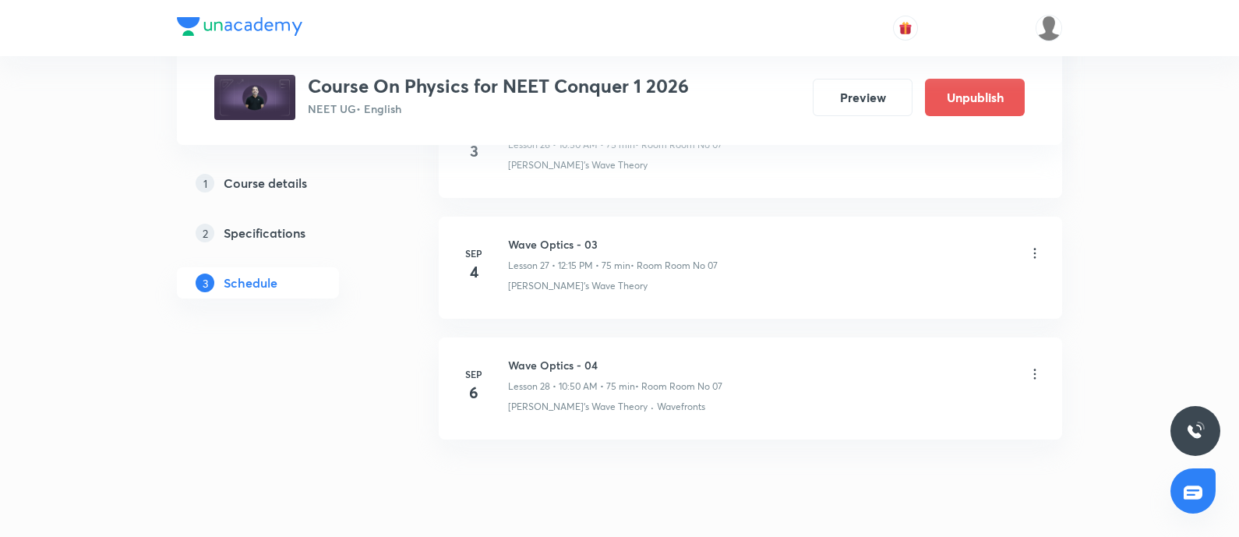
click at [1031, 366] on icon at bounding box center [1035, 374] width 16 height 16
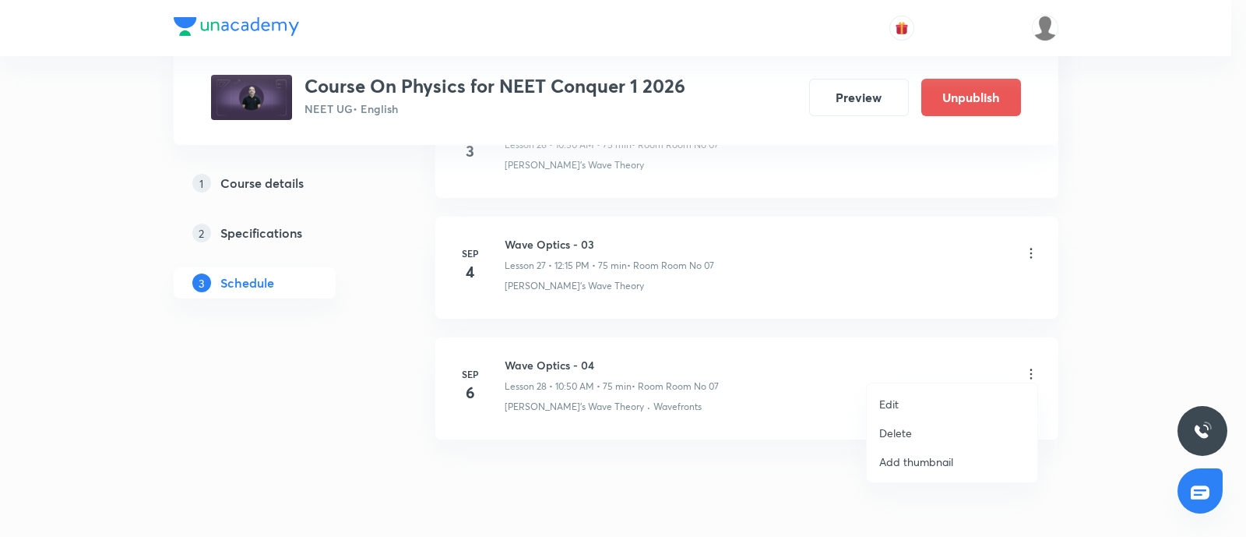
click at [909, 399] on li "Edit" at bounding box center [952, 403] width 171 height 29
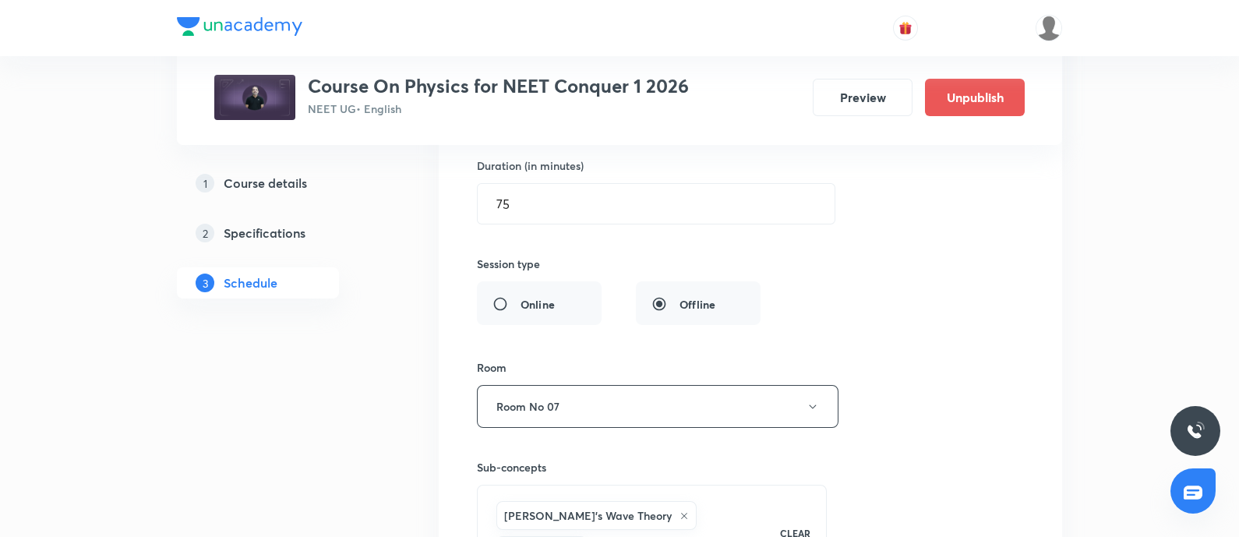
scroll to position [3727, 0]
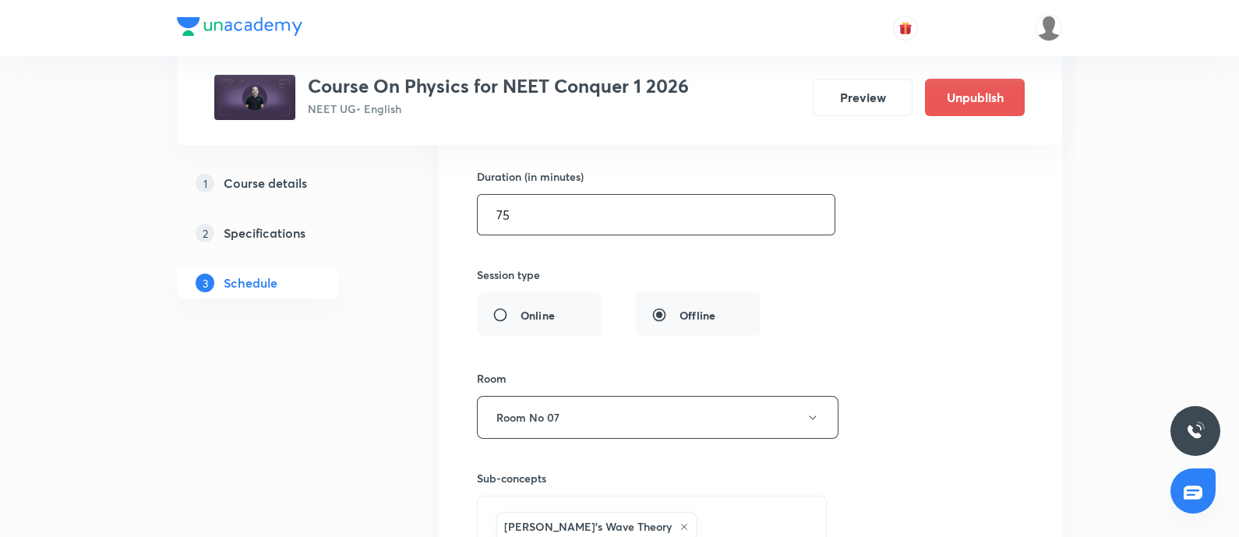
click at [522, 203] on input "75" at bounding box center [655, 215] width 357 height 40
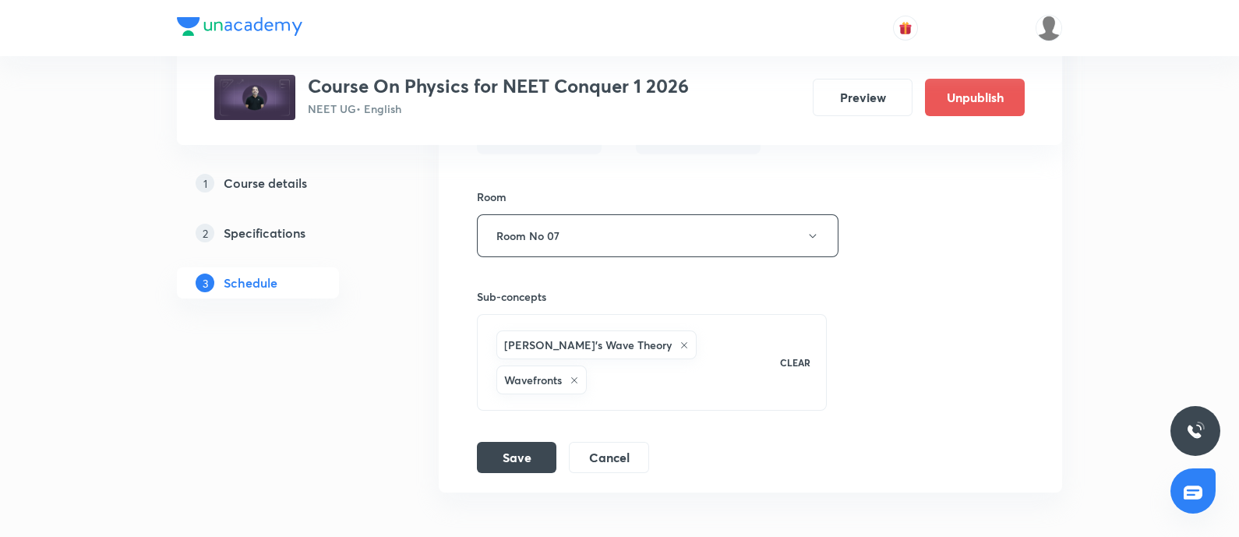
scroll to position [3965, 0]
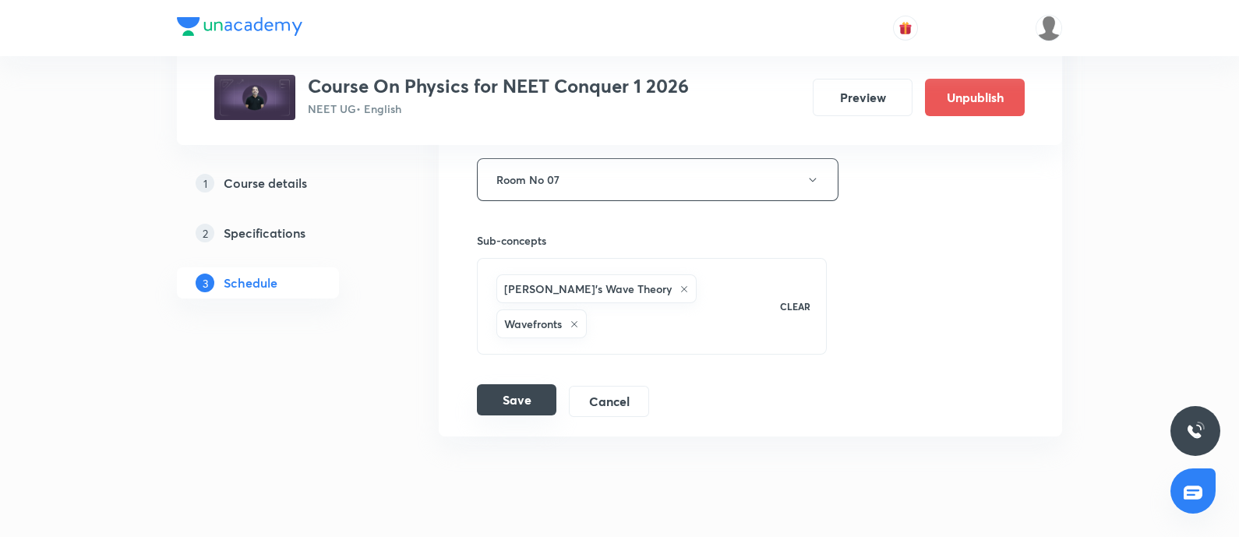
type input "90"
click at [522, 384] on button "Save" at bounding box center [516, 399] width 79 height 31
